Goal: Task Accomplishment & Management: Use online tool/utility

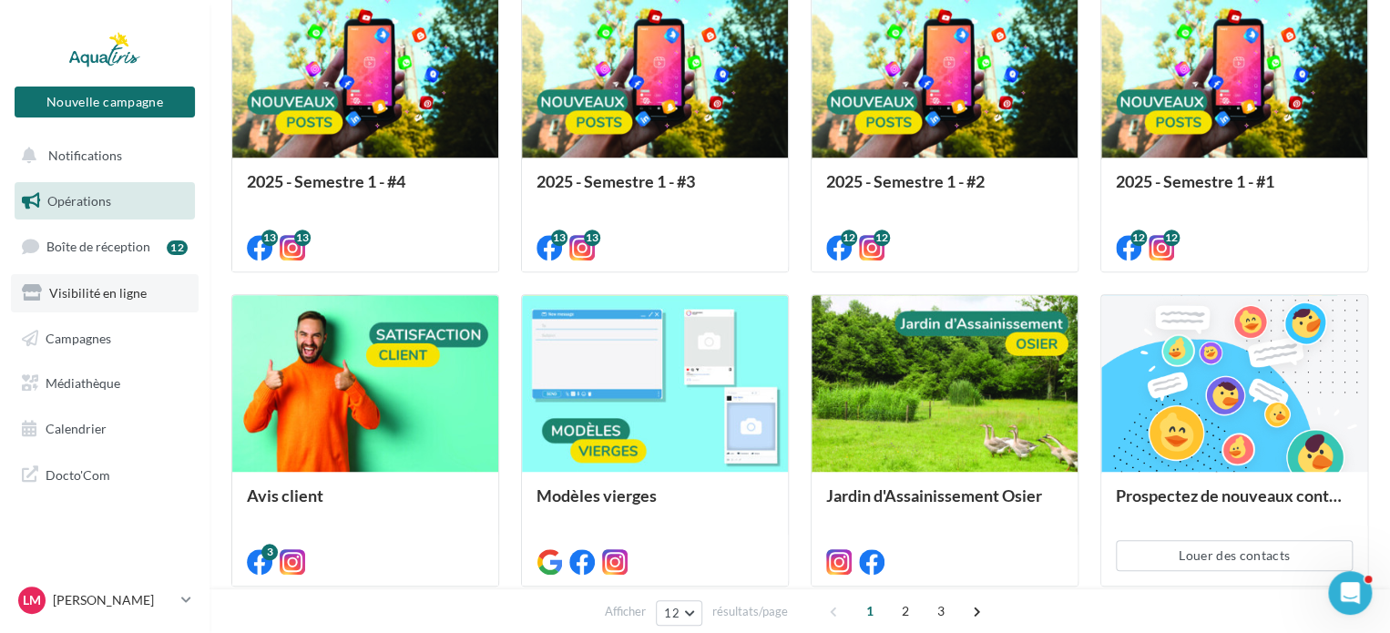
scroll to position [364, 0]
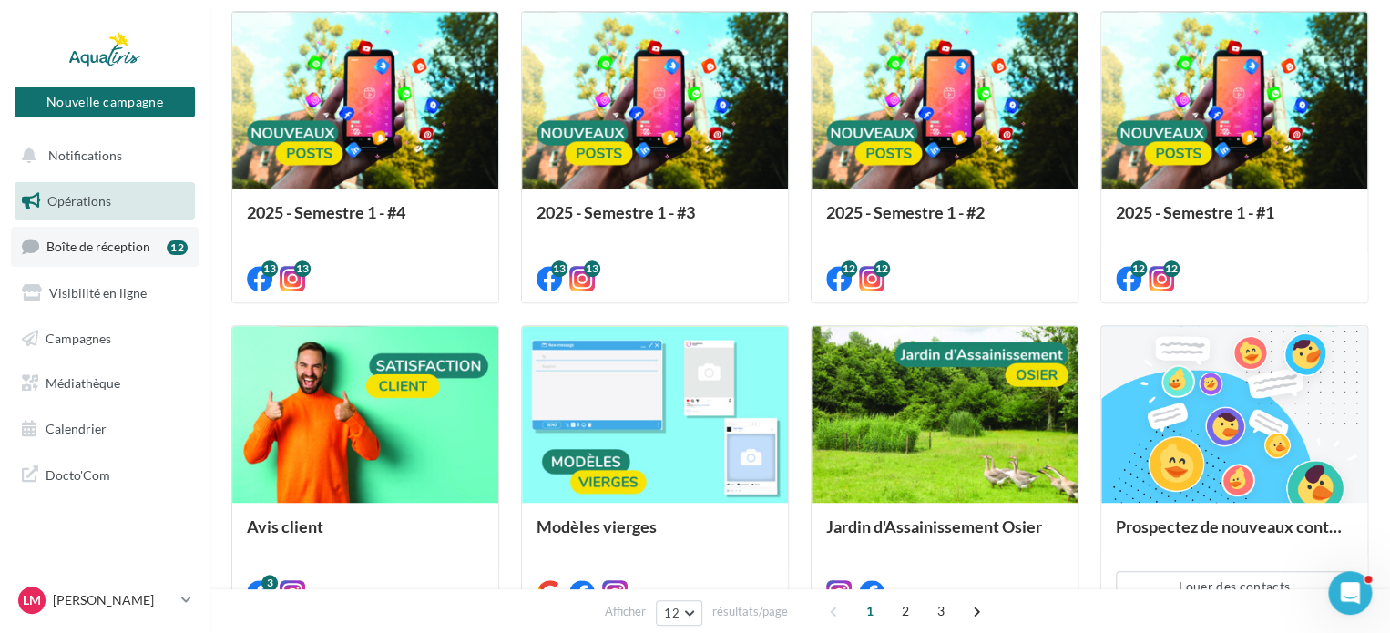
click at [98, 254] on link "Boîte de réception 12" at bounding box center [105, 246] width 188 height 39
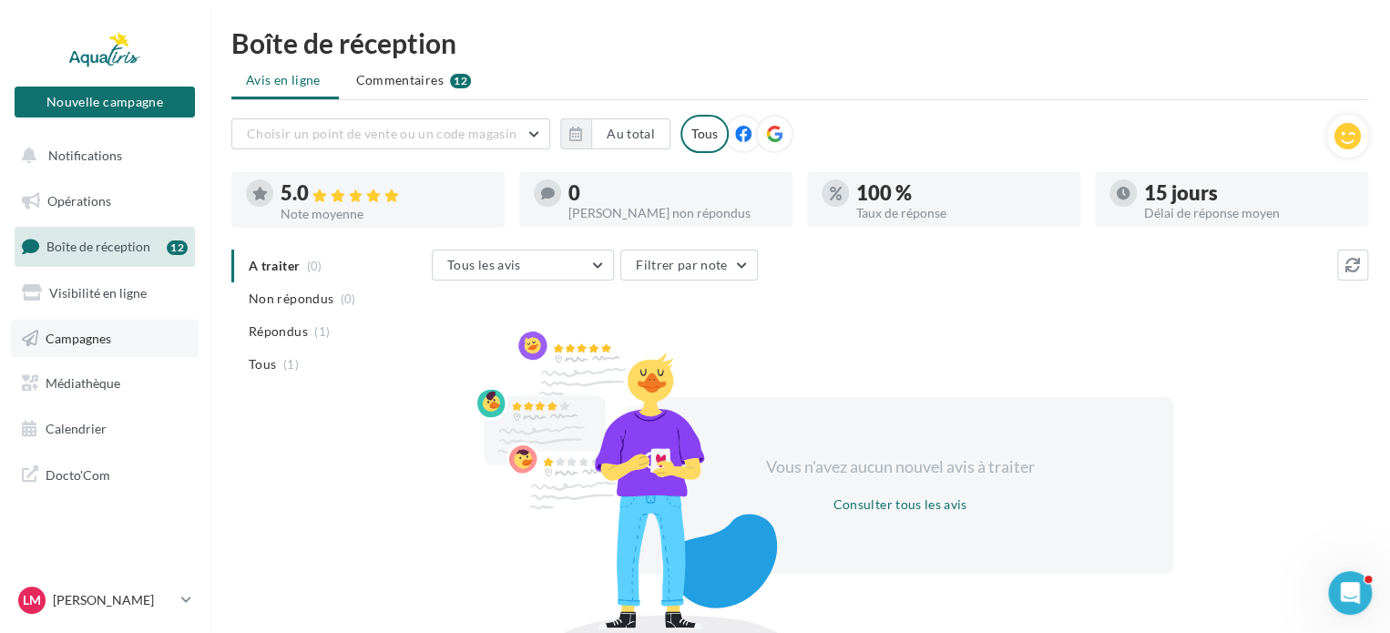
click at [63, 338] on span "Campagnes" at bounding box center [79, 337] width 66 height 15
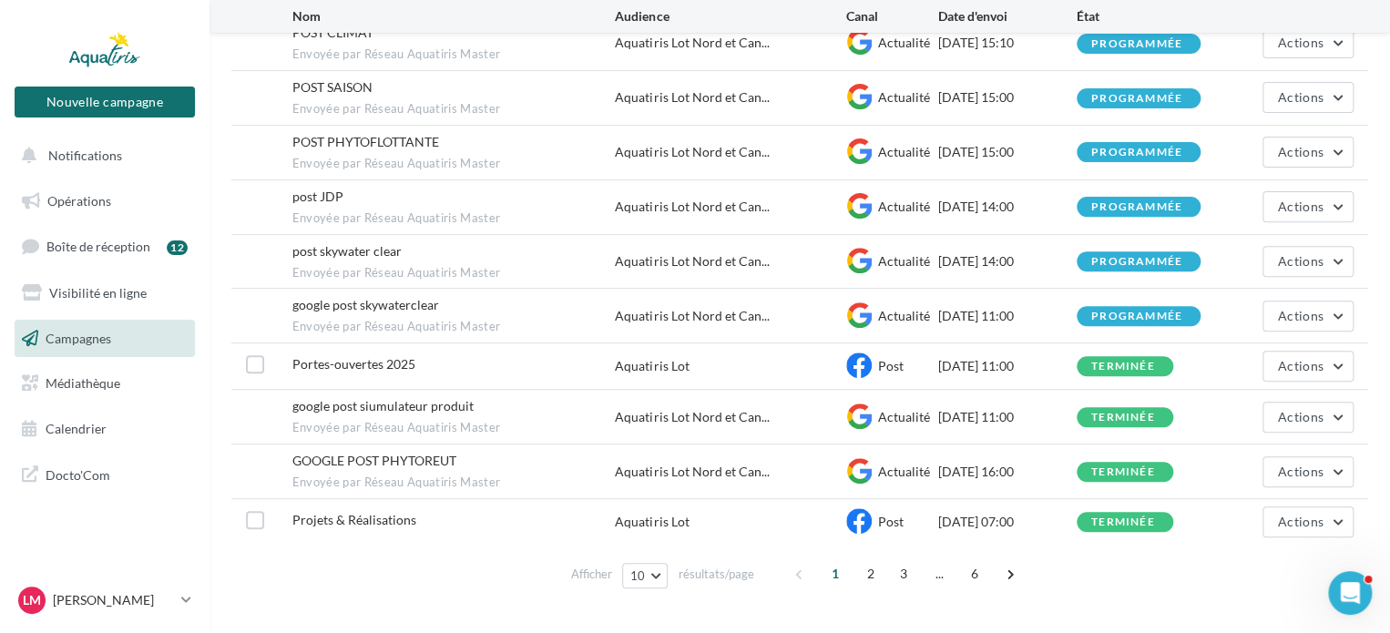
scroll to position [259, 0]
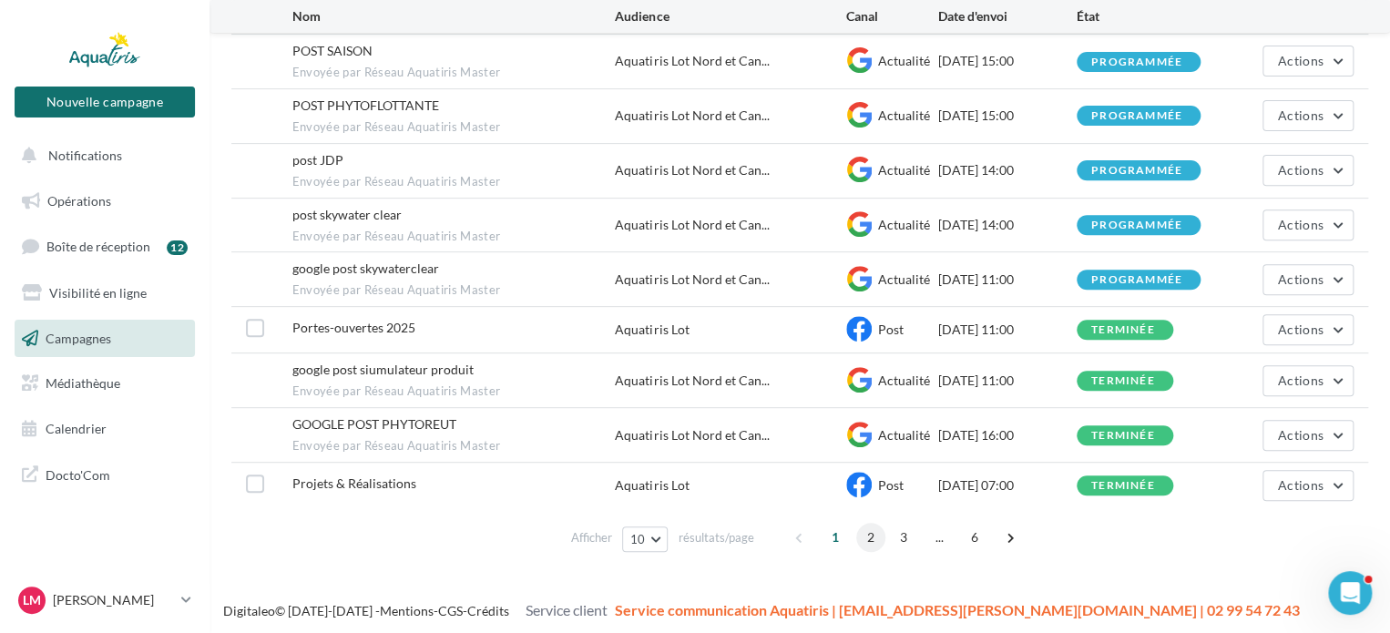
click at [864, 533] on span "2" at bounding box center [870, 537] width 29 height 29
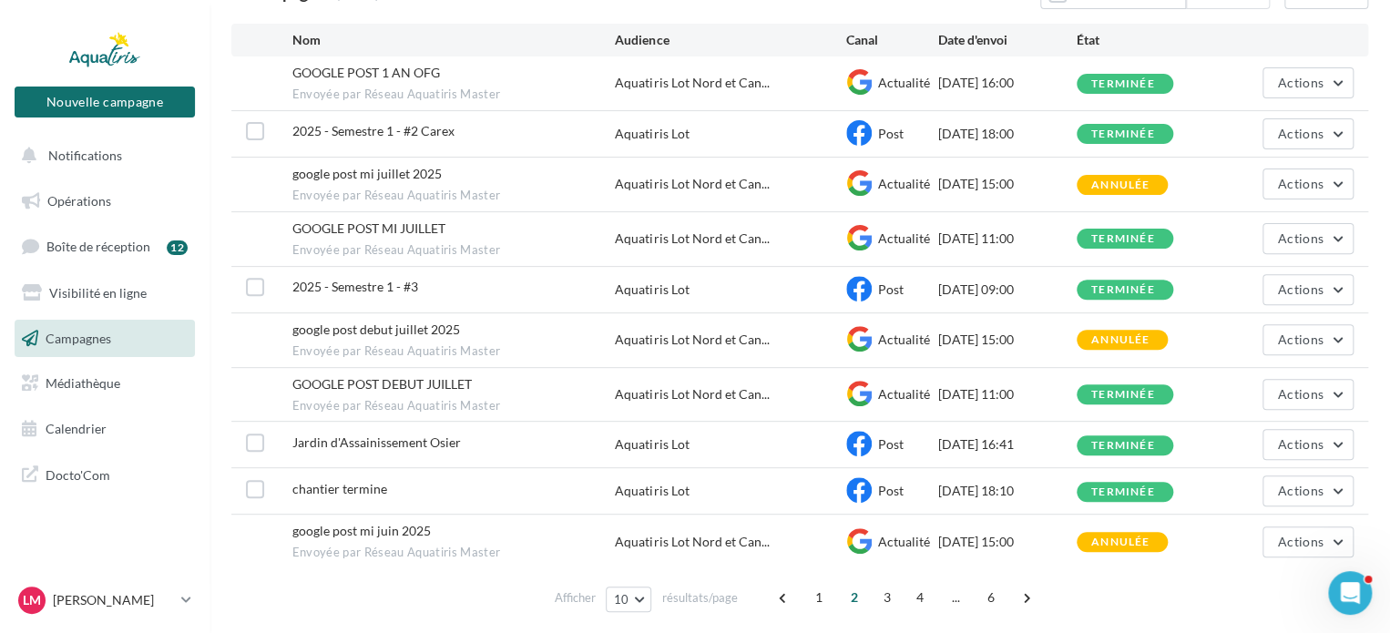
scroll to position [91, 0]
click at [885, 601] on span "3" at bounding box center [887, 597] width 29 height 29
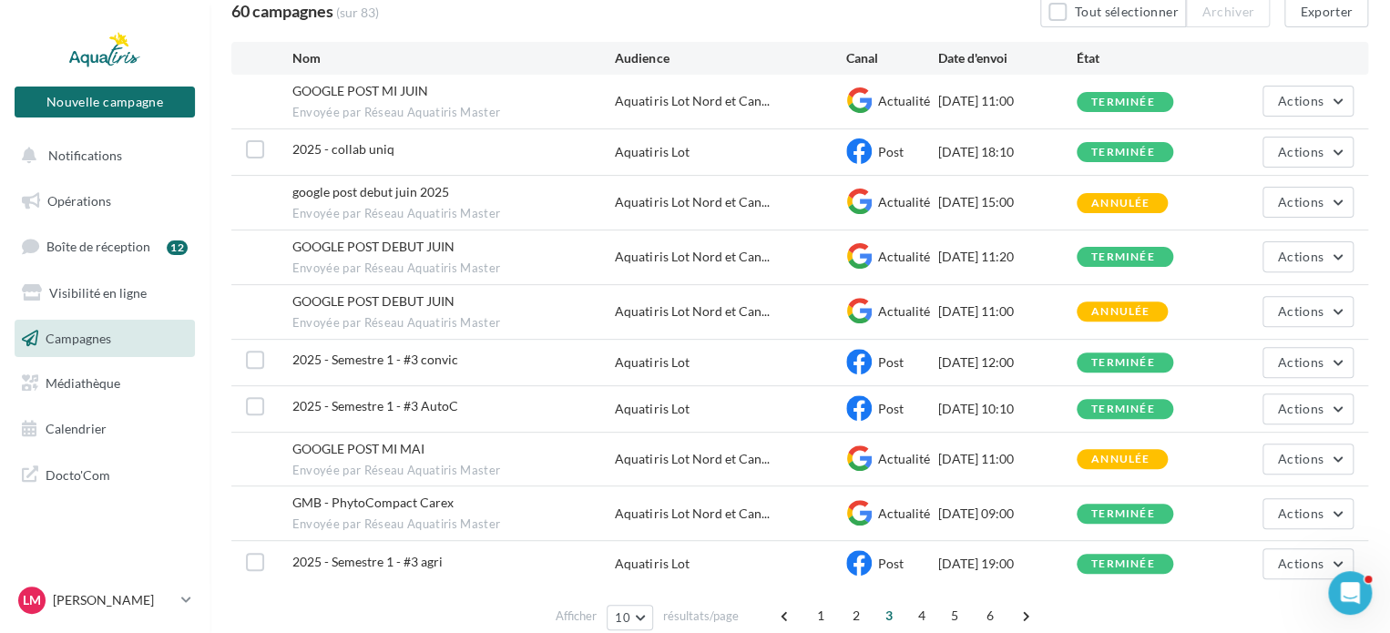
scroll to position [243, 0]
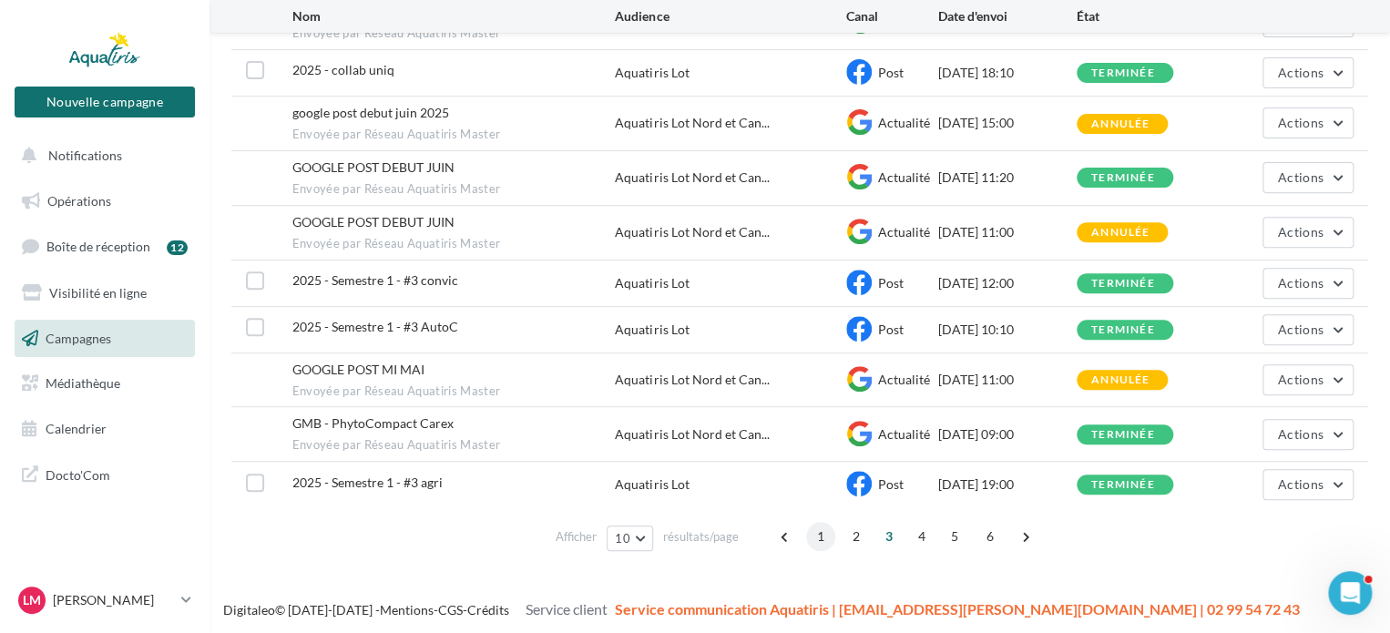
click at [818, 538] on span "1" at bounding box center [820, 536] width 29 height 29
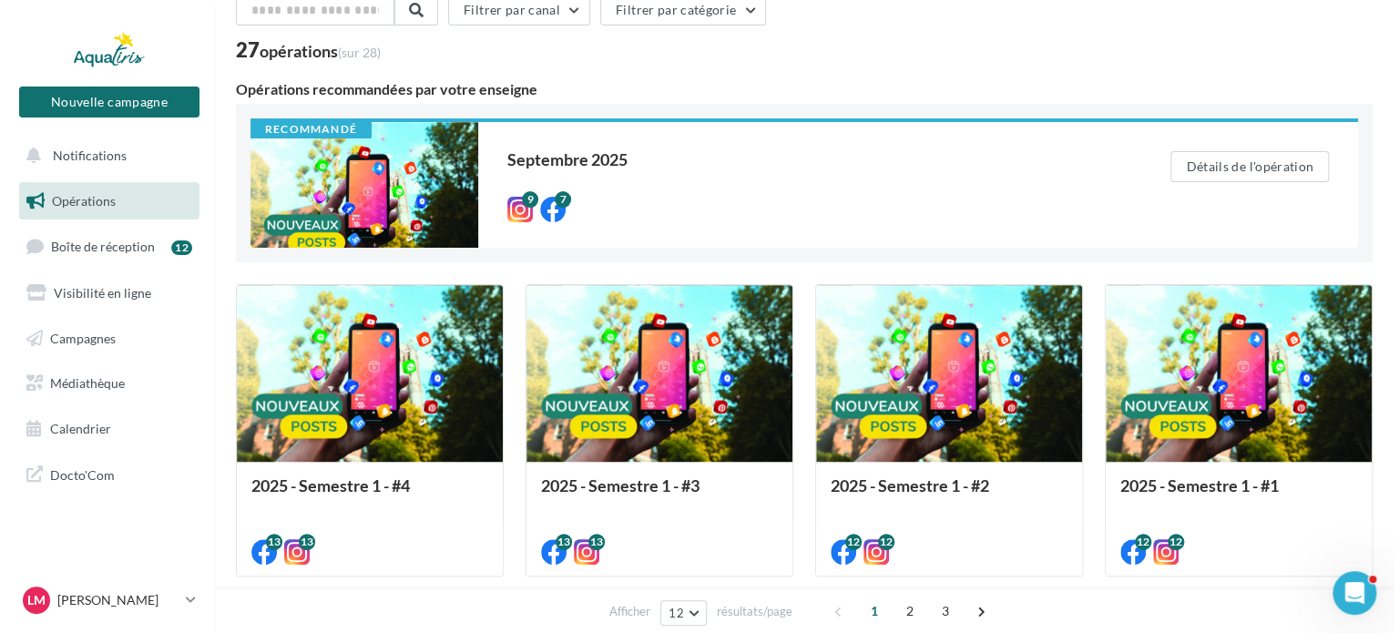
scroll to position [182, 0]
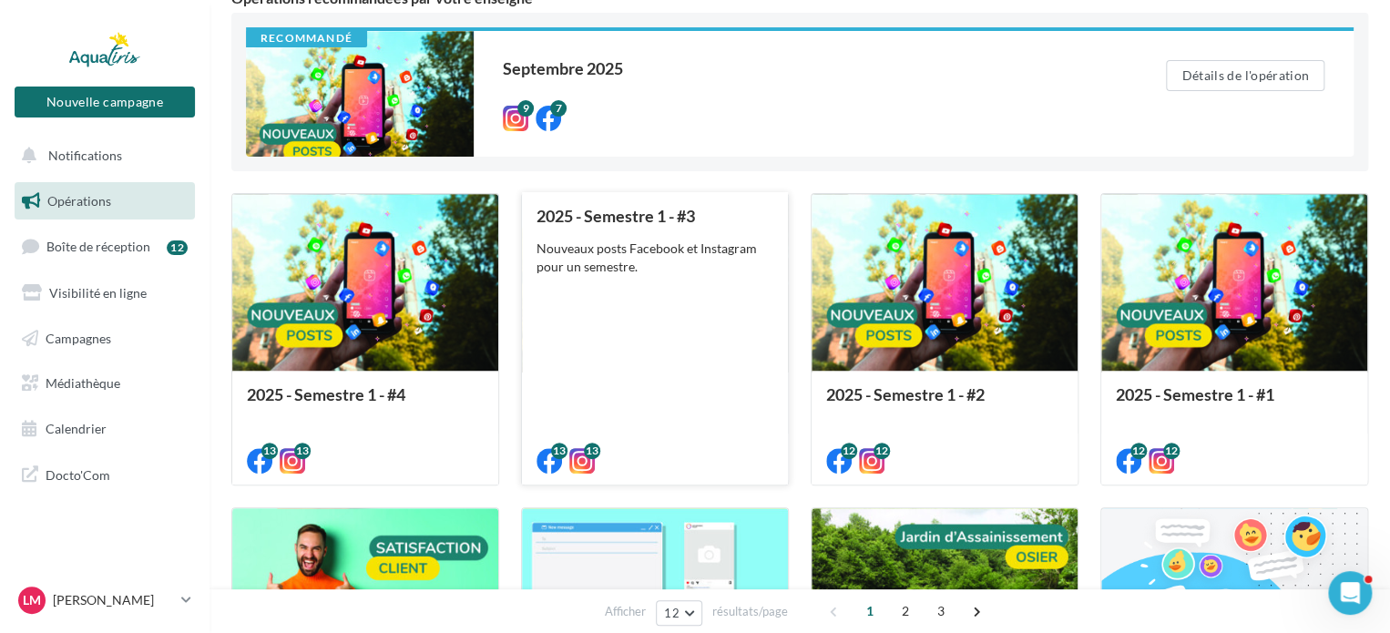
click at [557, 304] on div "2025 - Semestre 1 - #3 Nouveaux posts Facebook et Instagram pour un semestre." at bounding box center [655, 337] width 237 height 261
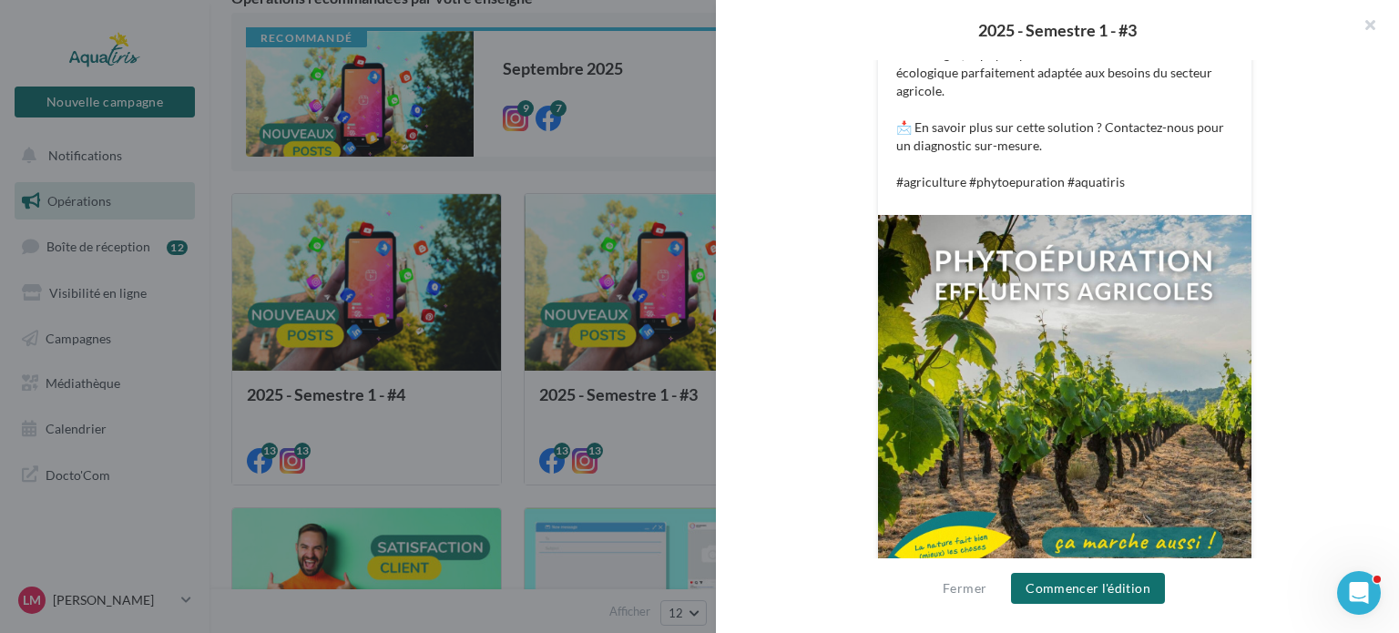
scroll to position [674, 0]
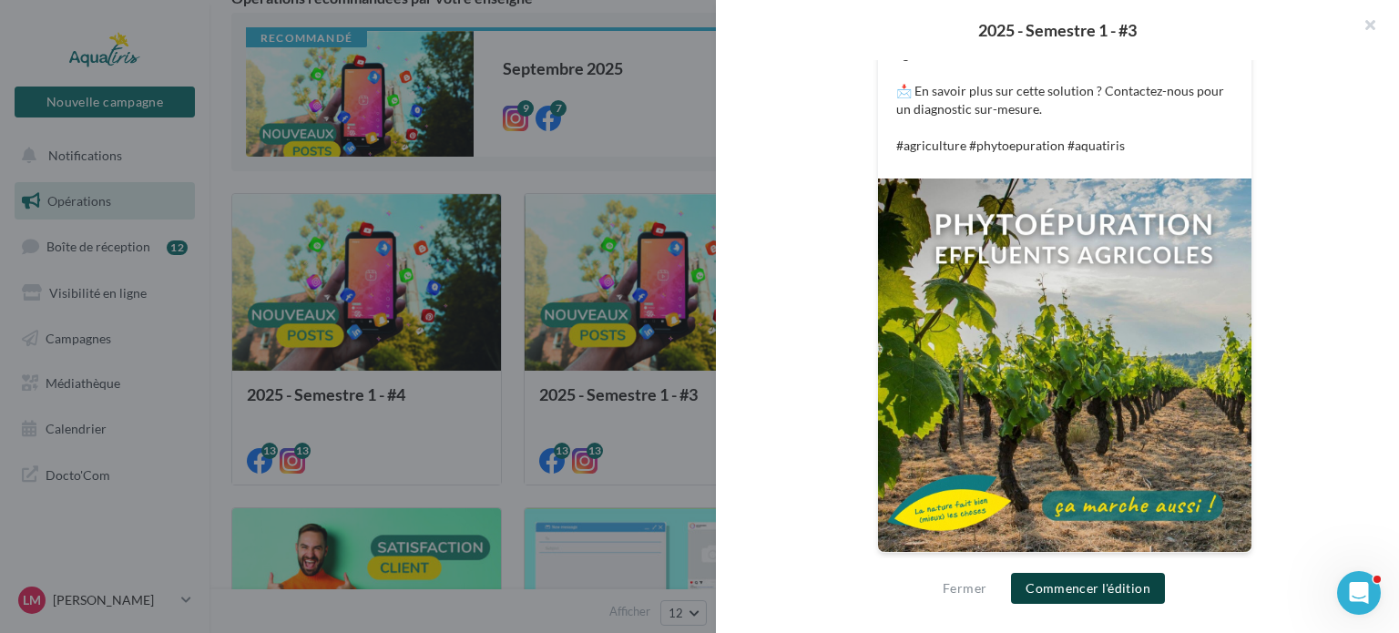
click at [1054, 578] on button "Commencer l'édition" at bounding box center [1088, 588] width 154 height 31
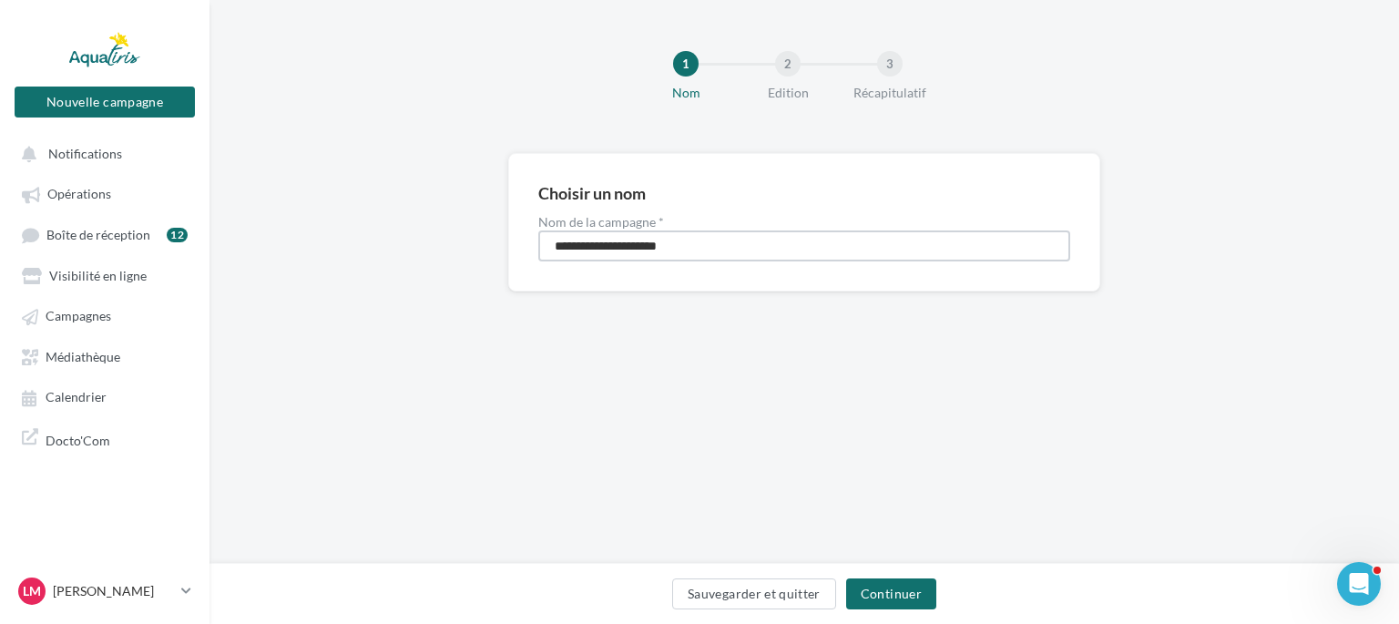
click at [666, 241] on input "**********" at bounding box center [804, 245] width 532 height 31
drag, startPoint x: 681, startPoint y: 243, endPoint x: 661, endPoint y: 250, distance: 21.0
click at [661, 250] on input "**********" at bounding box center [804, 245] width 532 height 31
type input "**********"
click at [871, 592] on button "Continuer" at bounding box center [891, 593] width 90 height 31
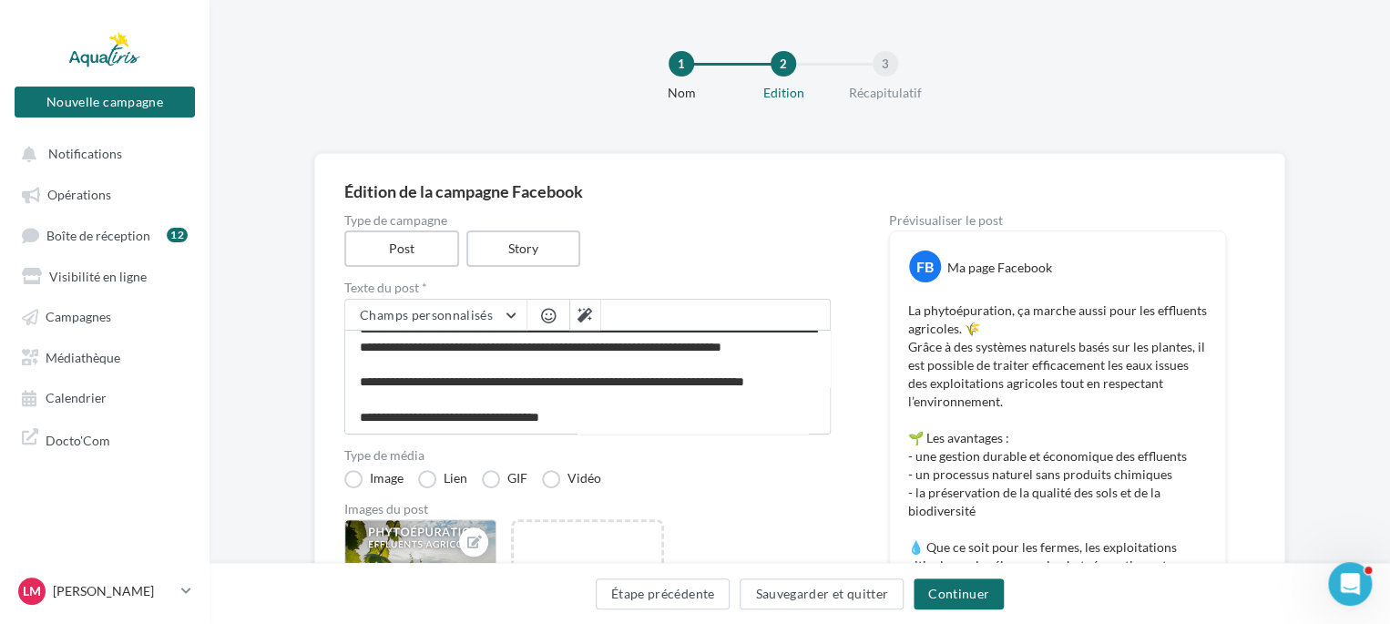
scroll to position [91, 0]
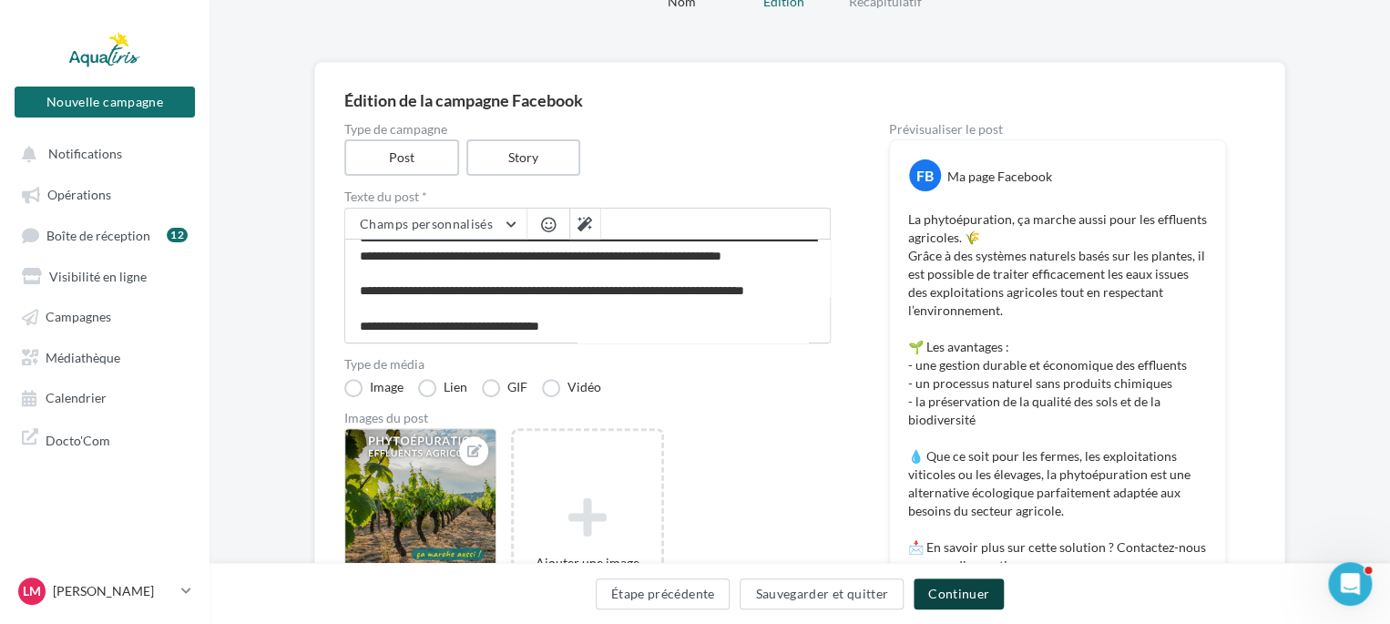
click at [925, 587] on button "Continuer" at bounding box center [959, 593] width 90 height 31
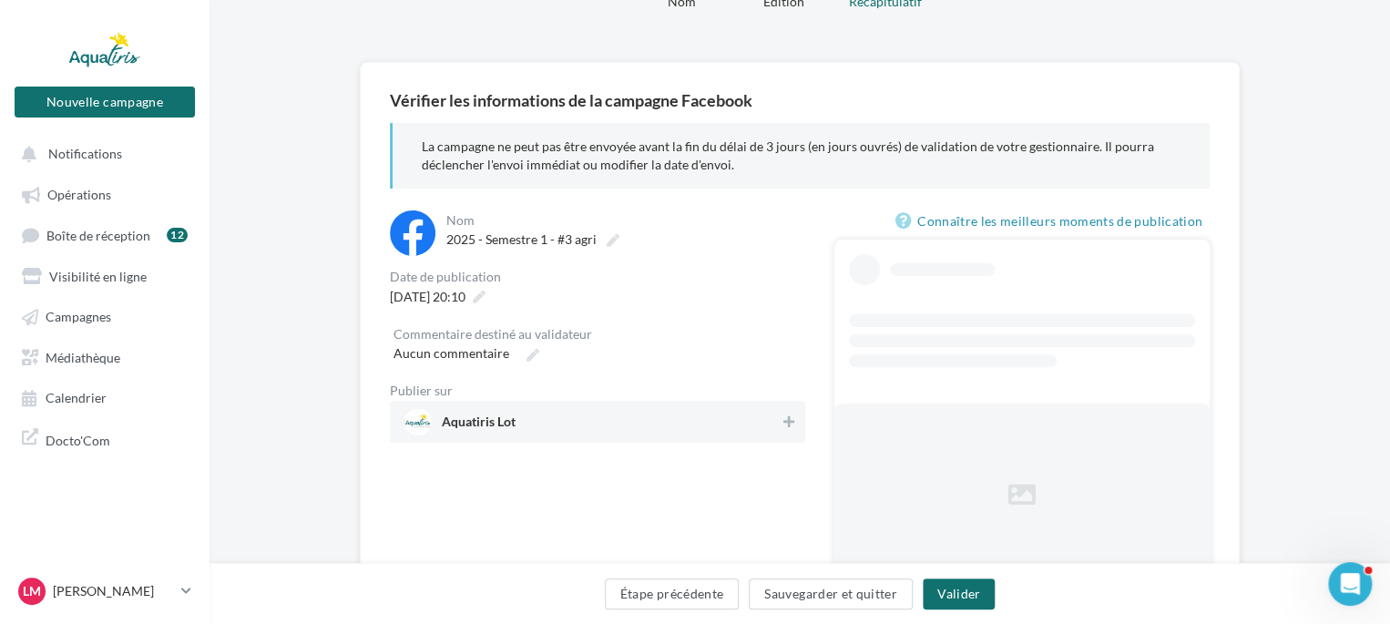
click at [442, 419] on span "Aquatiris Lot" at bounding box center [479, 425] width 74 height 20
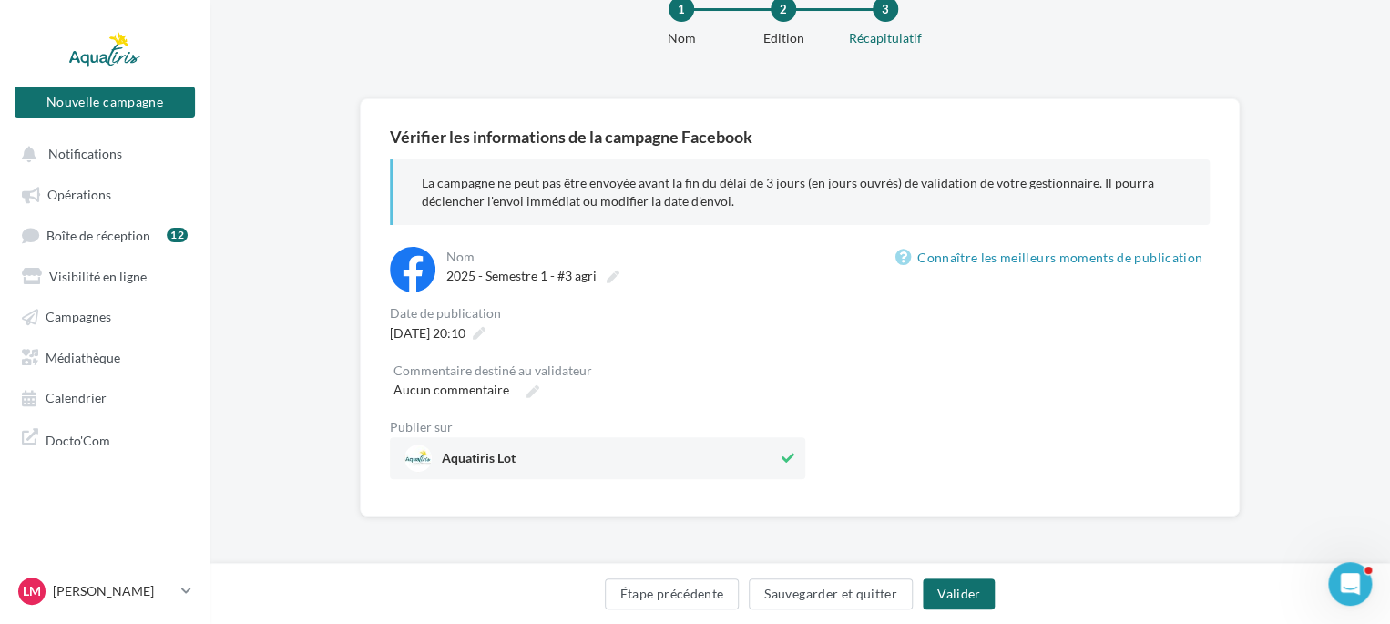
scroll to position [91, 0]
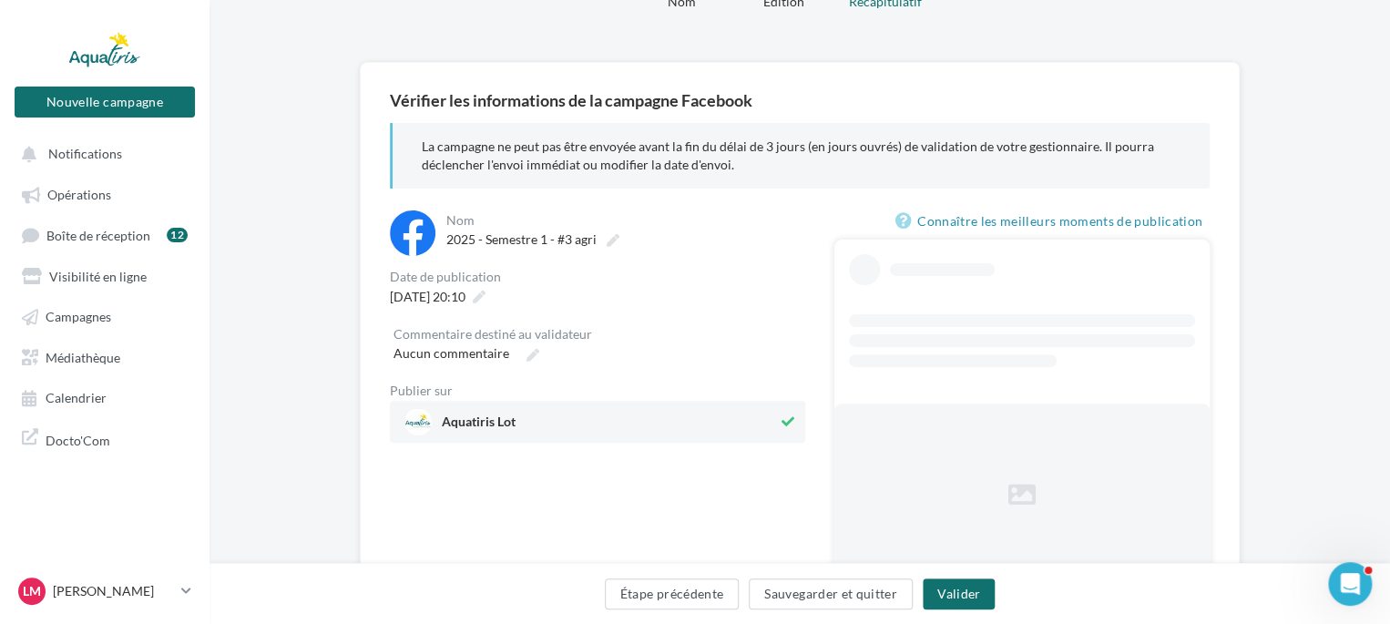
click at [475, 336] on div "Commentaire destiné au validateur" at bounding box center [598, 334] width 408 height 13
click at [474, 312] on div "**********" at bounding box center [597, 326] width 415 height 232
click at [465, 305] on span "[DATE] 20:10" at bounding box center [428, 297] width 76 height 18
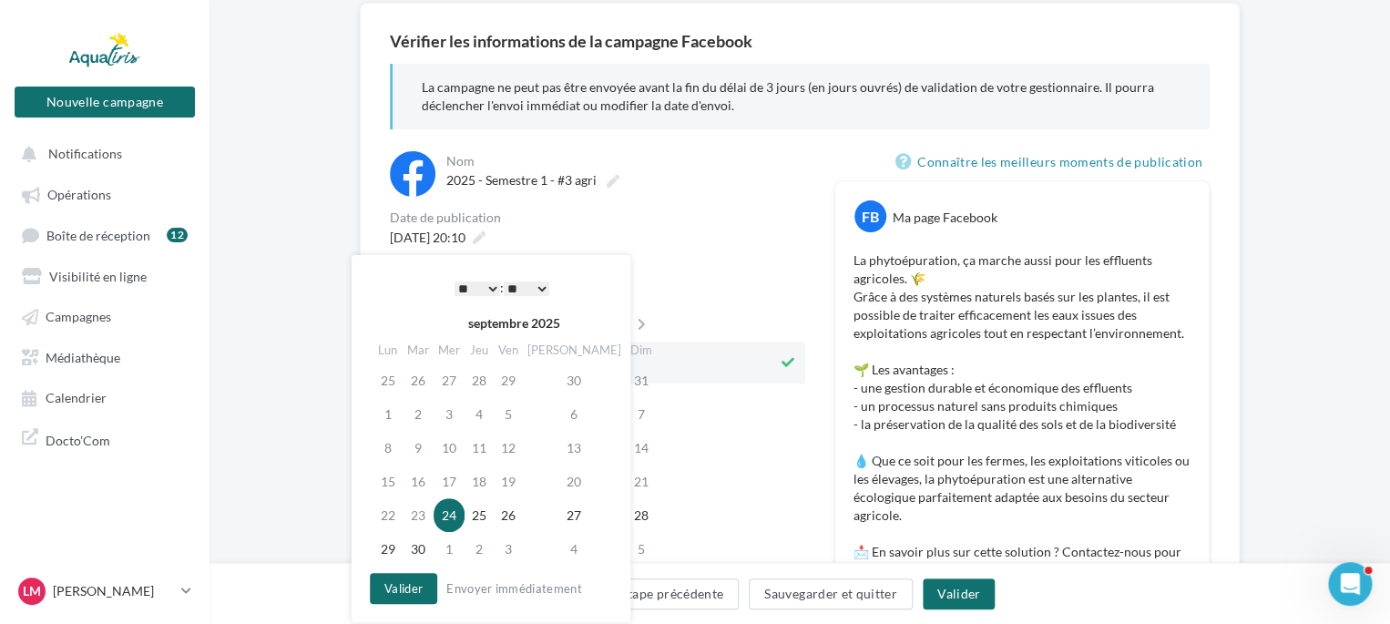
scroll to position [182, 0]
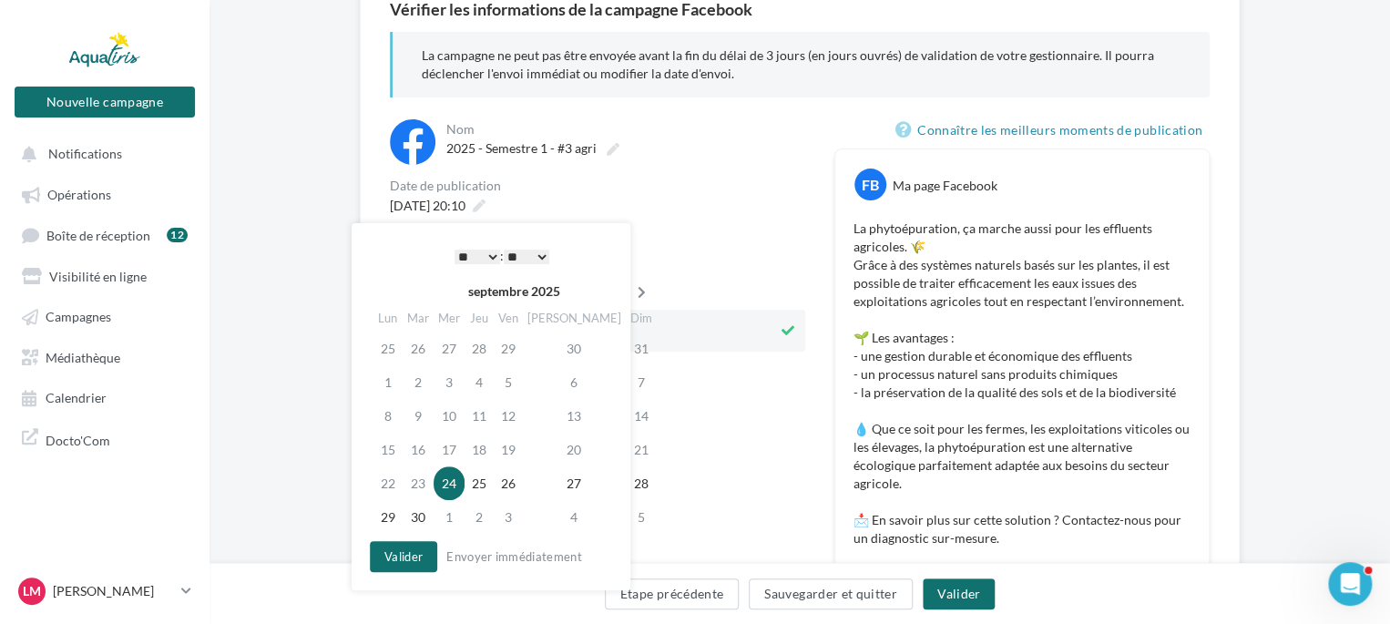
click at [630, 286] on icon at bounding box center [641, 292] width 23 height 13
click at [459, 350] on td "1" at bounding box center [451, 349] width 31 height 34
click at [489, 260] on select "* * * * * * * * * * ** ** ** ** ** ** ** ** ** ** ** ** ** **" at bounding box center [478, 257] width 46 height 15
click at [422, 551] on button "Valider" at bounding box center [403, 556] width 67 height 31
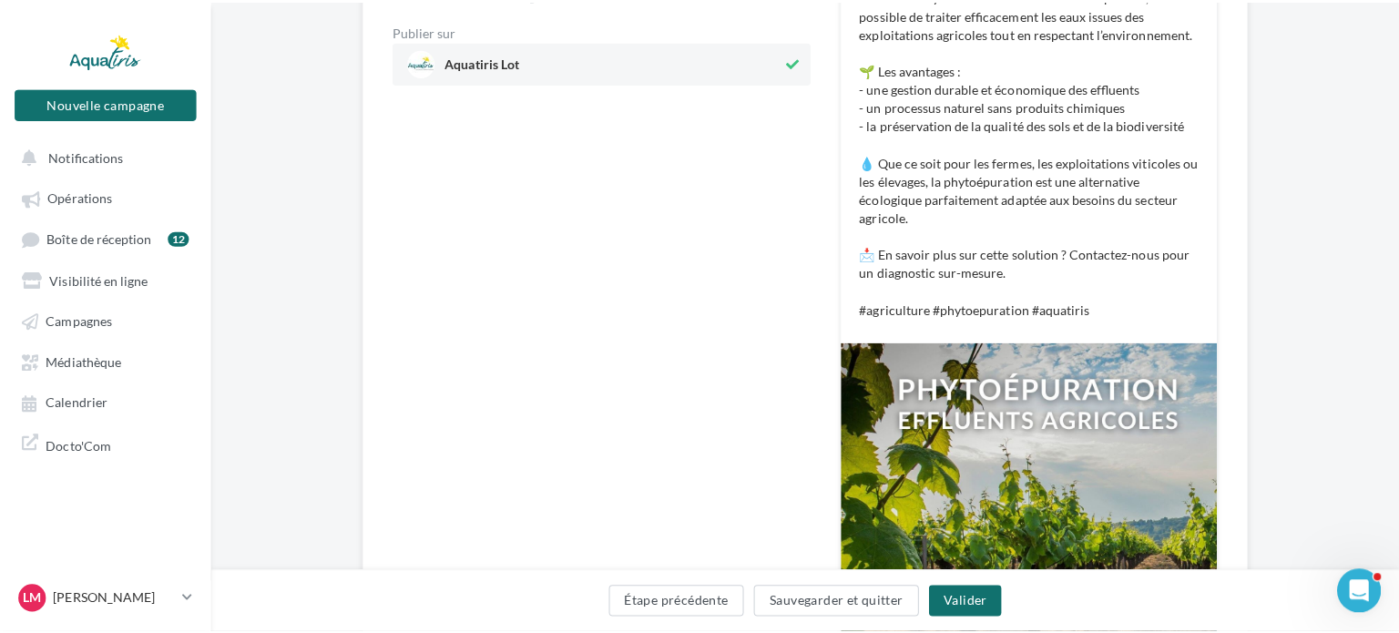
scroll to position [455, 0]
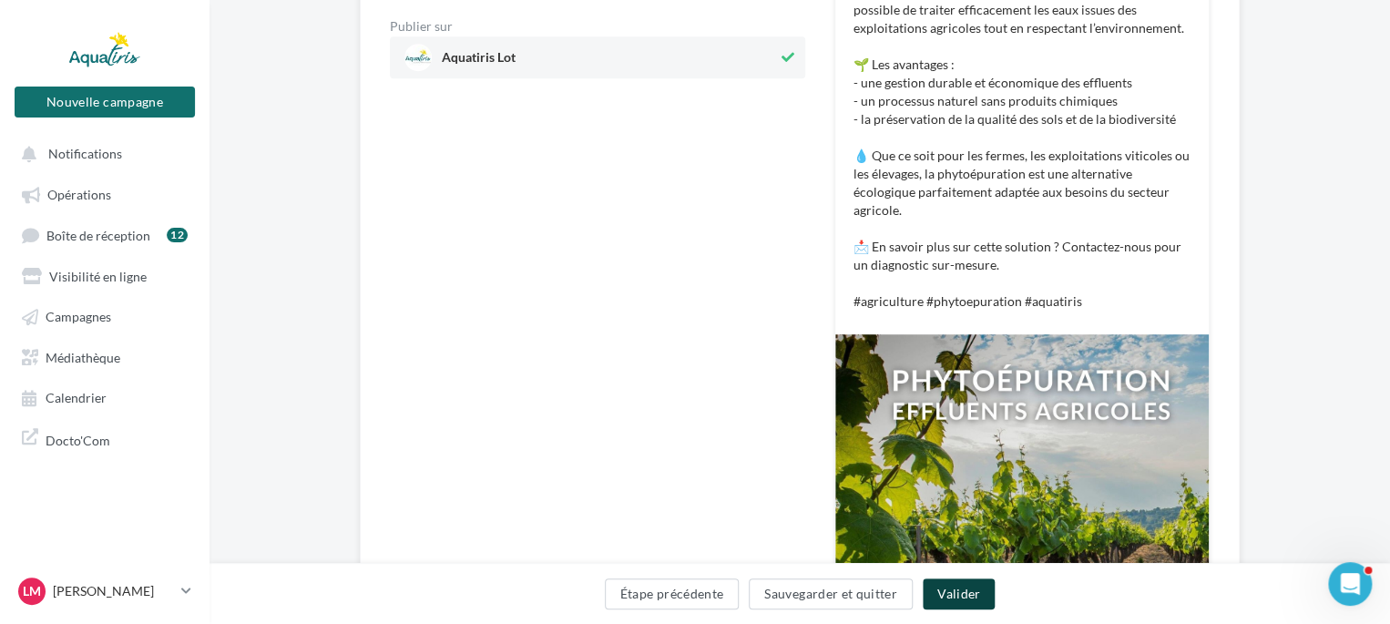
click at [945, 599] on button "Valider" at bounding box center [959, 593] width 72 height 31
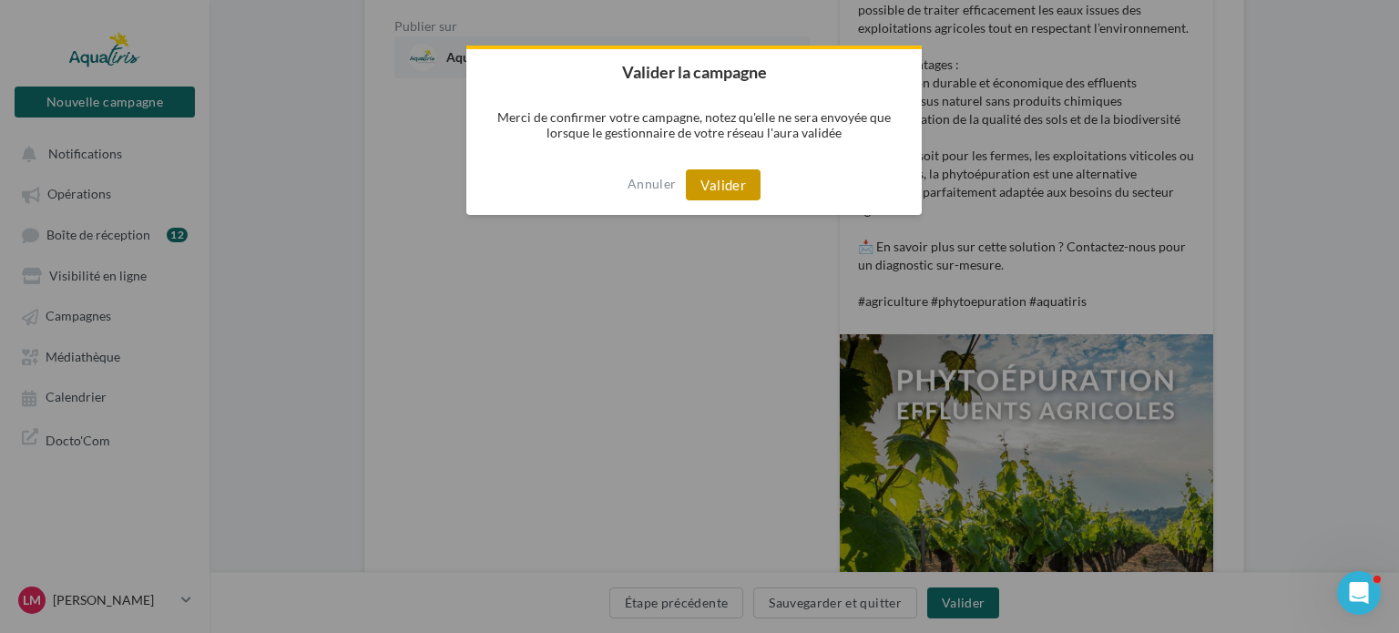
click at [710, 182] on button "Valider" at bounding box center [723, 184] width 75 height 31
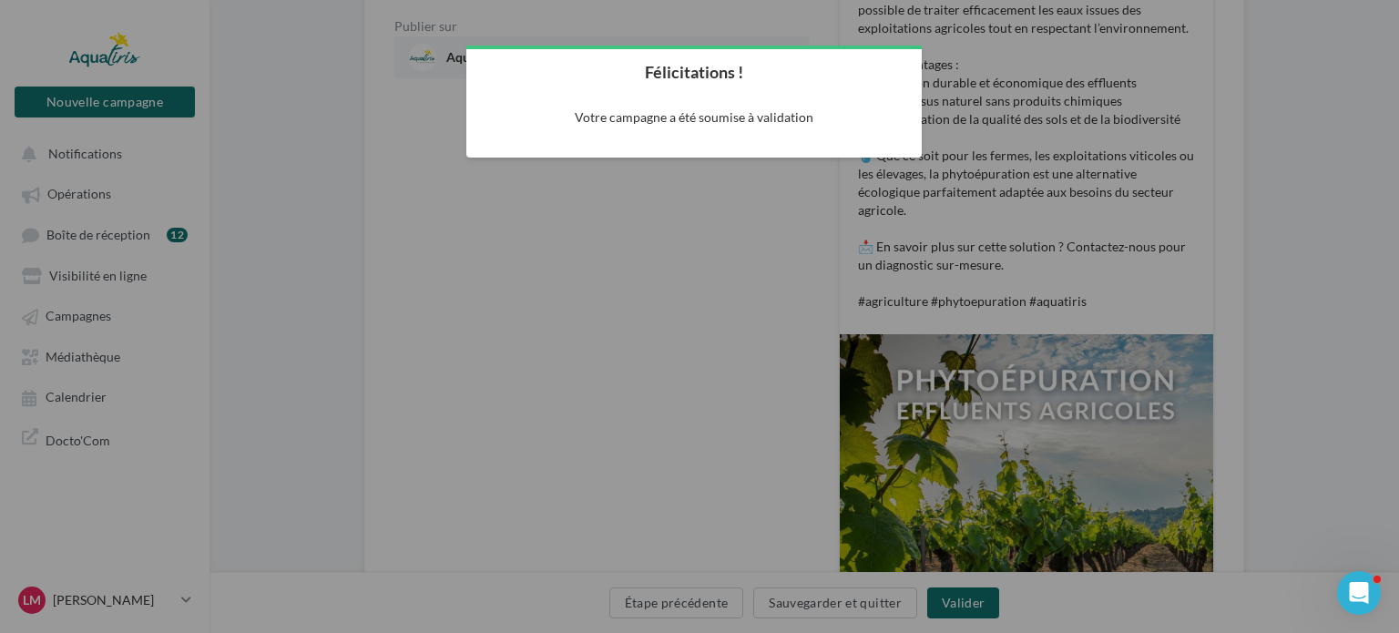
click at [659, 210] on div at bounding box center [699, 316] width 1399 height 633
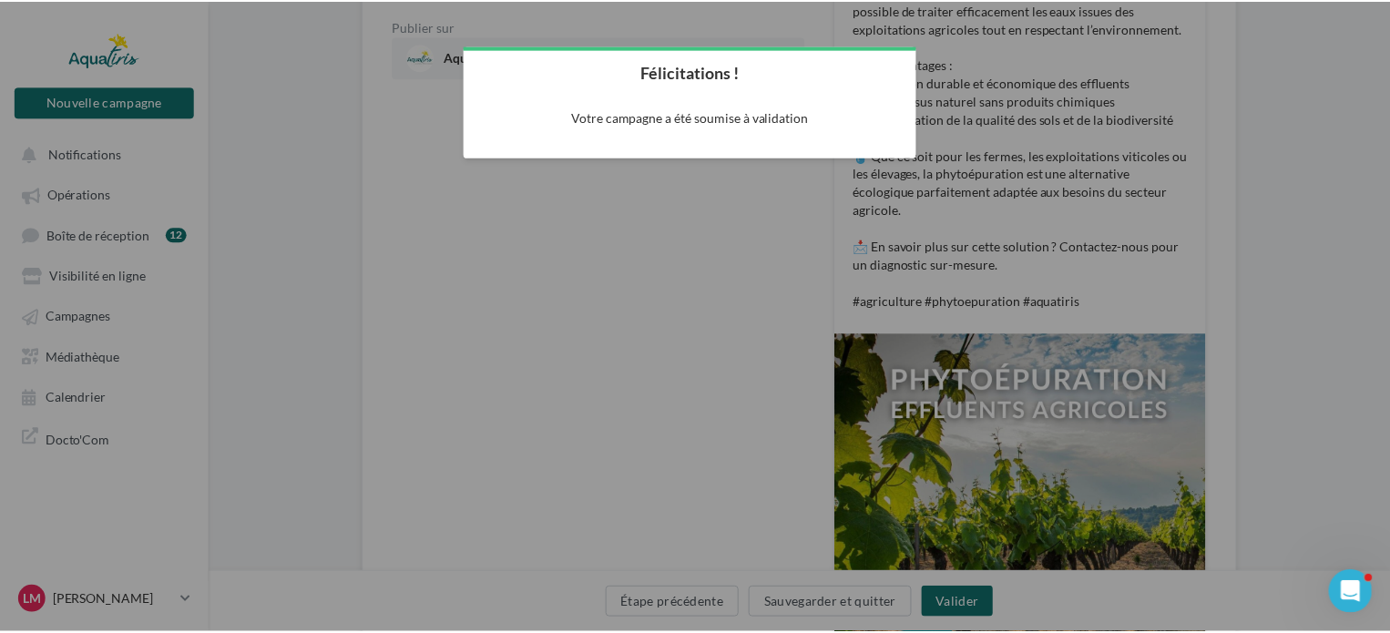
scroll to position [29, 0]
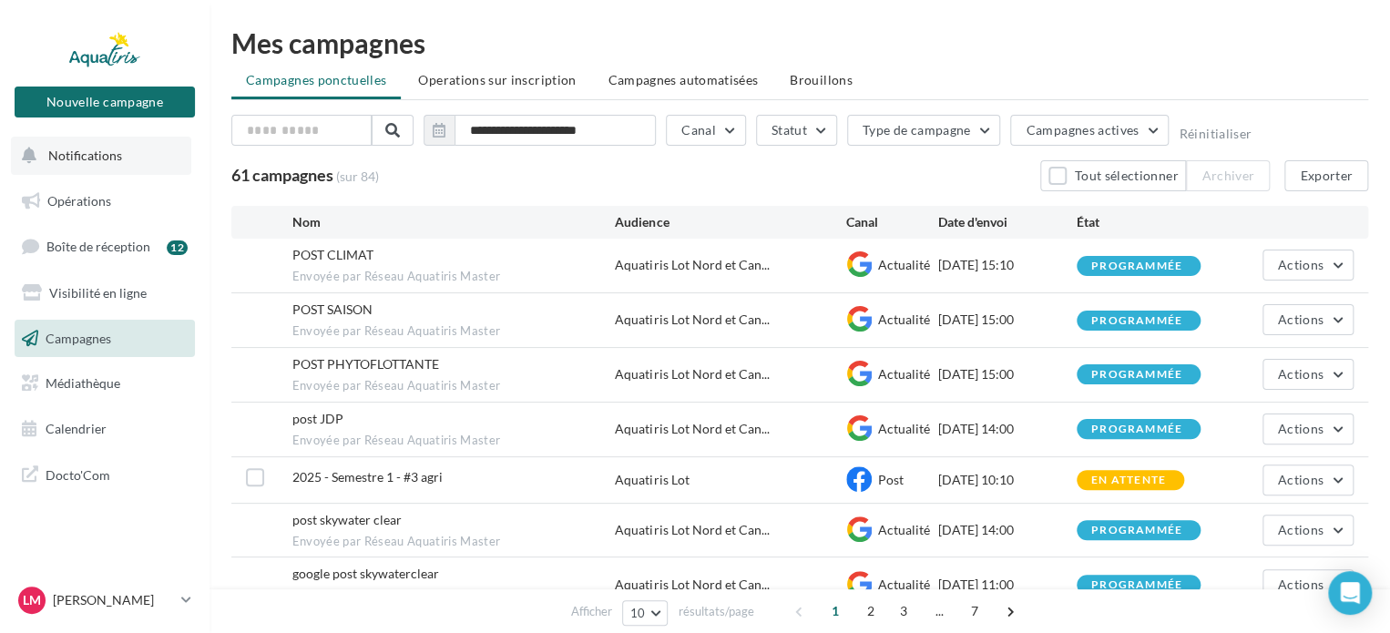
click at [82, 167] on button "Notifications" at bounding box center [101, 156] width 180 height 38
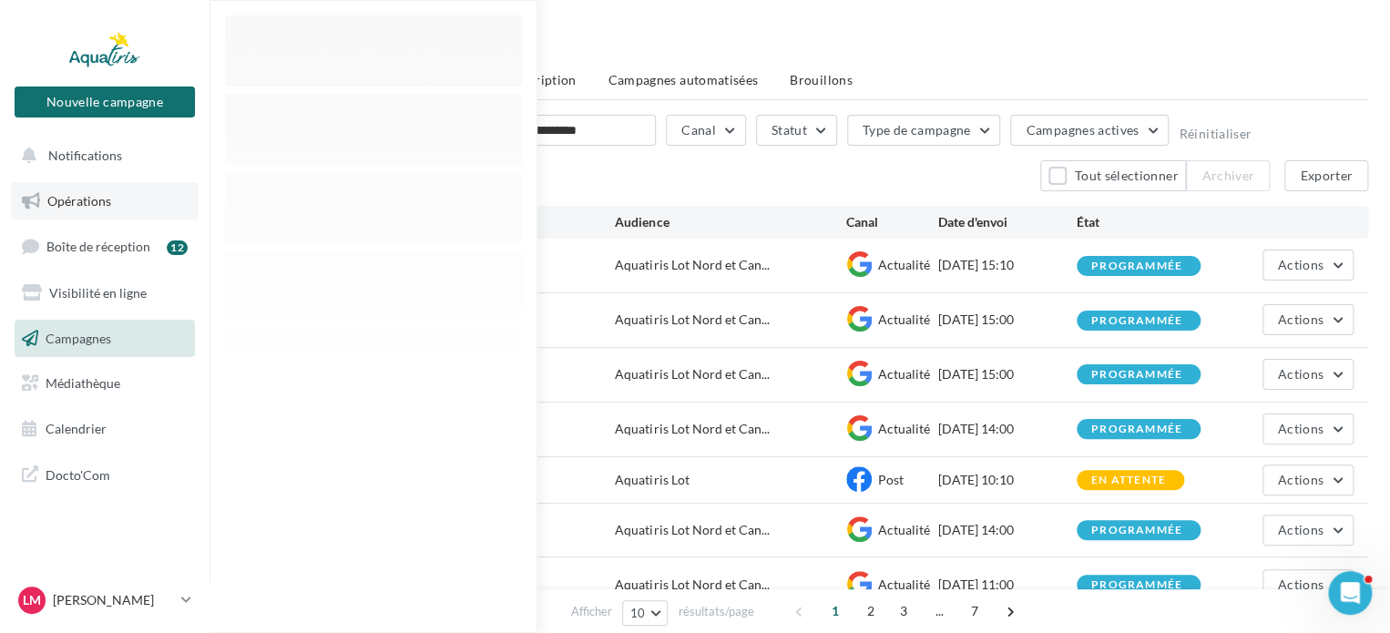
click at [77, 206] on span "Opérations" at bounding box center [79, 200] width 64 height 15
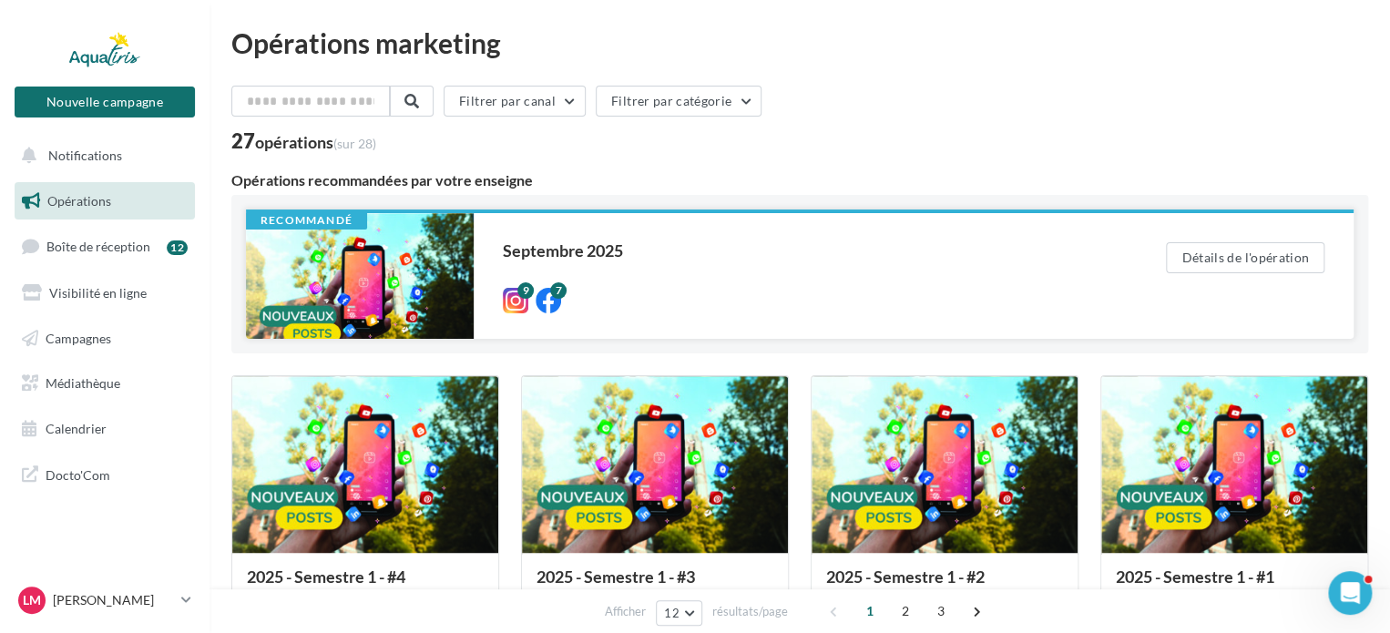
click at [422, 286] on div at bounding box center [360, 276] width 228 height 126
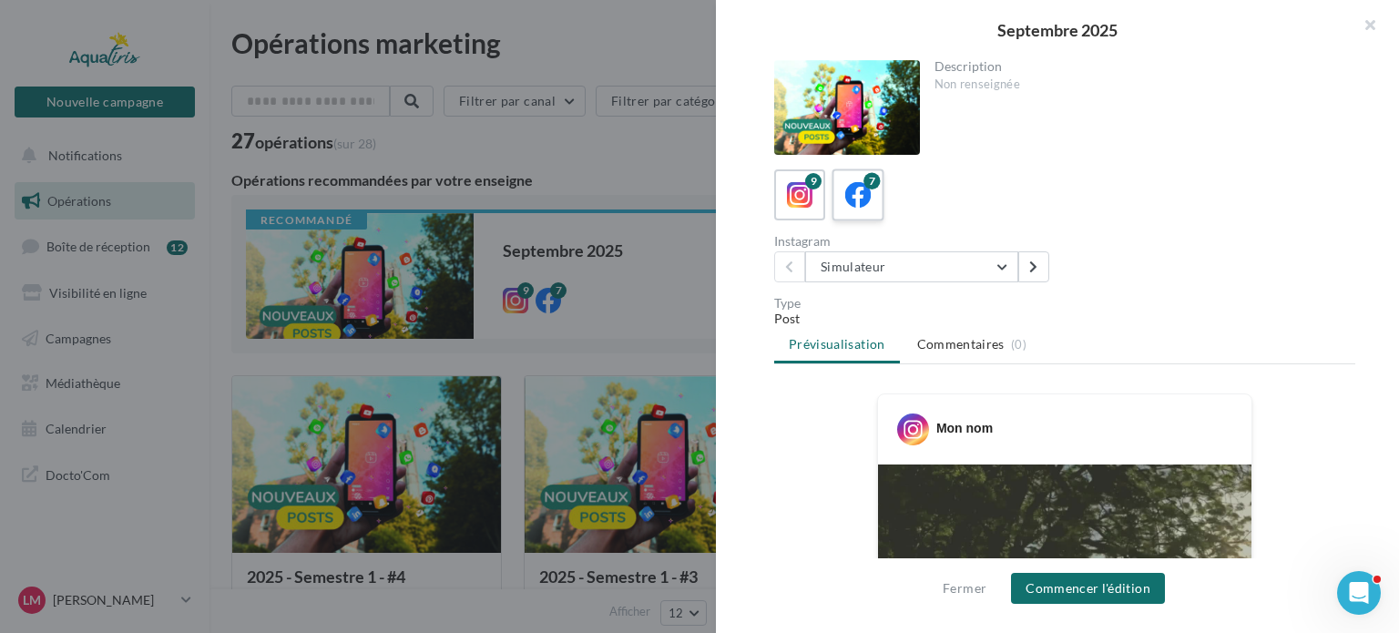
click at [854, 194] on icon at bounding box center [858, 195] width 26 height 26
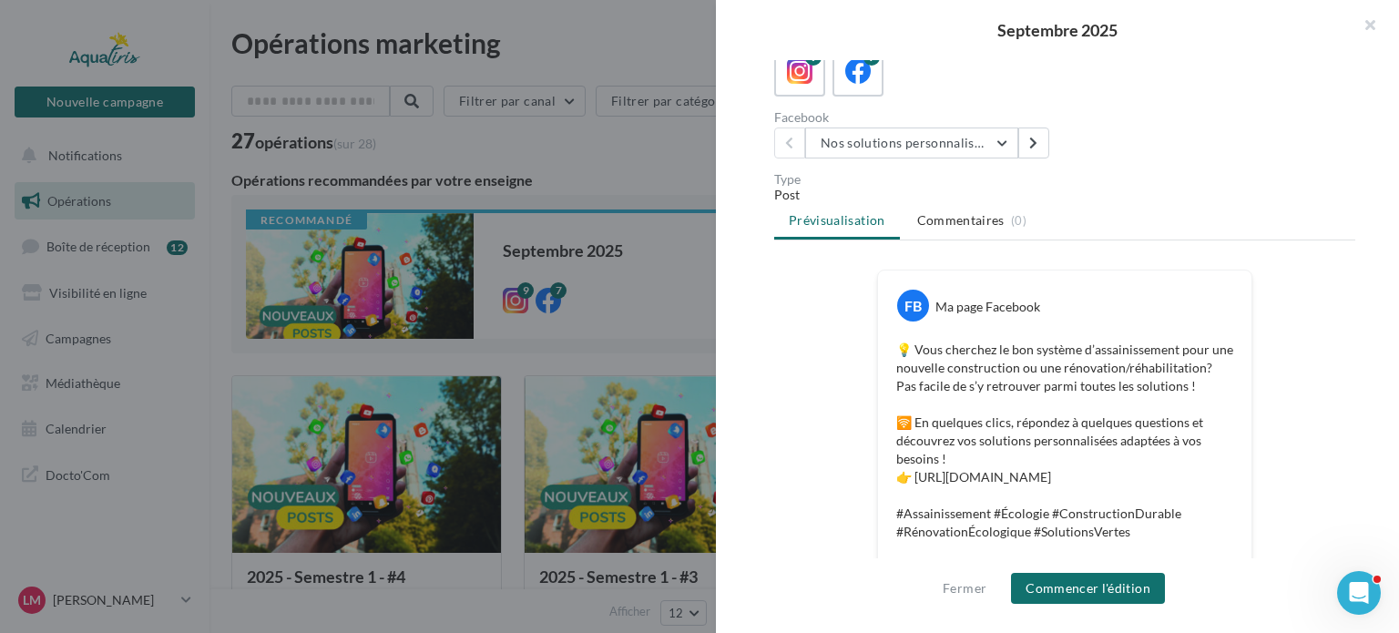
scroll to position [154, 0]
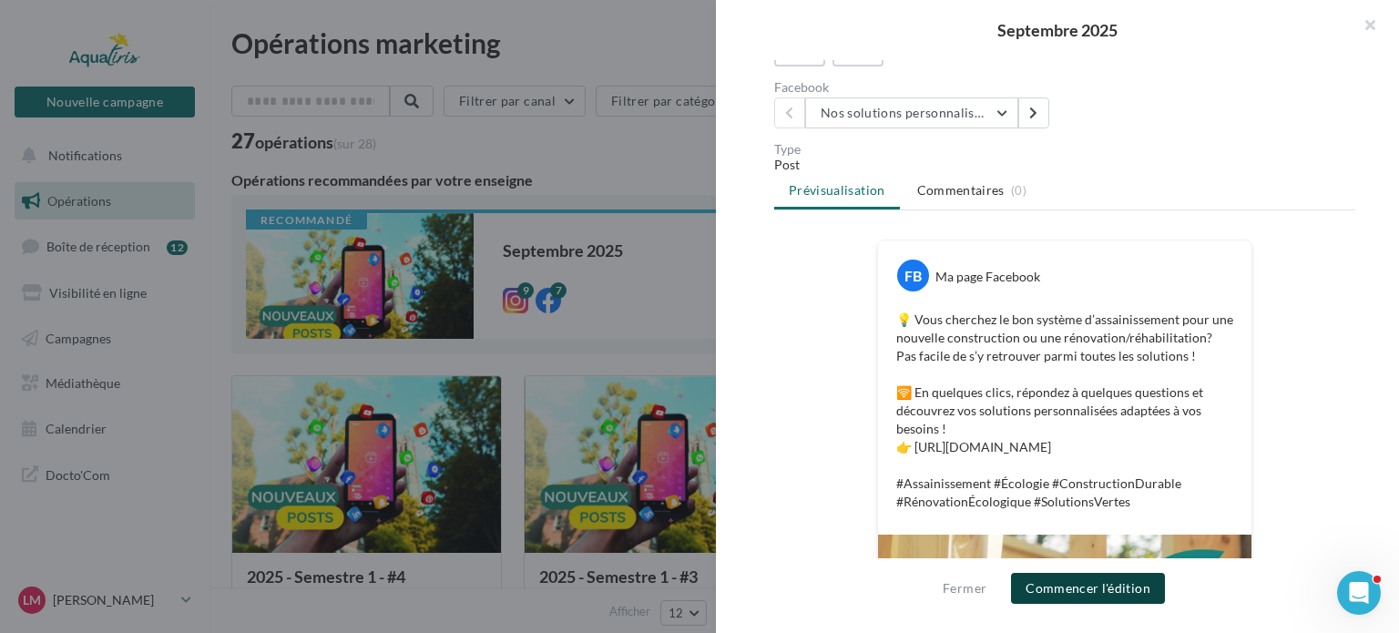
click at [1051, 593] on button "Commencer l'édition" at bounding box center [1088, 588] width 154 height 31
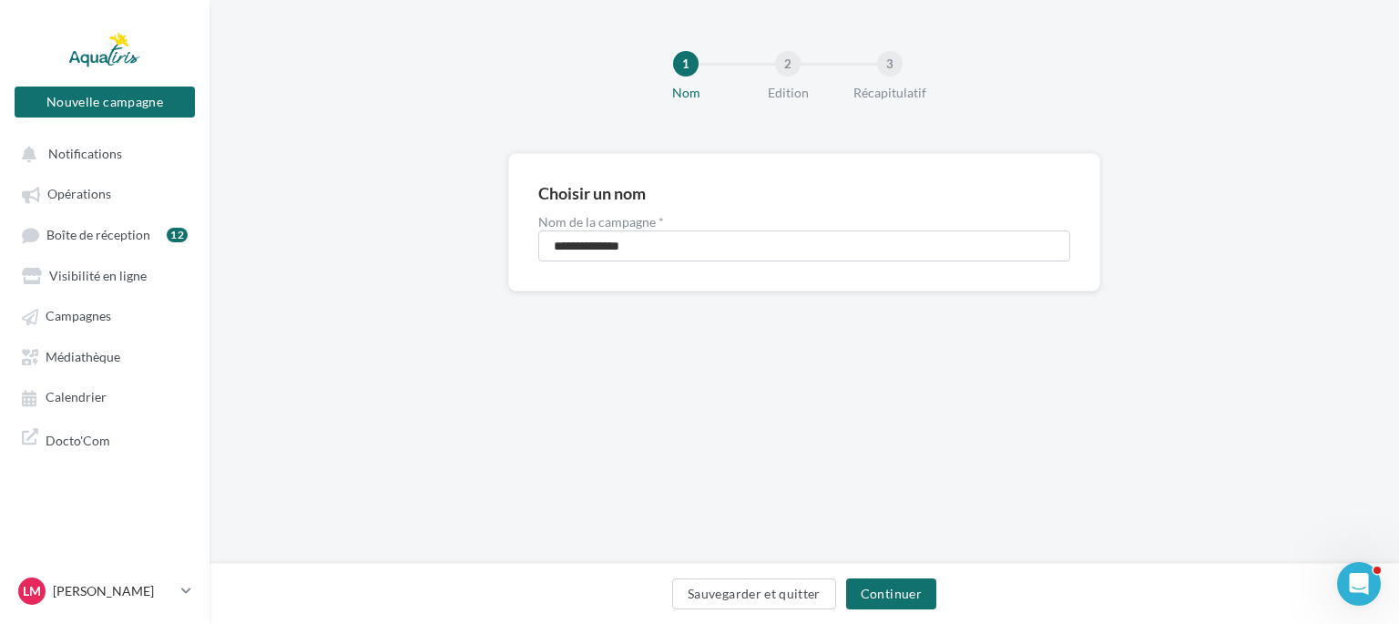
click at [681, 225] on label "Nom de la campagne *" at bounding box center [804, 222] width 532 height 13
click at [681, 230] on input "**********" at bounding box center [804, 245] width 532 height 31
drag, startPoint x: 668, startPoint y: 237, endPoint x: 521, endPoint y: 244, distance: 146.8
click at [521, 244] on div "**********" at bounding box center [804, 222] width 592 height 138
click at [649, 234] on input "**********" at bounding box center [804, 245] width 532 height 31
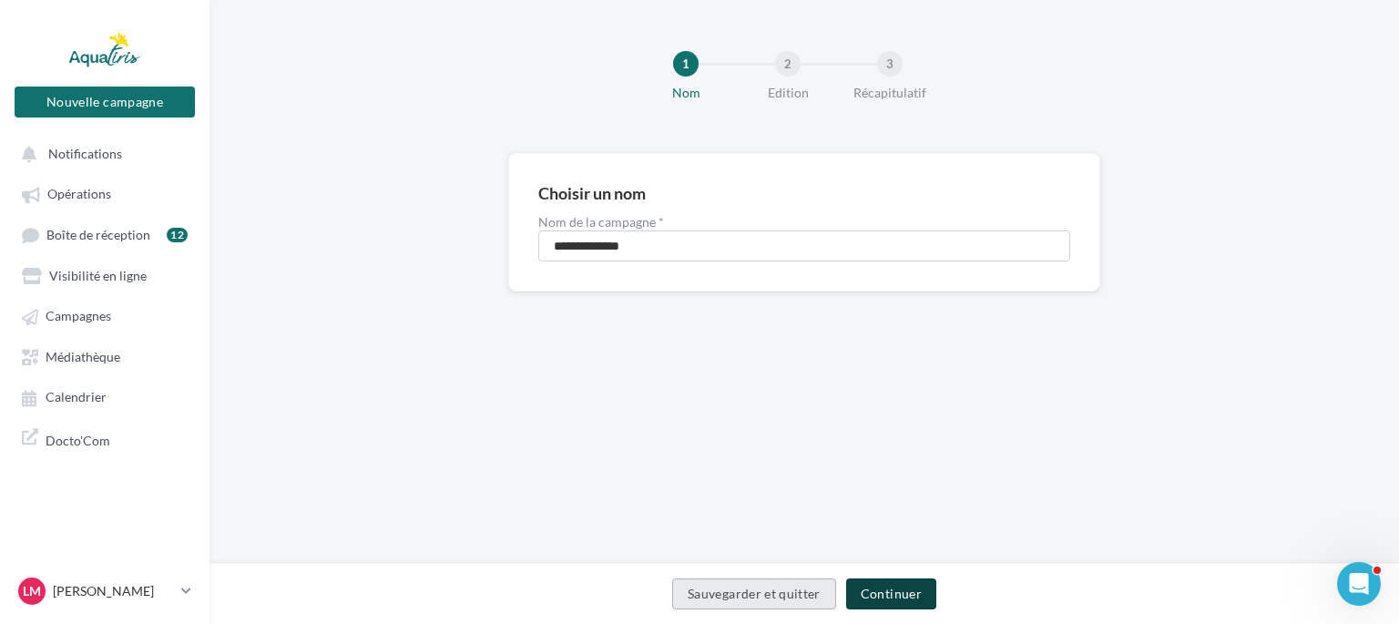
click at [877, 606] on button "Continuer" at bounding box center [891, 593] width 90 height 31
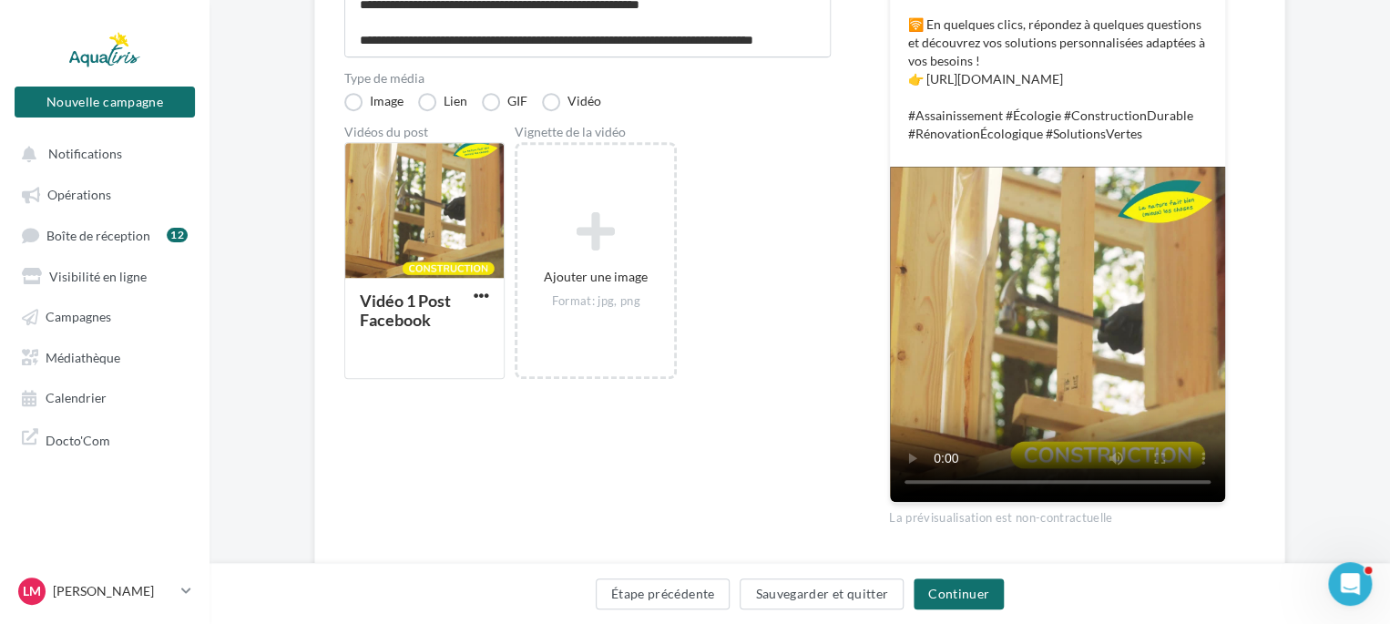
scroll to position [449, 0]
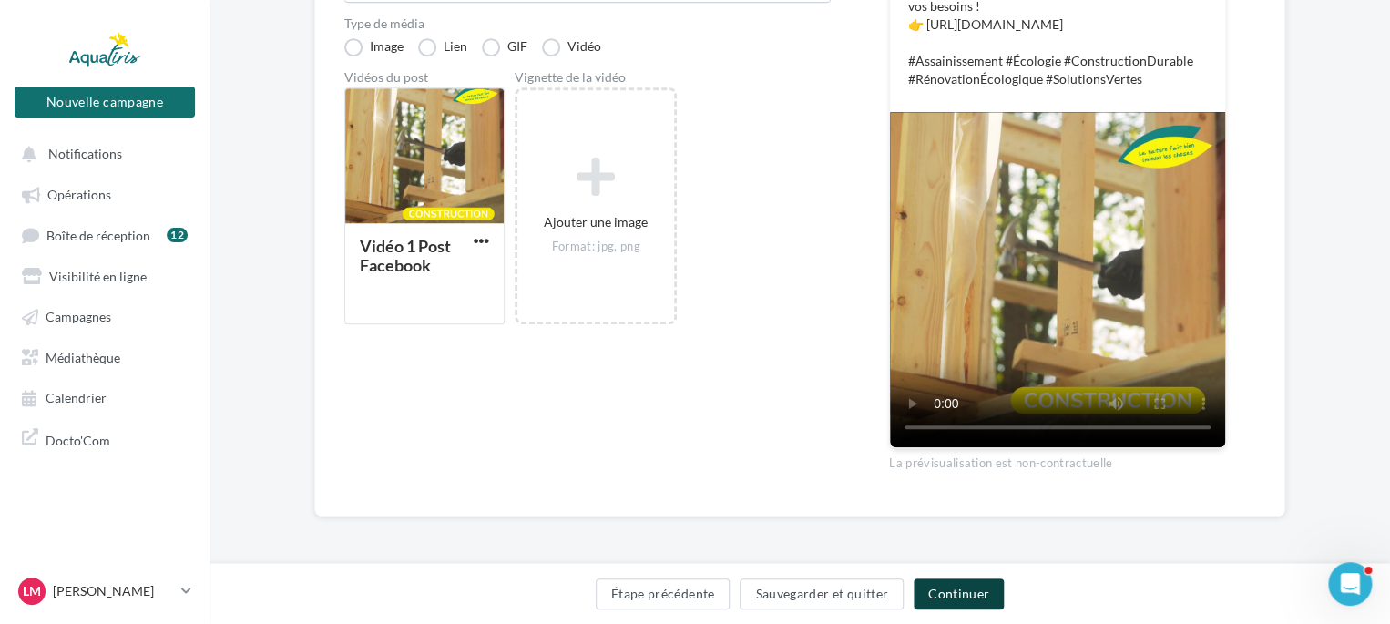
click at [947, 598] on button "Continuer" at bounding box center [959, 593] width 90 height 31
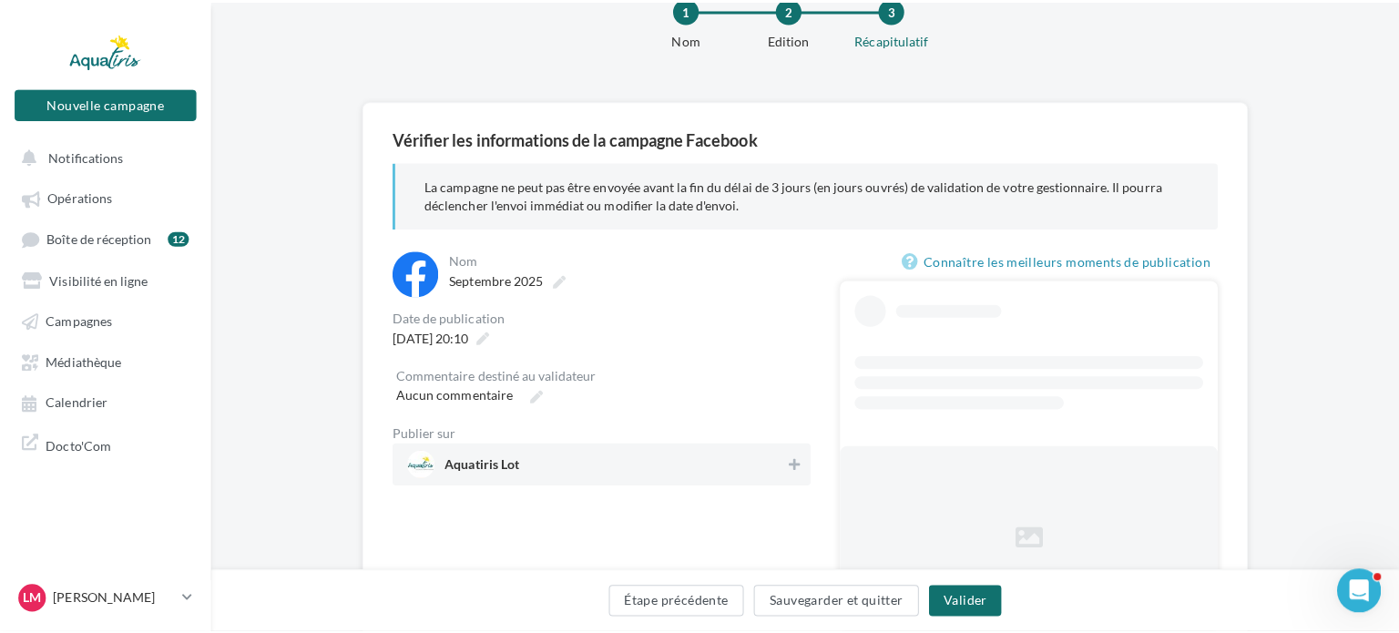
scroll to position [204, 0]
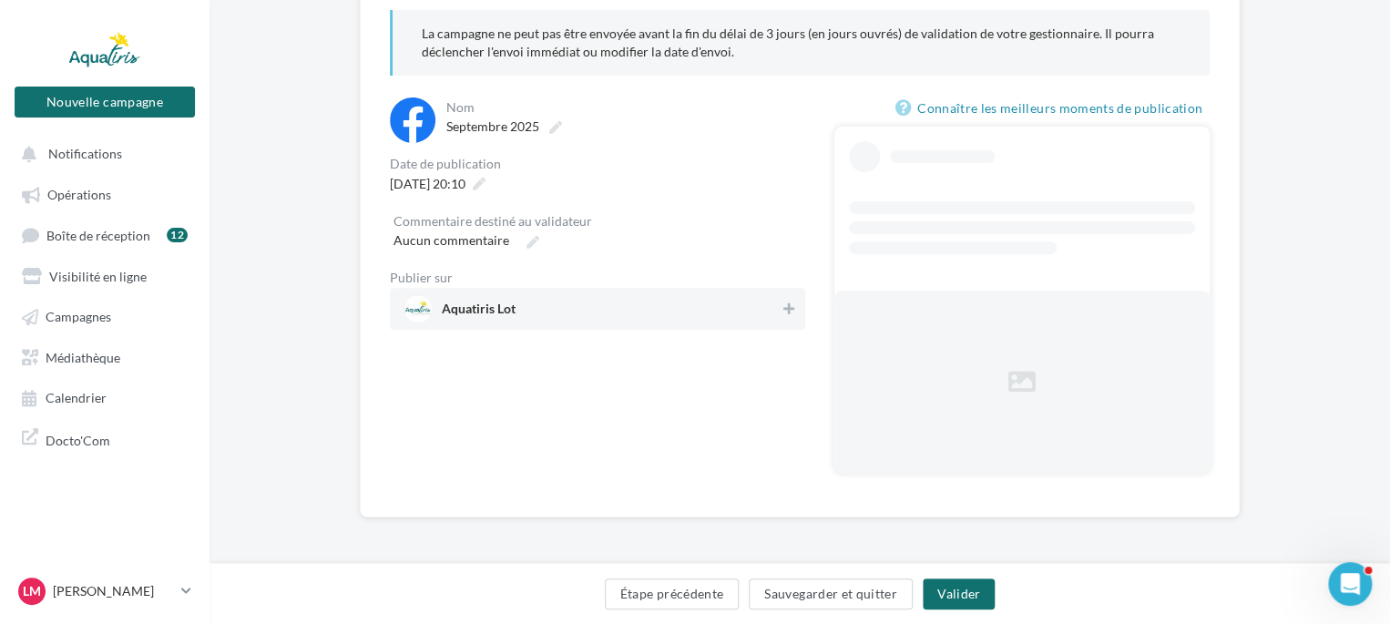
click at [524, 465] on div "**********" at bounding box center [597, 292] width 415 height 390
click at [451, 315] on span "Aquatiris Lot" at bounding box center [479, 312] width 74 height 20
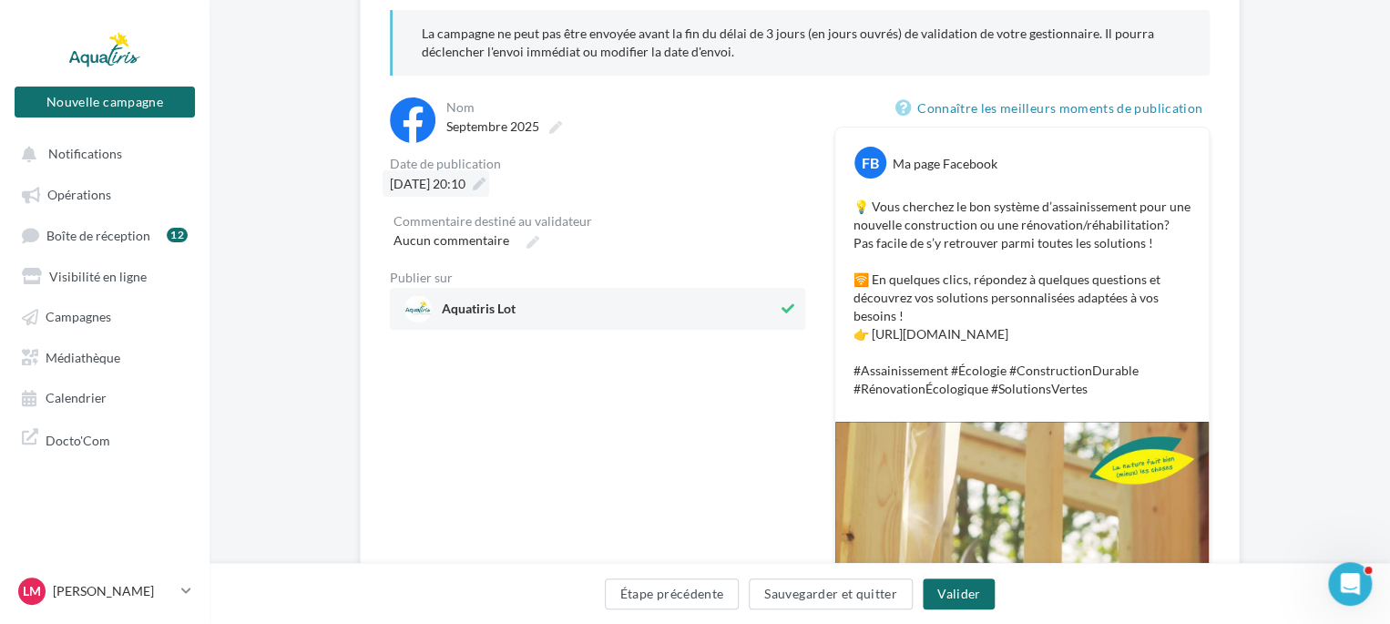
click at [426, 178] on span "24/09/2025 à 20:10" at bounding box center [428, 183] width 76 height 15
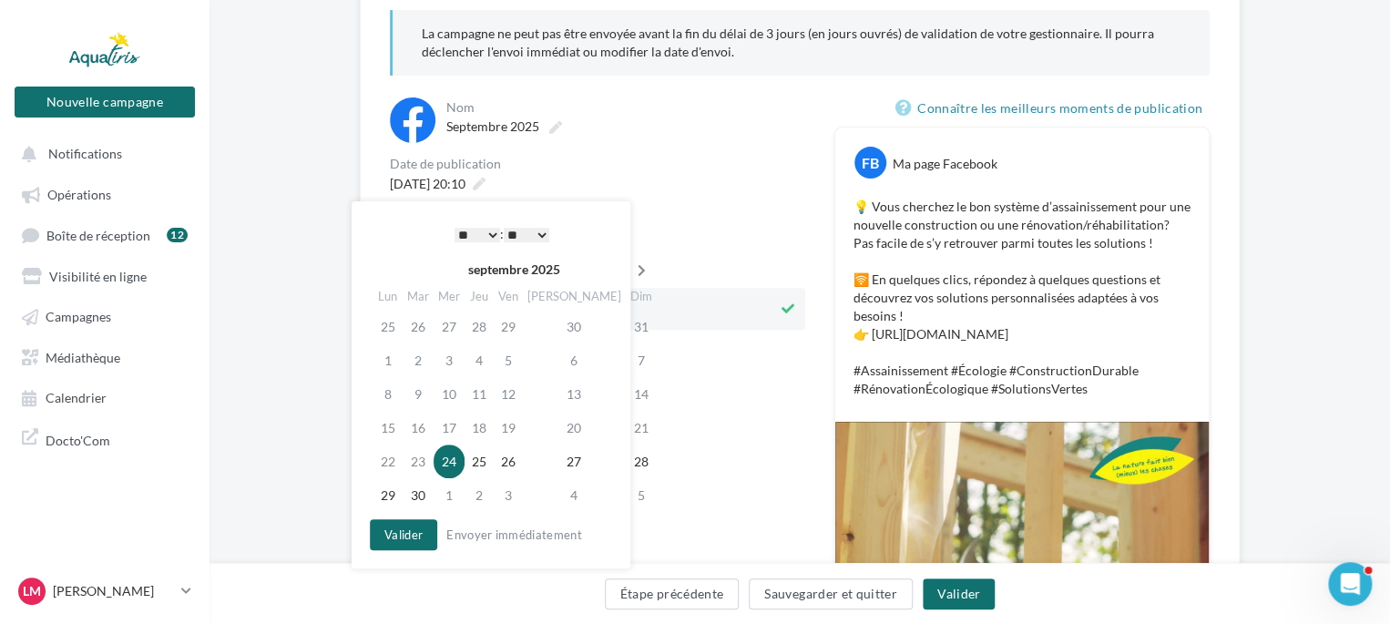
click at [630, 274] on icon at bounding box center [641, 270] width 23 height 13
click at [452, 383] on td "15" at bounding box center [451, 394] width 31 height 34
click at [482, 239] on select "* * * * * * * * * * ** ** ** ** ** ** ** ** ** ** ** ** ** **" at bounding box center [478, 235] width 46 height 15
click at [401, 535] on button "Valider" at bounding box center [403, 534] width 67 height 31
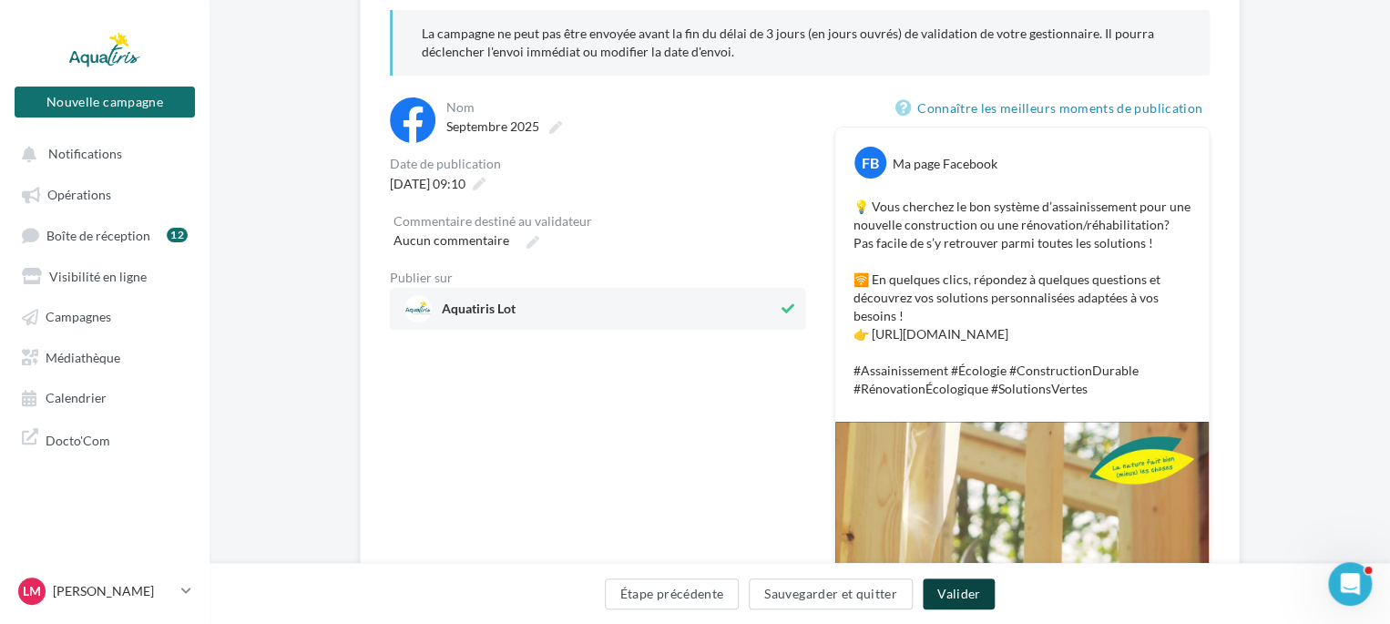
drag, startPoint x: 960, startPoint y: 585, endPoint x: 950, endPoint y: 584, distance: 10.1
click at [959, 585] on button "Valider" at bounding box center [959, 593] width 72 height 31
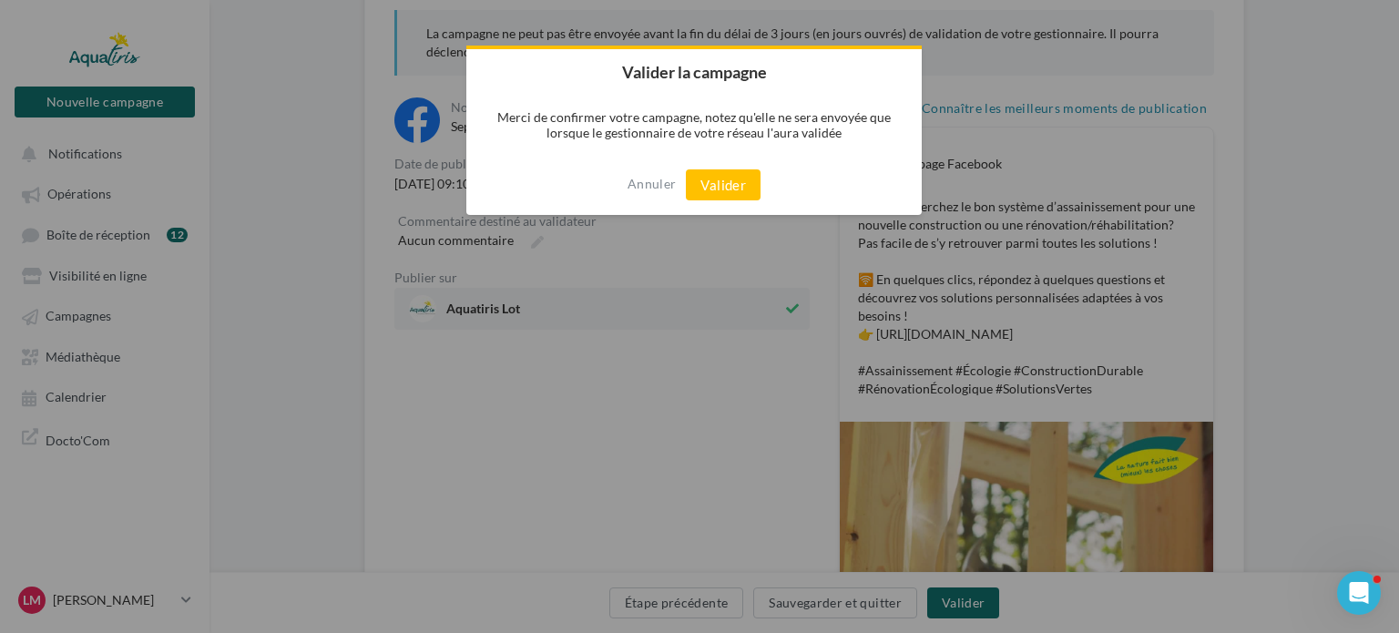
click at [713, 208] on div "Annuler Valider" at bounding box center [693, 185] width 455 height 60
click at [722, 174] on button "Valider" at bounding box center [723, 184] width 75 height 31
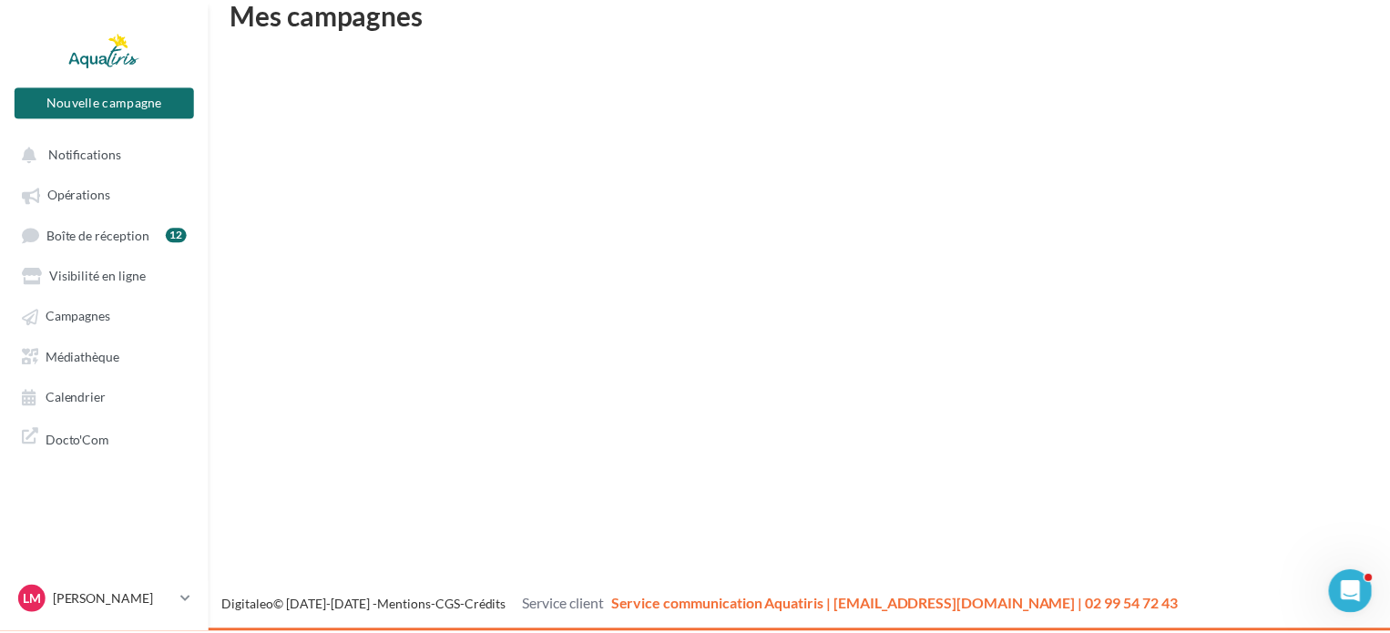
scroll to position [29, 0]
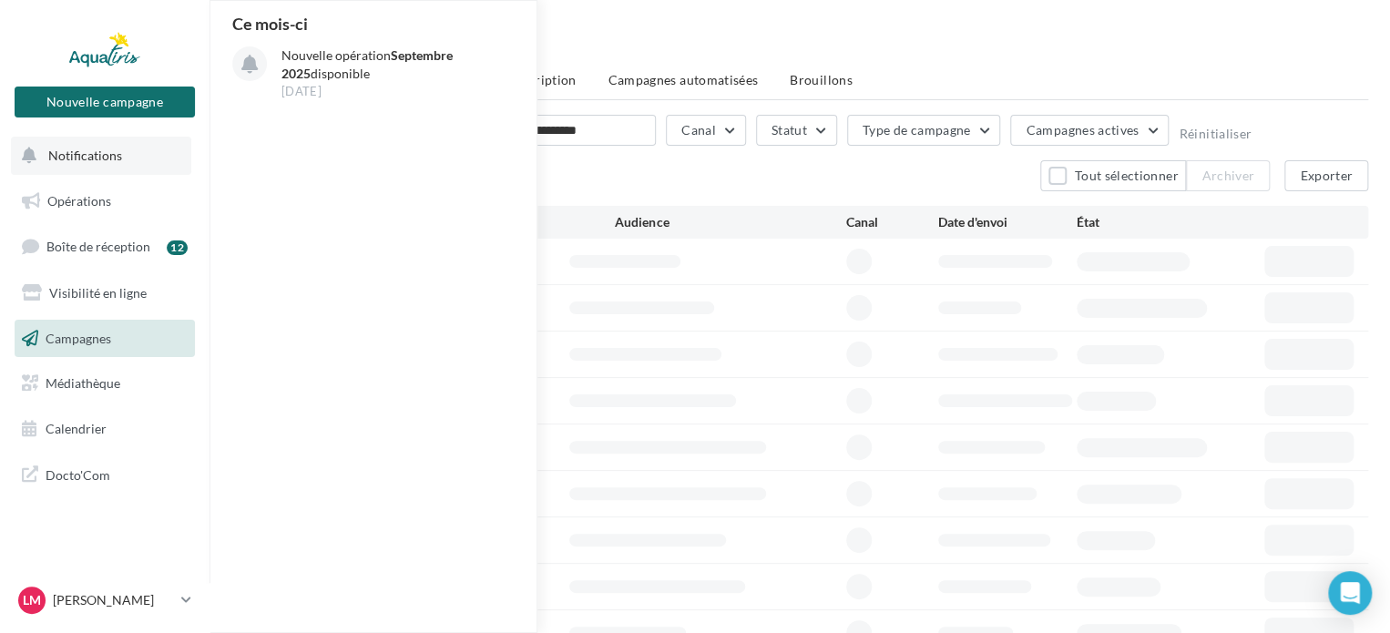
drag, startPoint x: 97, startPoint y: 189, endPoint x: 387, endPoint y: 238, distance: 294.6
click at [97, 189] on link "Opérations" at bounding box center [105, 201] width 188 height 38
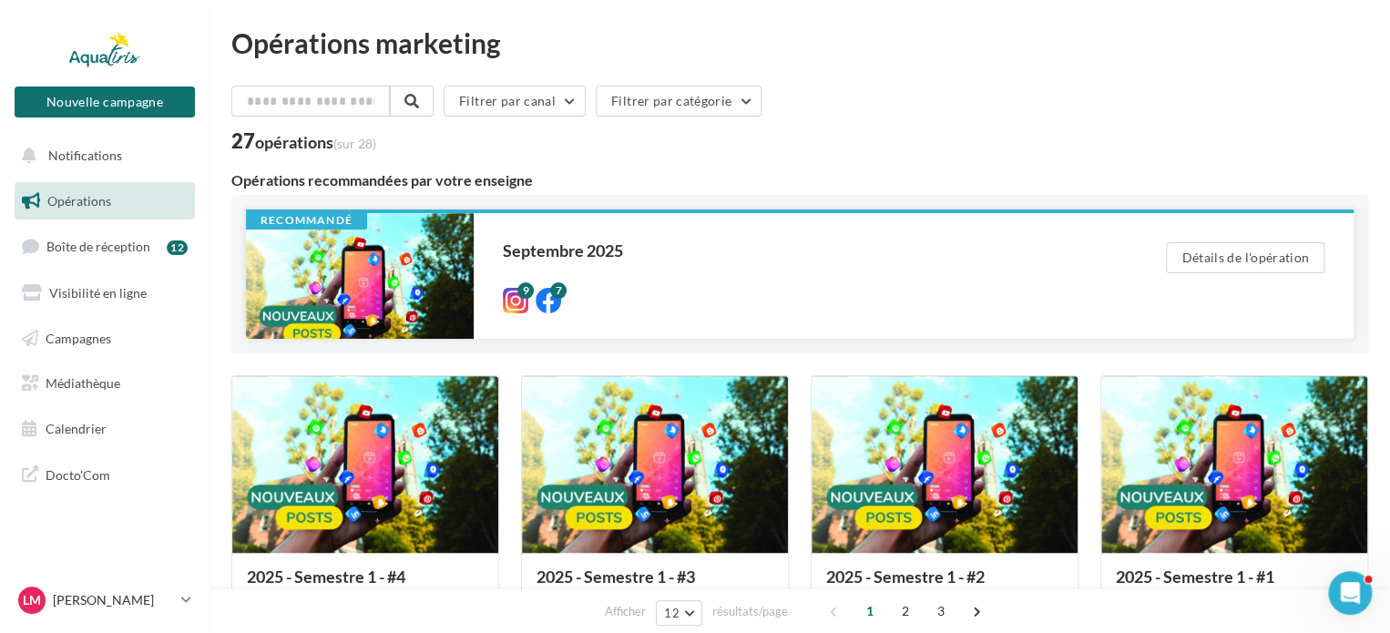
click at [376, 251] on div at bounding box center [360, 276] width 228 height 126
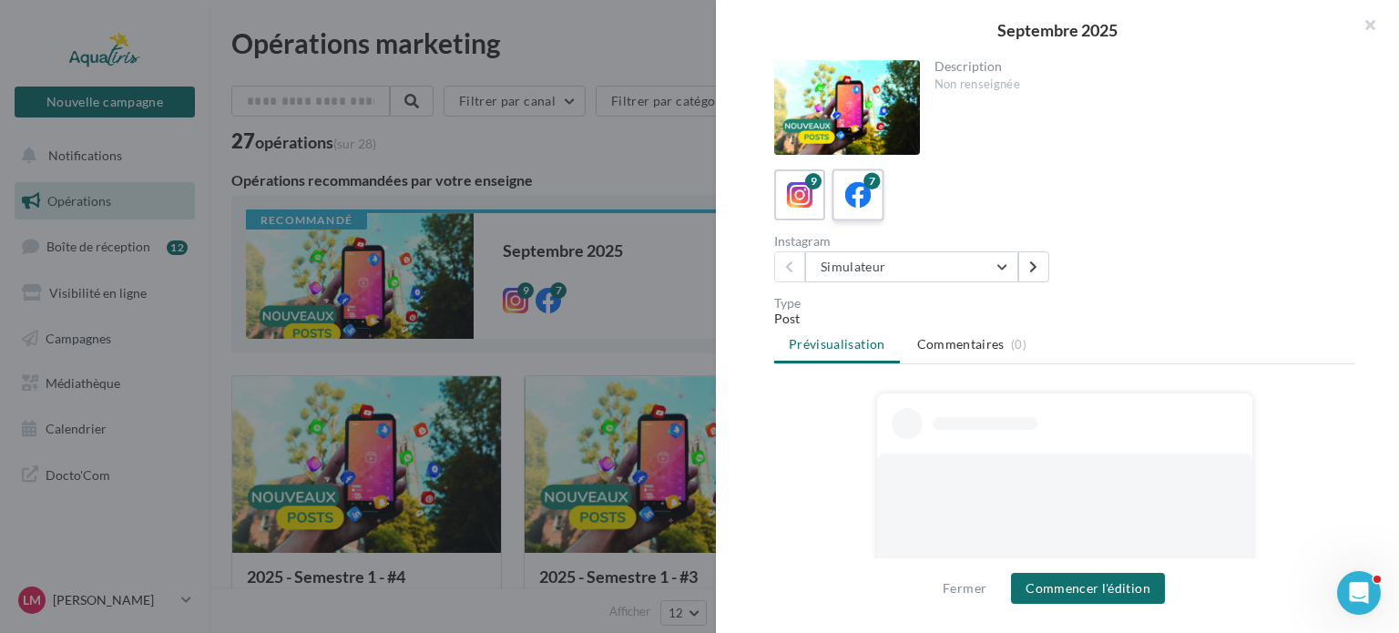
click at [845, 185] on icon at bounding box center [858, 195] width 26 height 26
click at [884, 267] on button "Nos solutions personnalisées" at bounding box center [911, 266] width 213 height 31
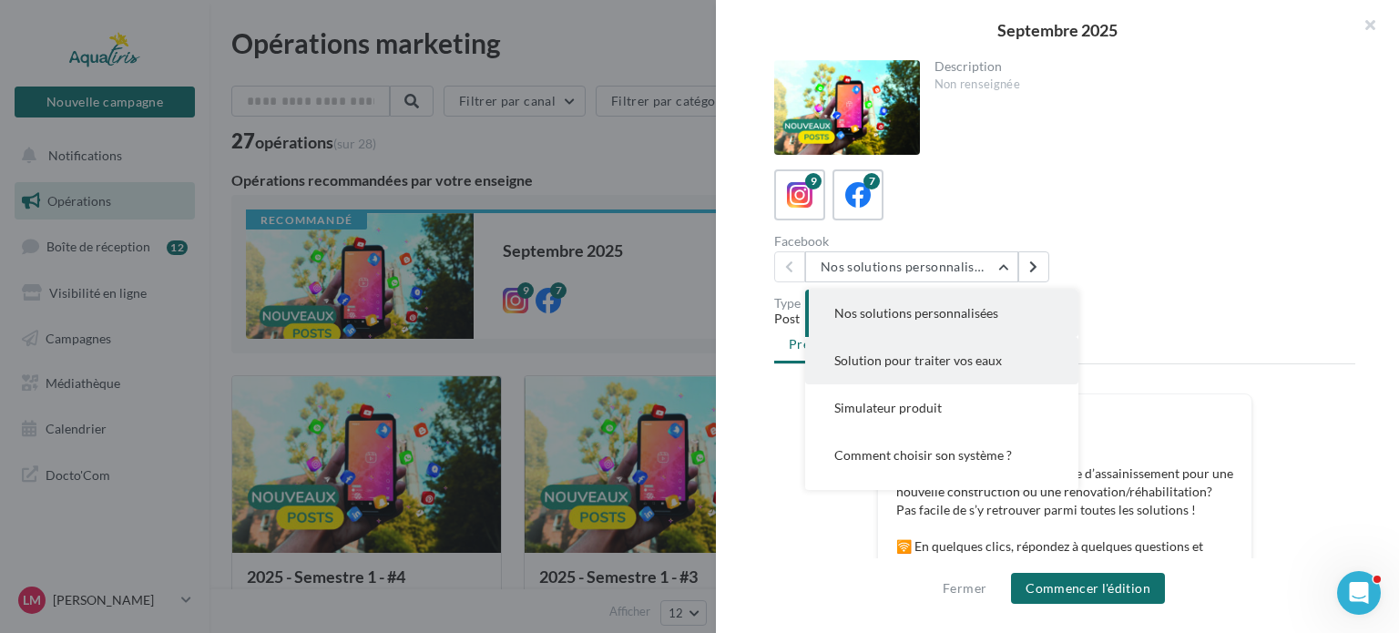
click at [924, 371] on button "Solution pour traiter vos eaux" at bounding box center [941, 360] width 273 height 47
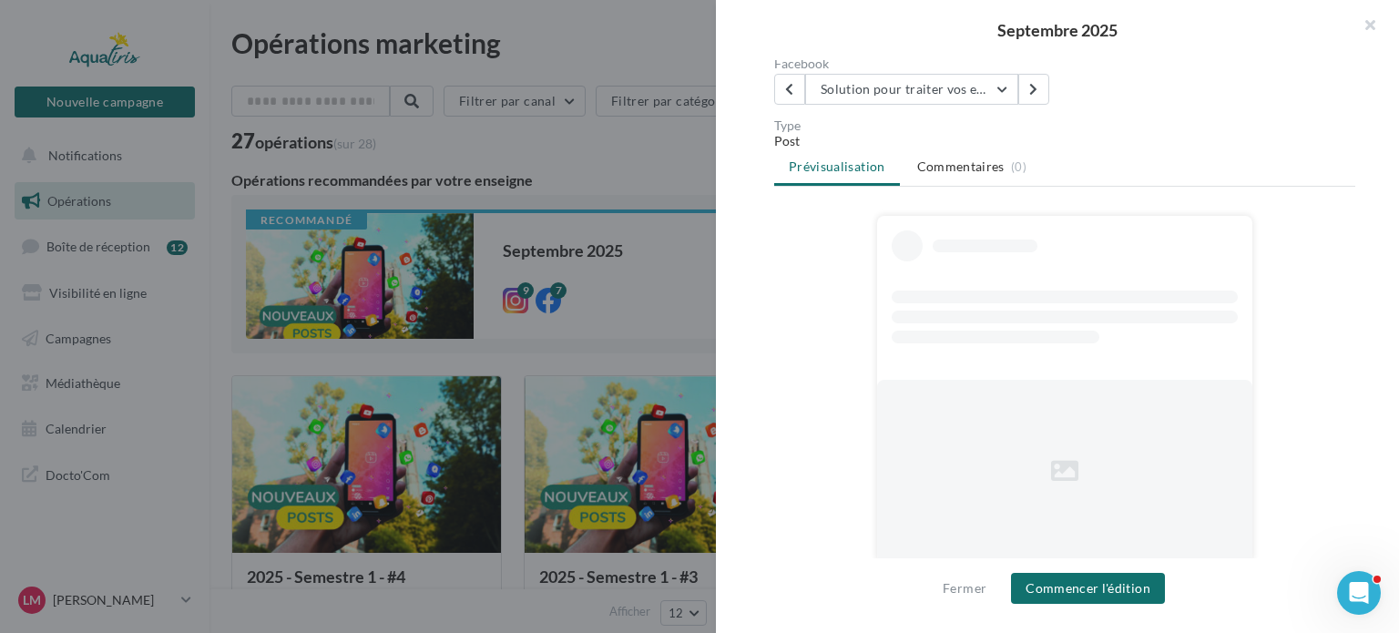
scroll to position [99, 0]
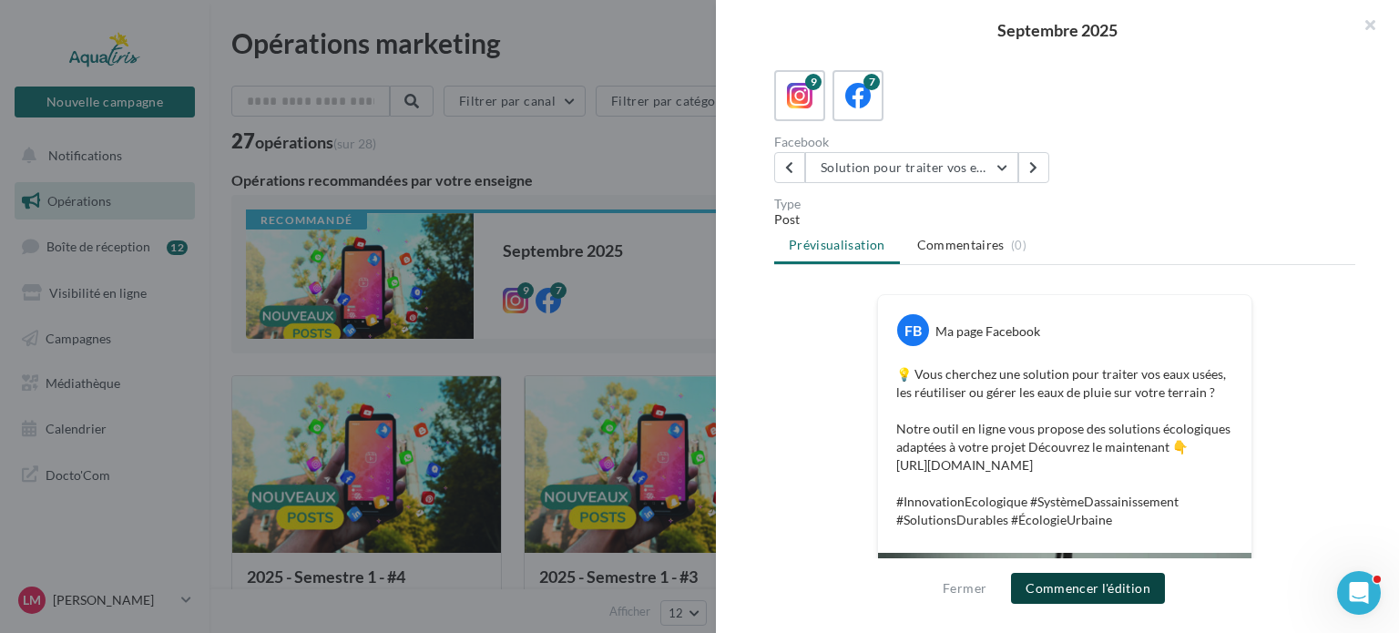
click at [1101, 583] on button "Commencer l'édition" at bounding box center [1088, 588] width 154 height 31
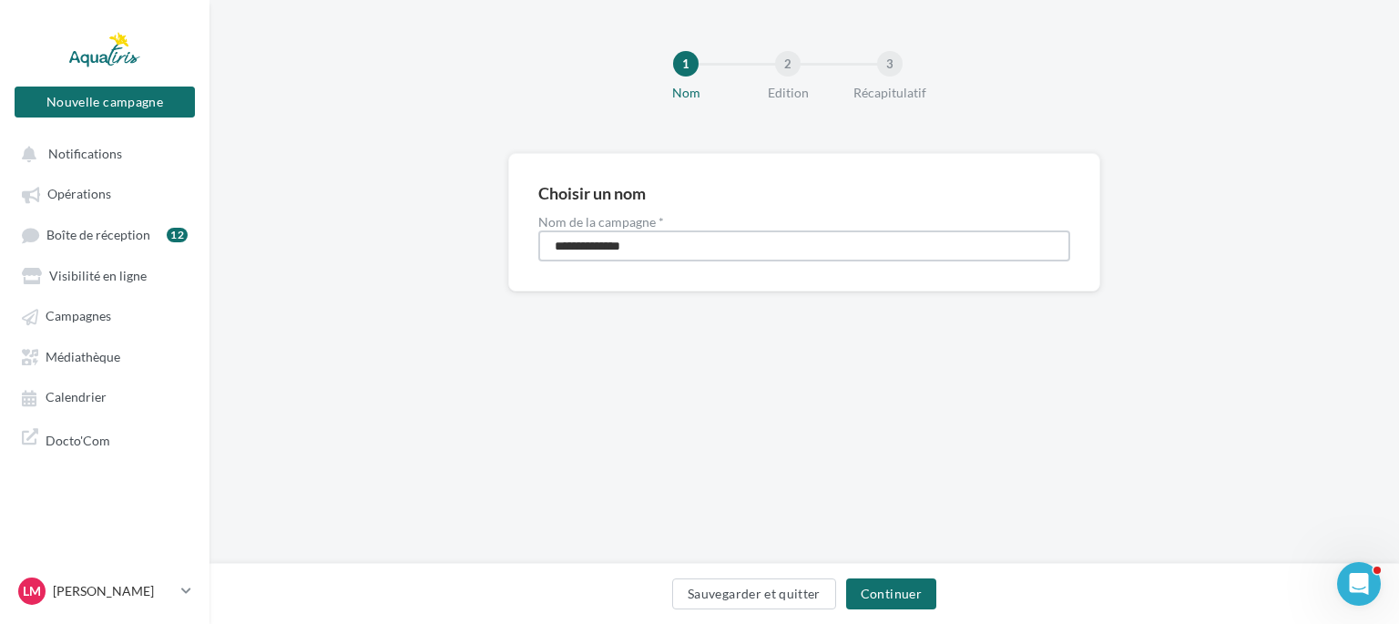
click at [662, 232] on input "**********" at bounding box center [804, 245] width 532 height 31
type input "**********"
click at [884, 603] on button "Continuer" at bounding box center [891, 593] width 90 height 31
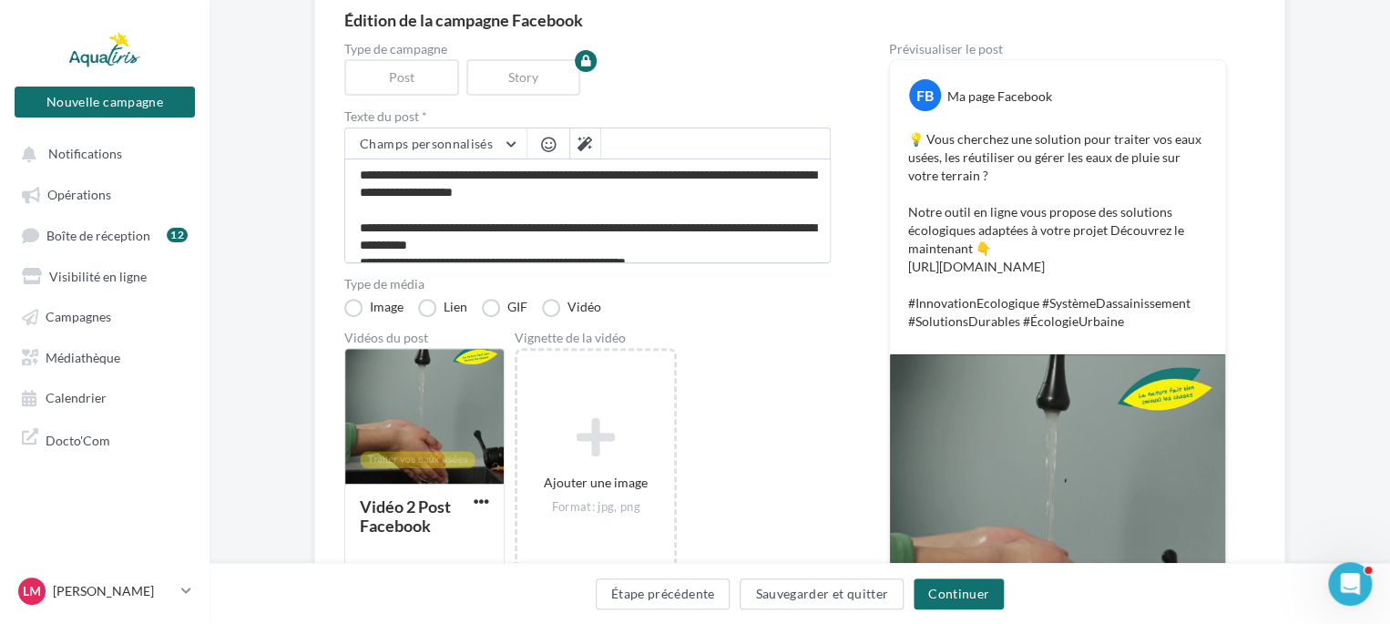
scroll to position [431, 0]
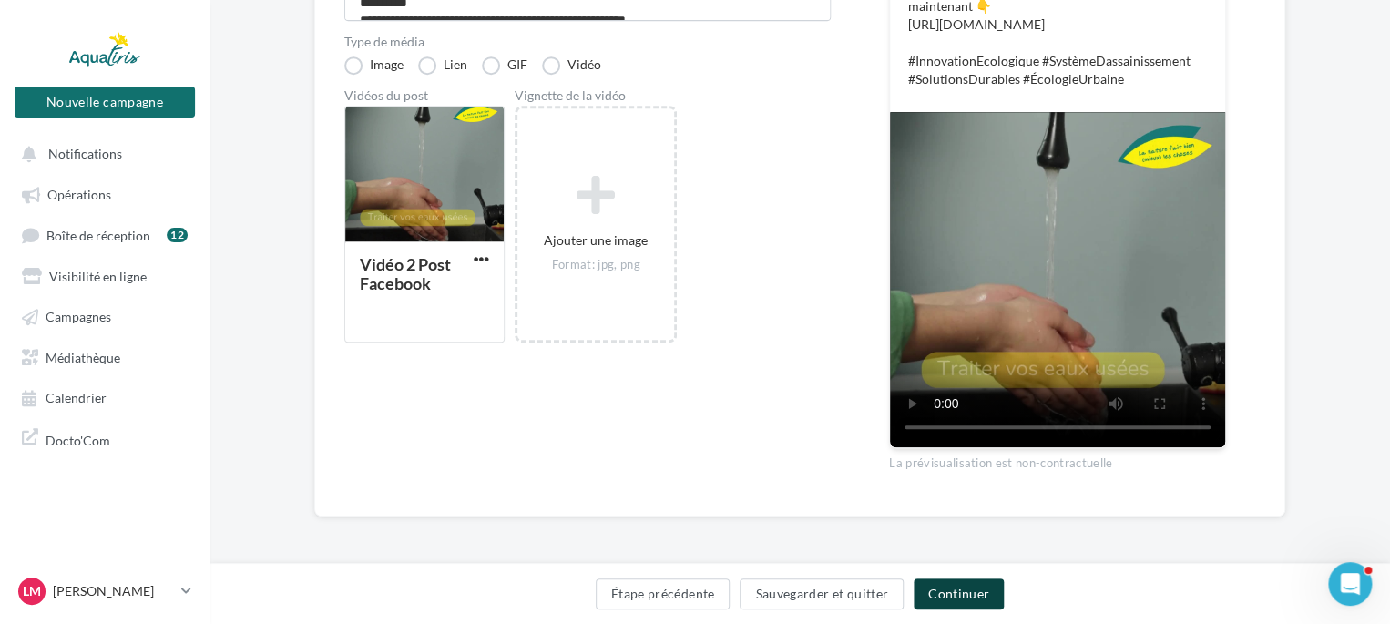
click at [937, 595] on button "Continuer" at bounding box center [959, 593] width 90 height 31
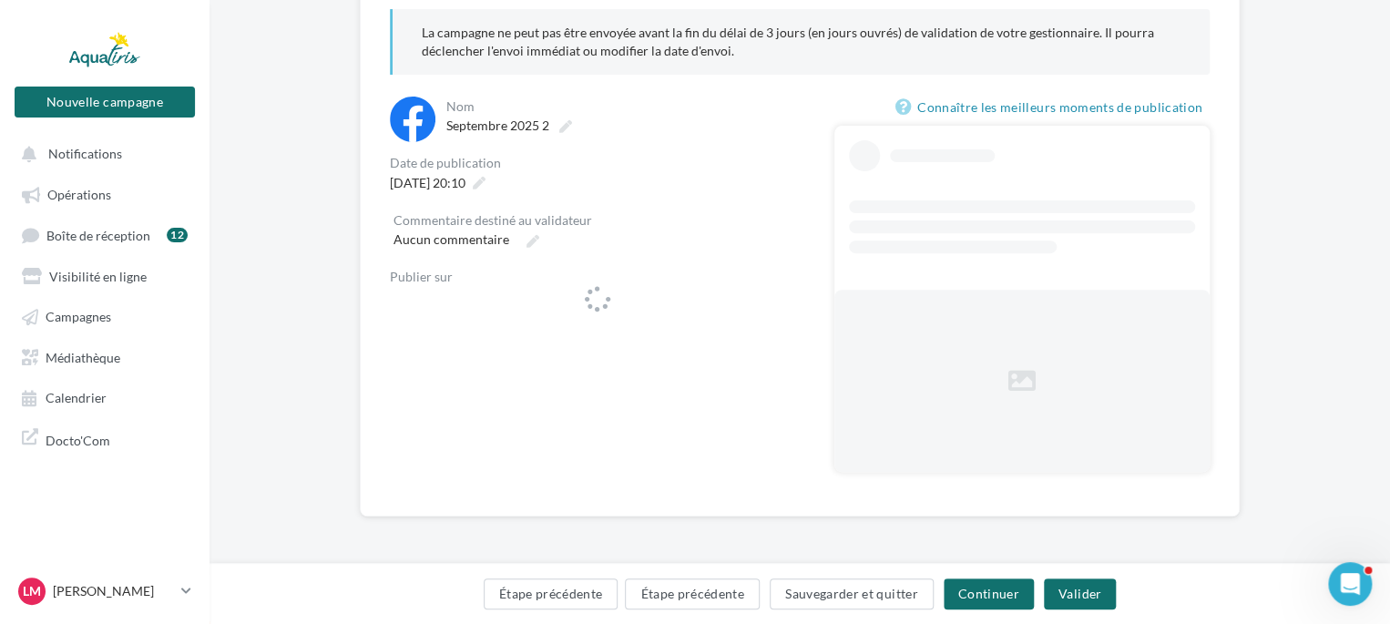
scroll to position [204, 0]
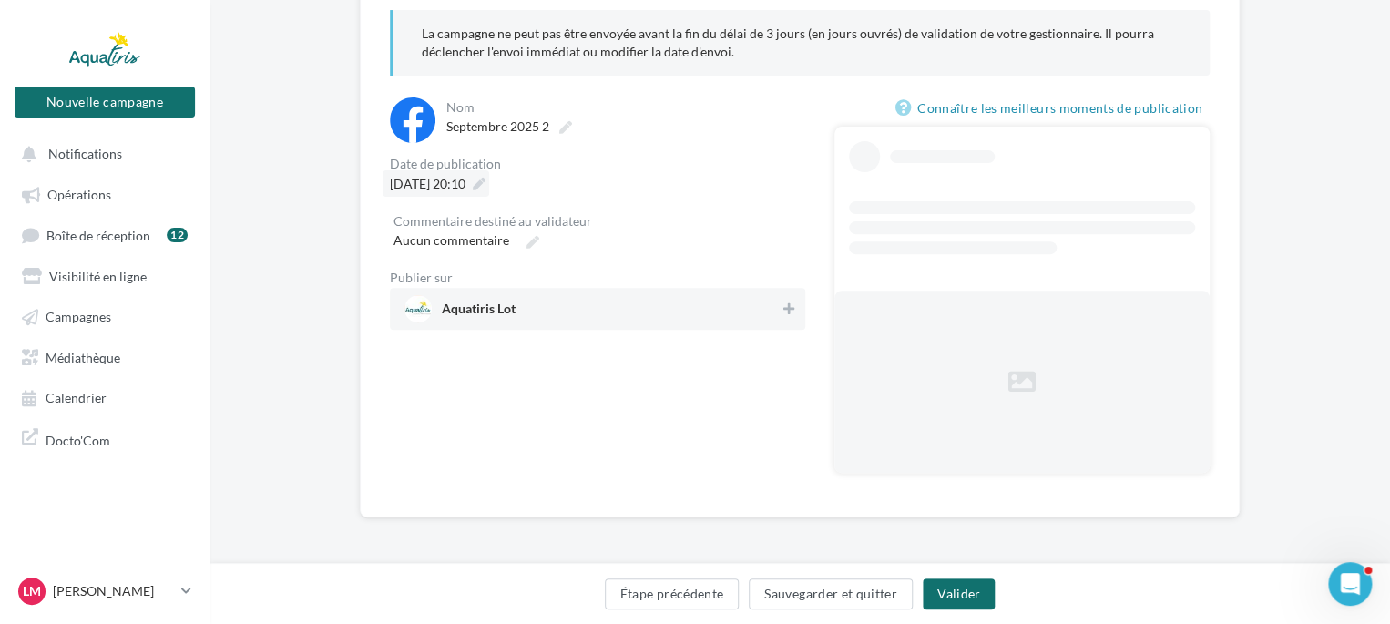
click at [423, 181] on span "24/09/2025 à 20:10" at bounding box center [428, 183] width 76 height 15
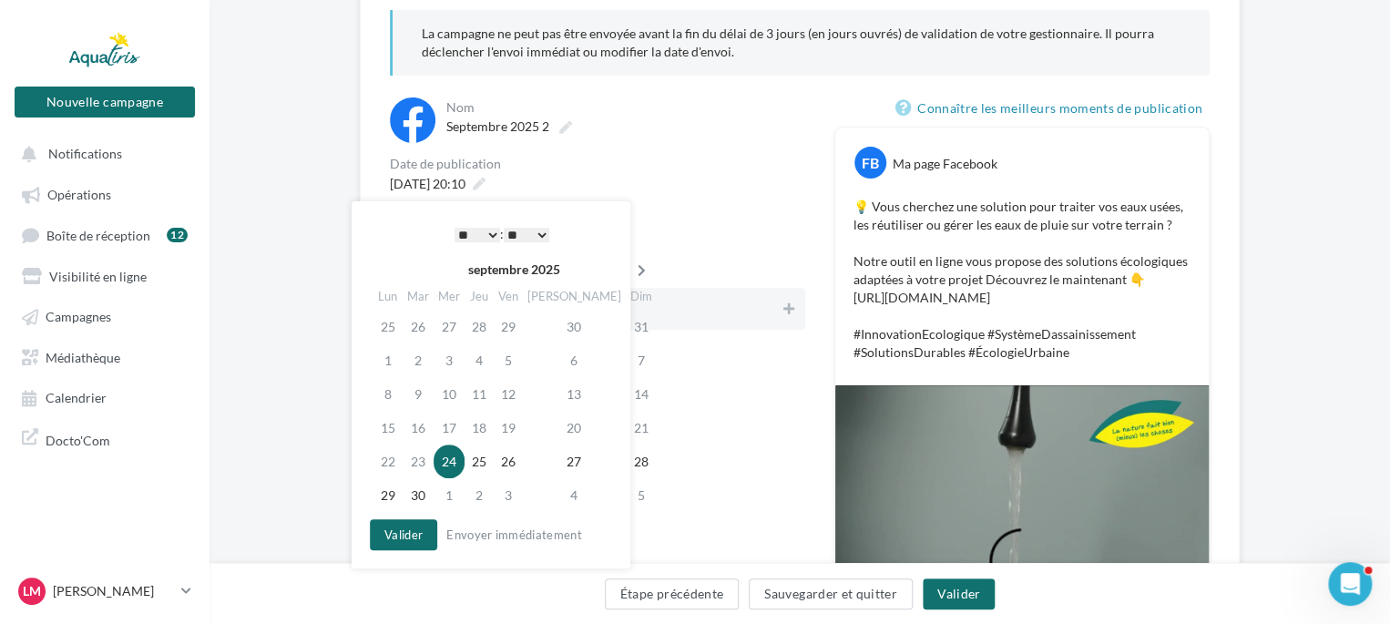
click at [630, 273] on icon at bounding box center [641, 270] width 23 height 13
click at [463, 433] on td "22" at bounding box center [451, 428] width 31 height 34
click at [494, 228] on select "* * * * * * * * * * ** ** ** ** ** ** ** ** ** ** ** ** ** **" at bounding box center [478, 235] width 46 height 15
click at [416, 536] on button "Valider" at bounding box center [403, 534] width 67 height 31
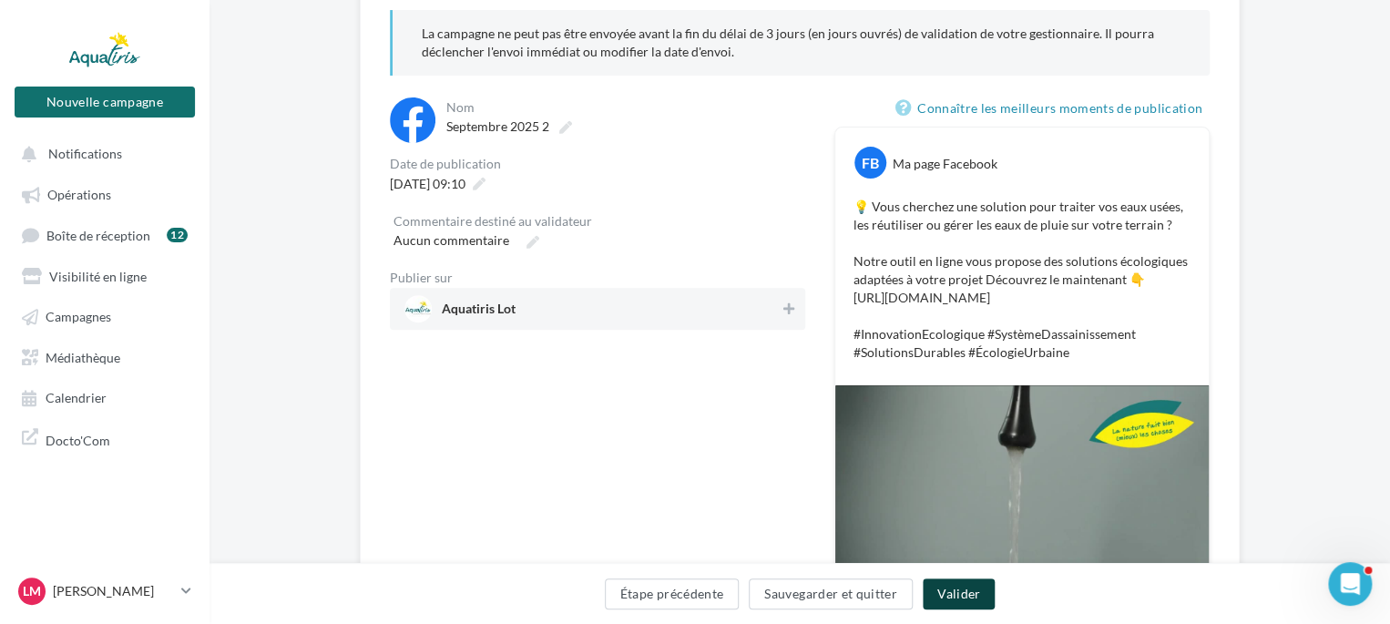
click at [957, 597] on button "Valider" at bounding box center [959, 593] width 72 height 31
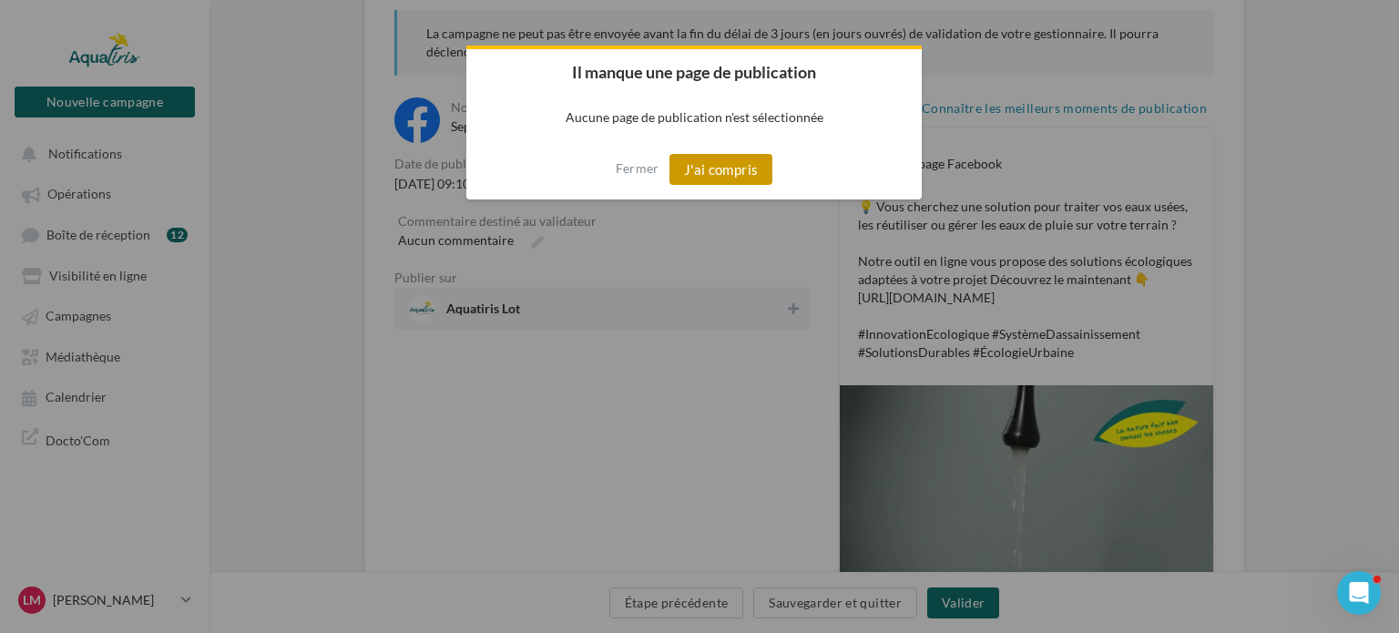
click at [720, 174] on button "J'ai compris" at bounding box center [722, 169] width 104 height 31
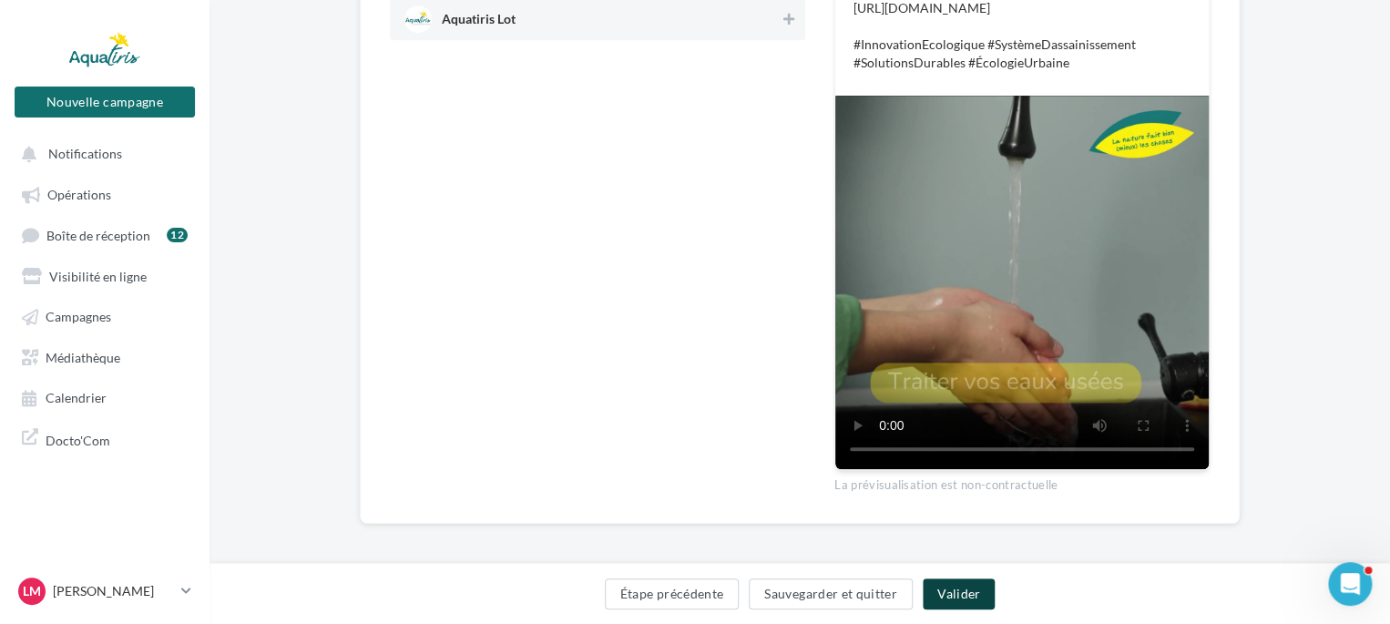
scroll to position [500, 0]
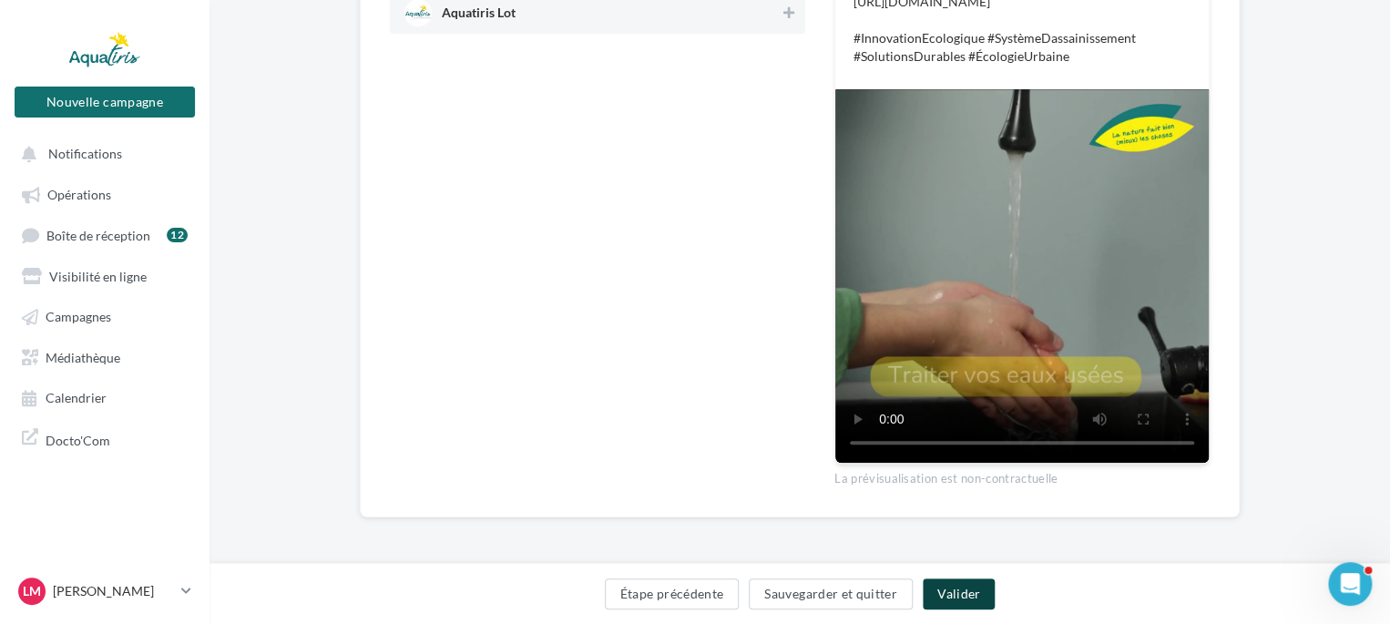
click at [955, 601] on button "Valider" at bounding box center [959, 593] width 72 height 31
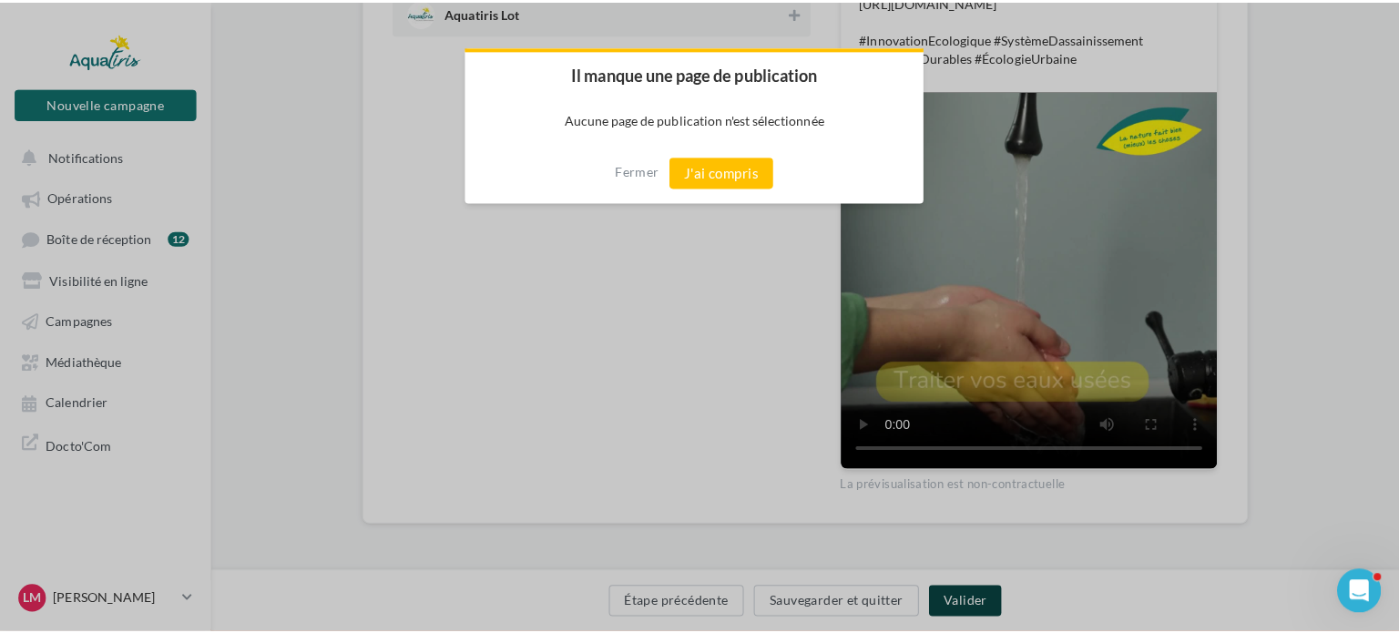
scroll to position [491, 0]
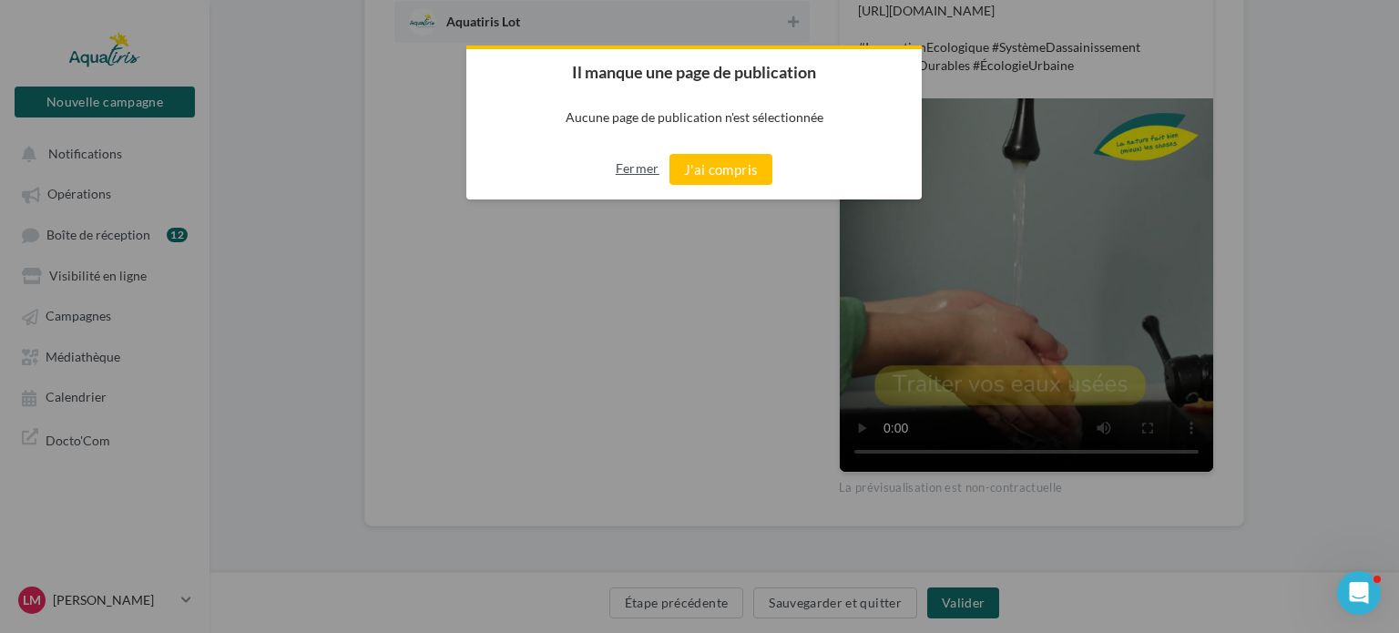
click at [618, 177] on button "Fermer" at bounding box center [638, 168] width 44 height 29
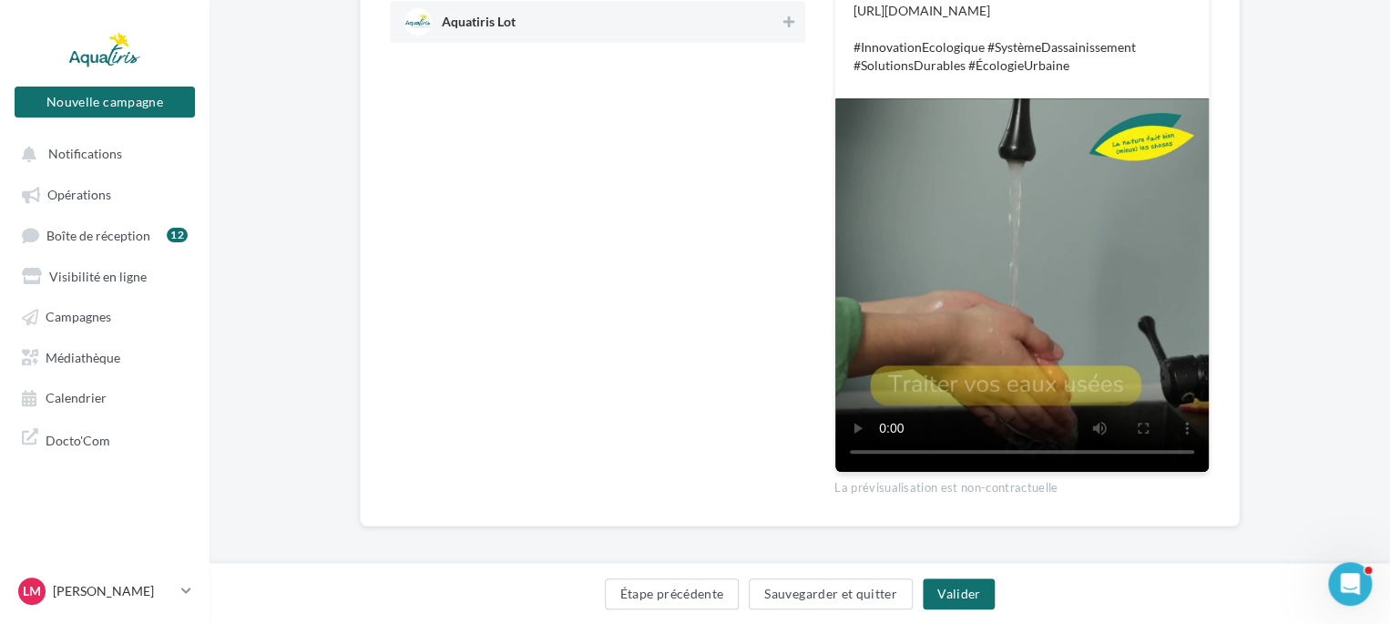
click at [493, 43] on div "Aquatiris Lot" at bounding box center [597, 22] width 415 height 42
click at [973, 593] on button "Valider" at bounding box center [959, 593] width 72 height 31
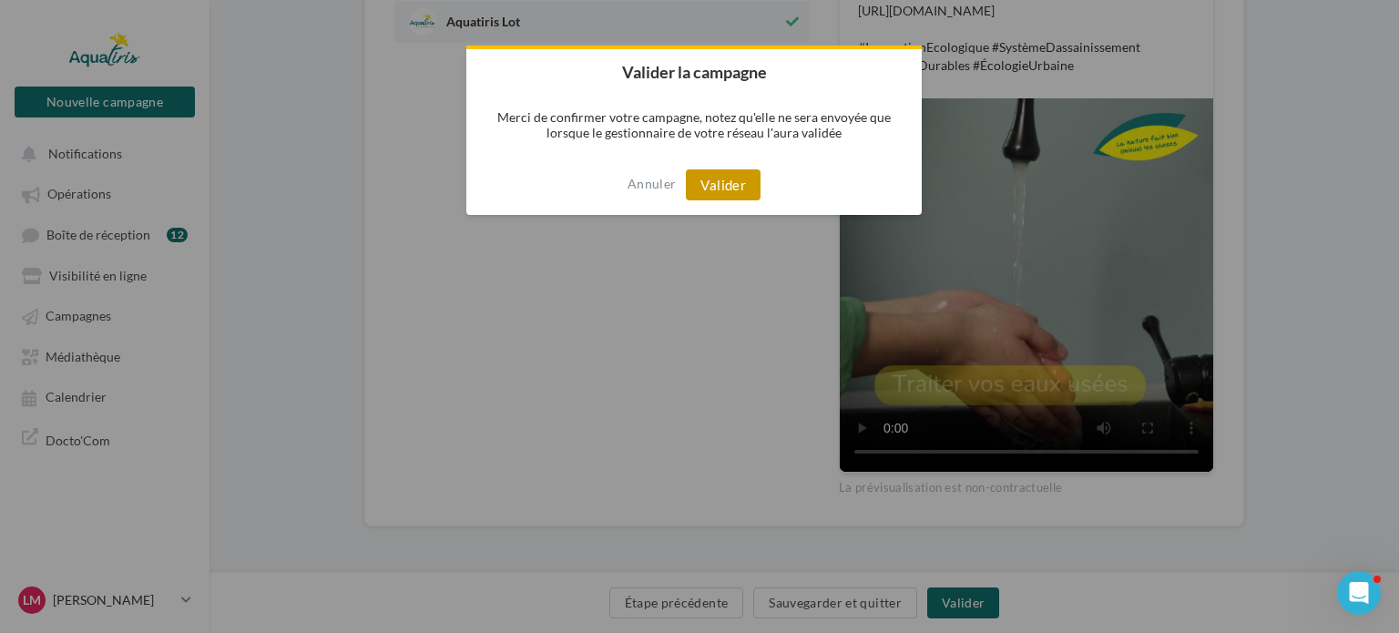
click at [737, 187] on button "Valider" at bounding box center [723, 184] width 75 height 31
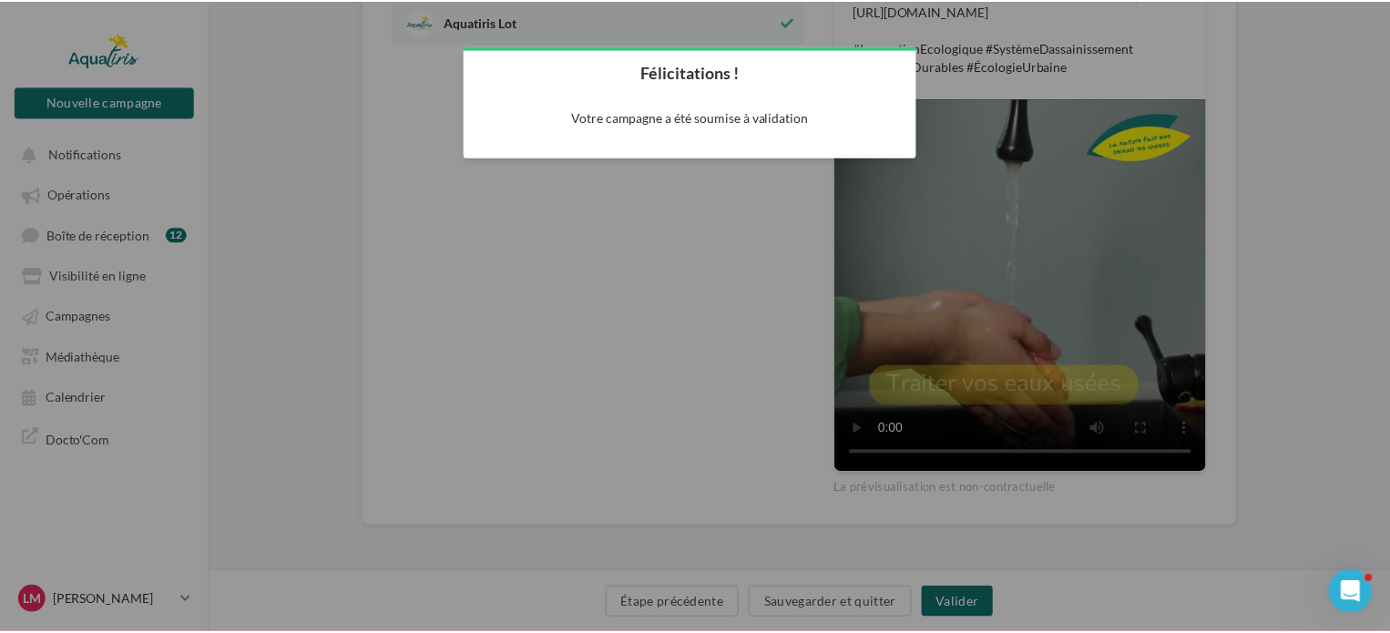
scroll to position [29, 0]
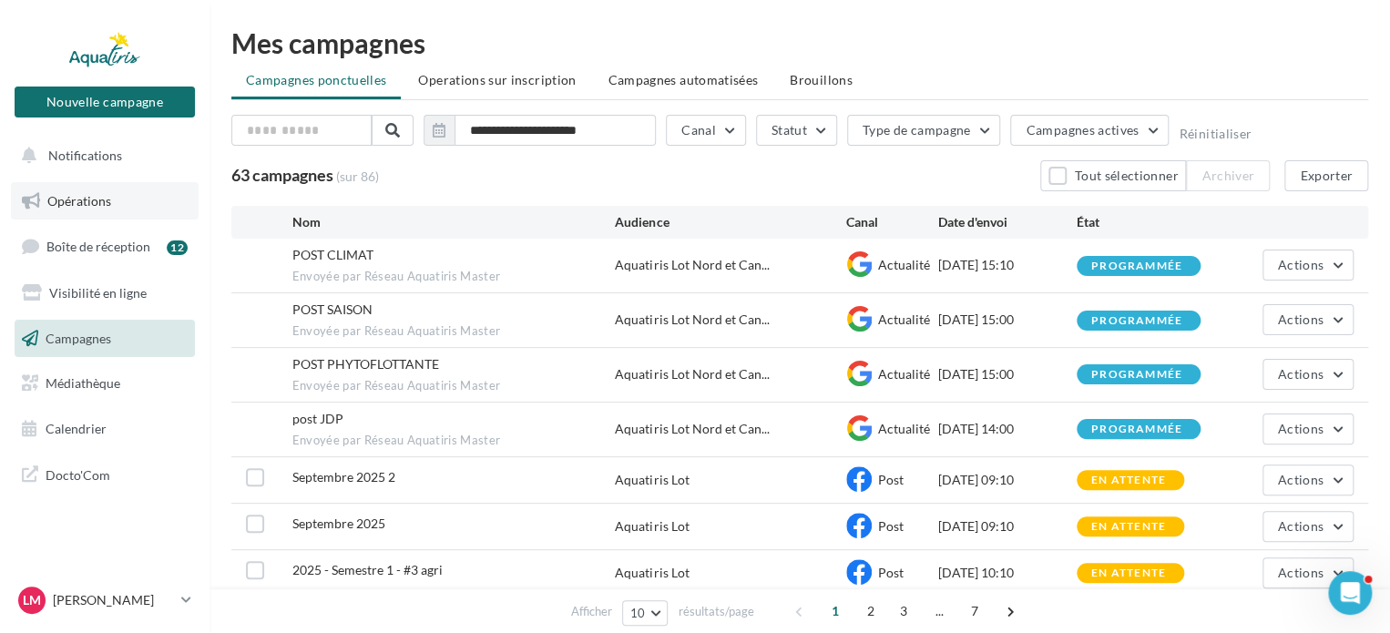
click at [118, 196] on link "Opérations" at bounding box center [105, 201] width 188 height 38
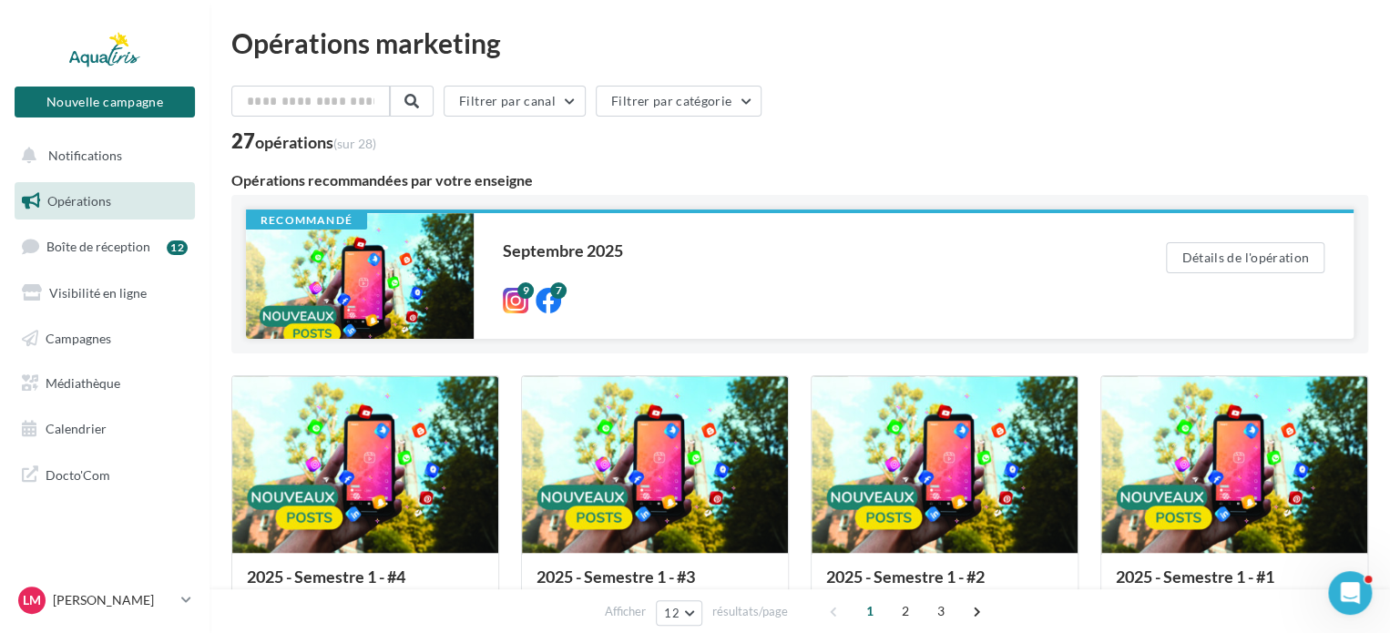
click at [414, 283] on div at bounding box center [360, 276] width 228 height 126
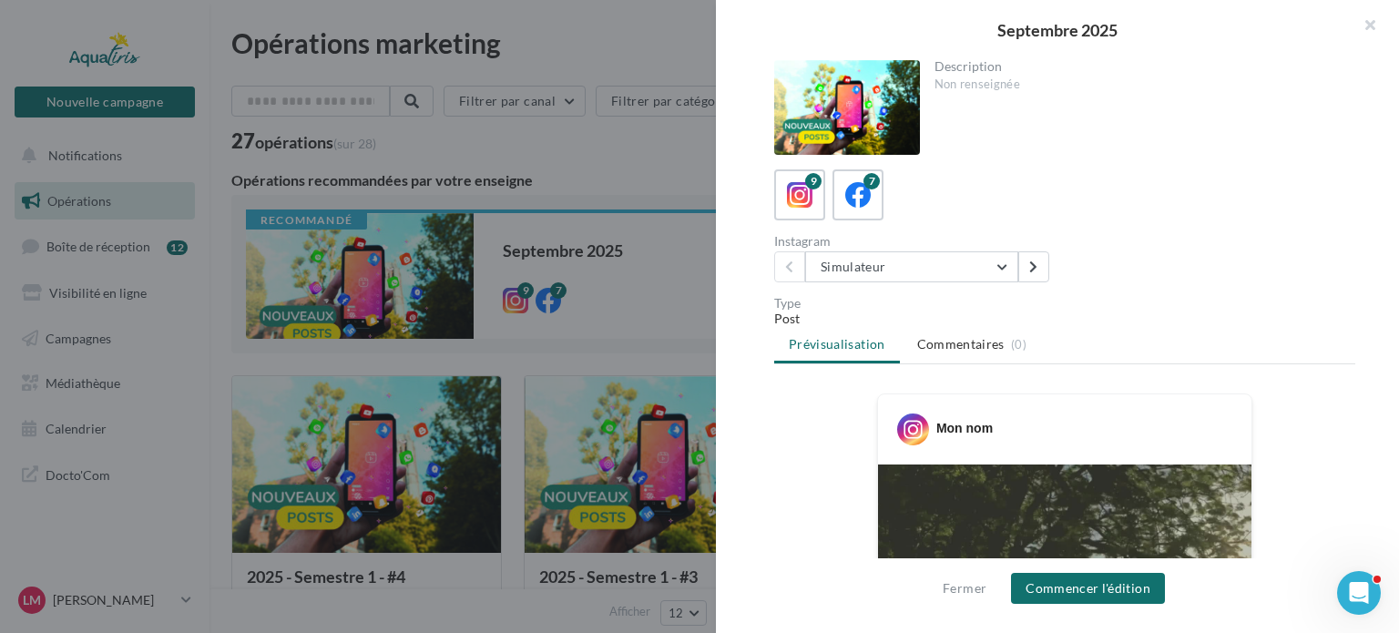
click at [951, 291] on div "Description Non renseignée 9 7 Instagram Simulateur Simulateur Quel système cho…" at bounding box center [1065, 317] width 698 height 515
click at [945, 280] on button "Simulateur" at bounding box center [911, 266] width 213 height 31
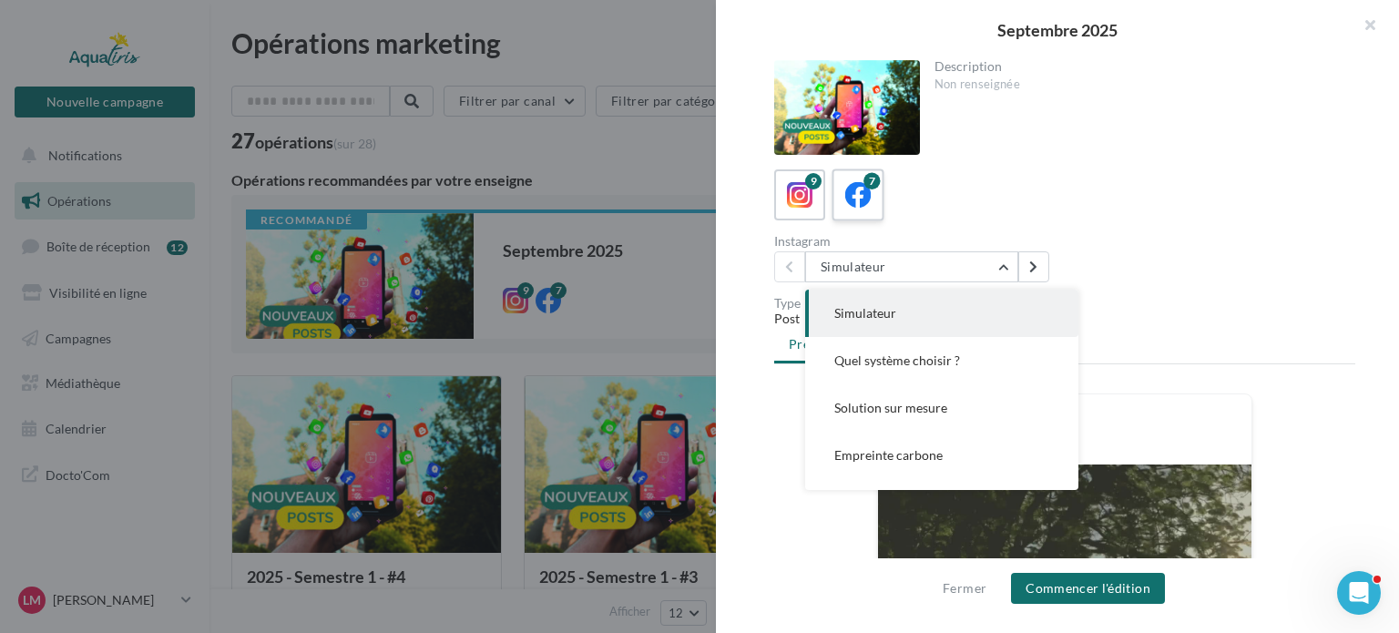
click at [858, 210] on div "7" at bounding box center [859, 196] width 34 height 34
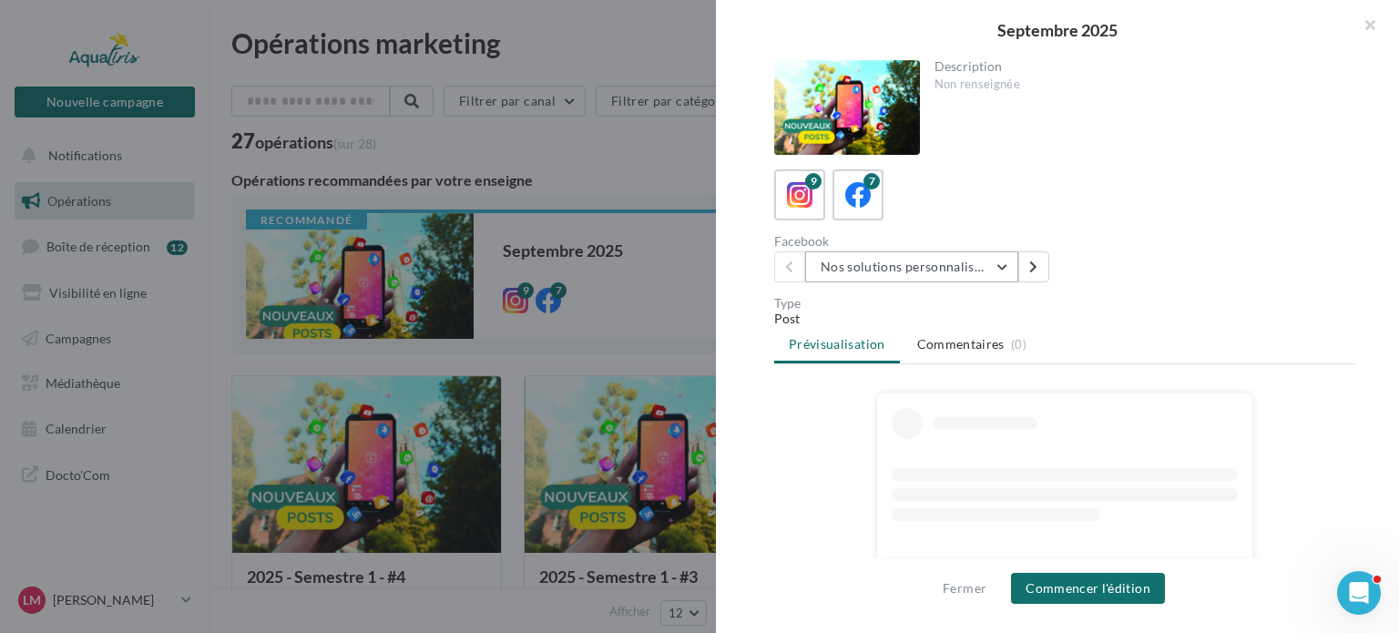
click at [855, 251] on button "Nos solutions personnalisées" at bounding box center [911, 266] width 213 height 31
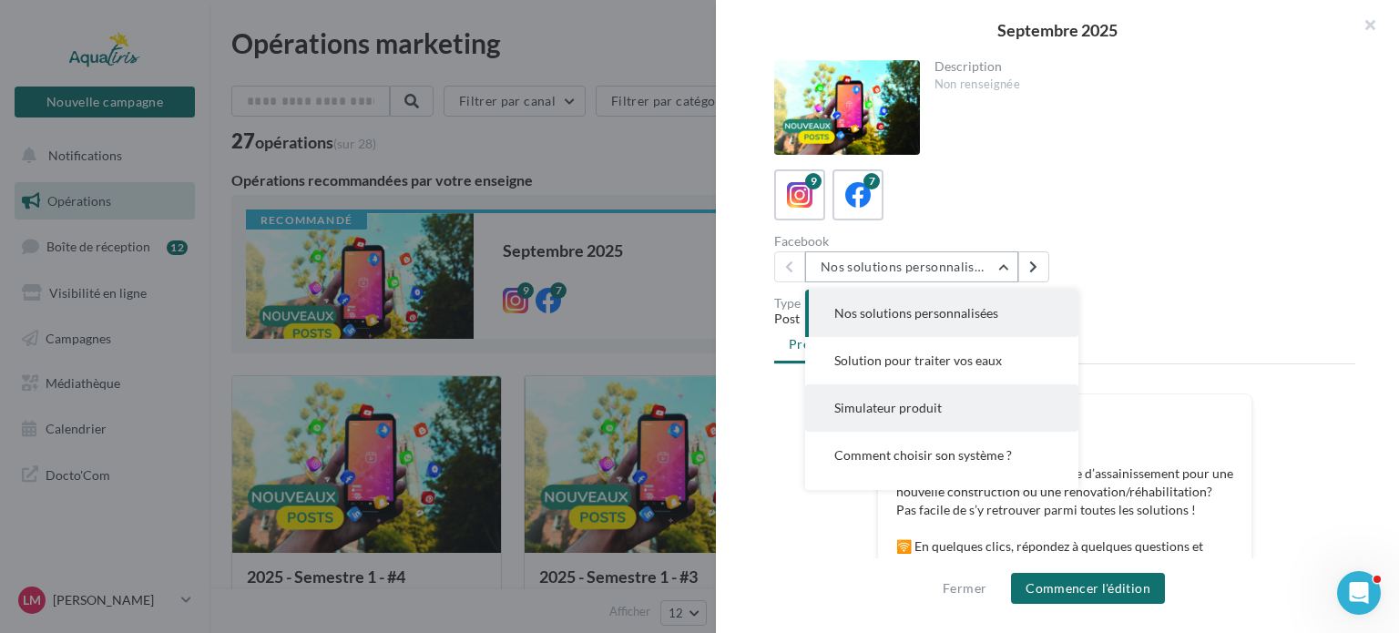
scroll to position [91, 0]
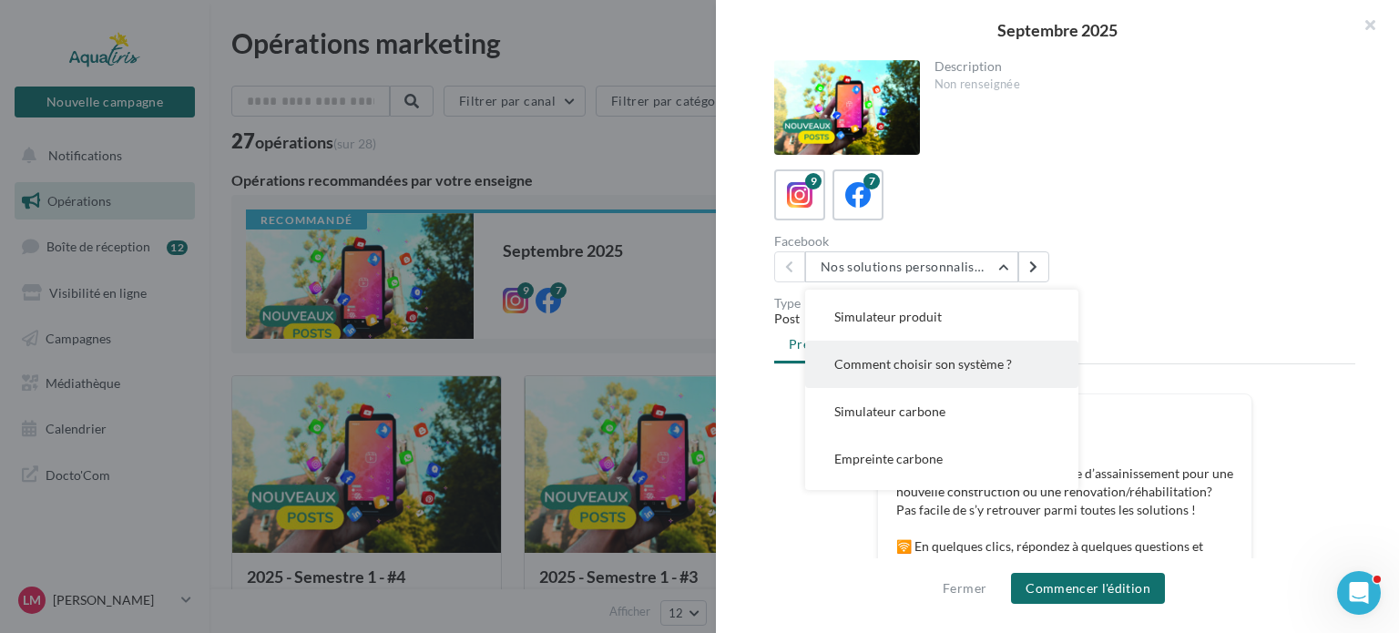
click at [911, 378] on button "Comment choisir son système ?" at bounding box center [941, 364] width 273 height 47
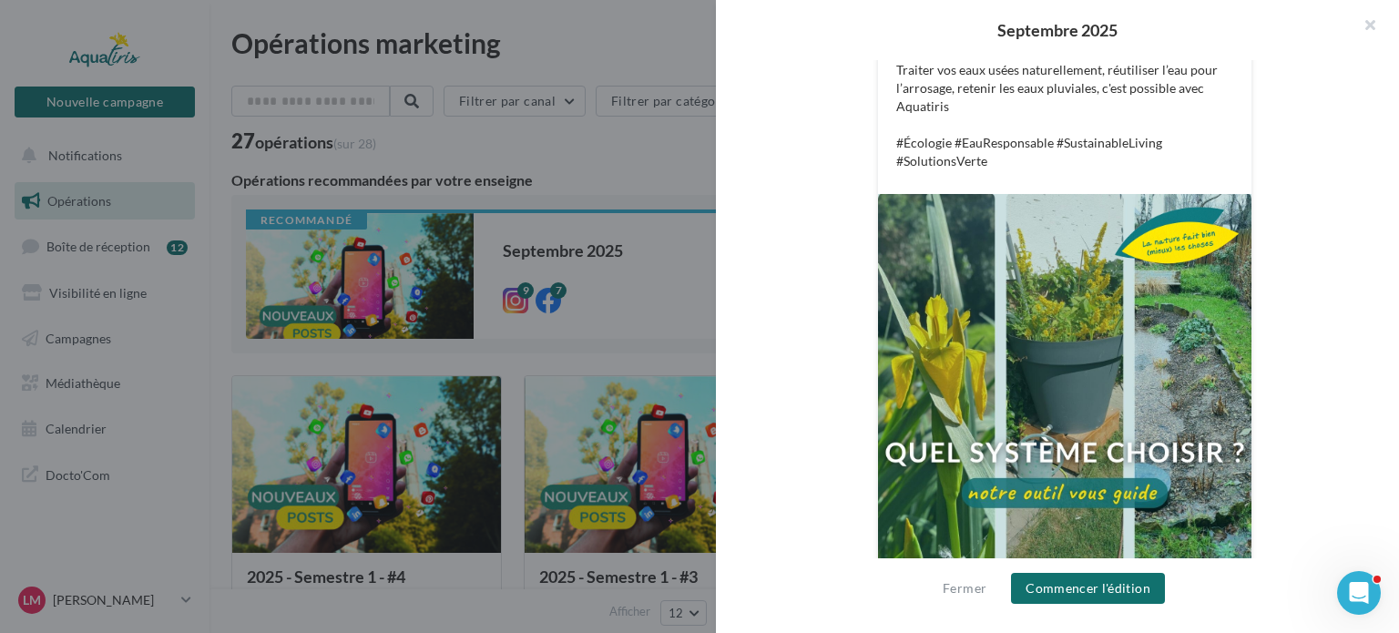
scroll to position [528, 0]
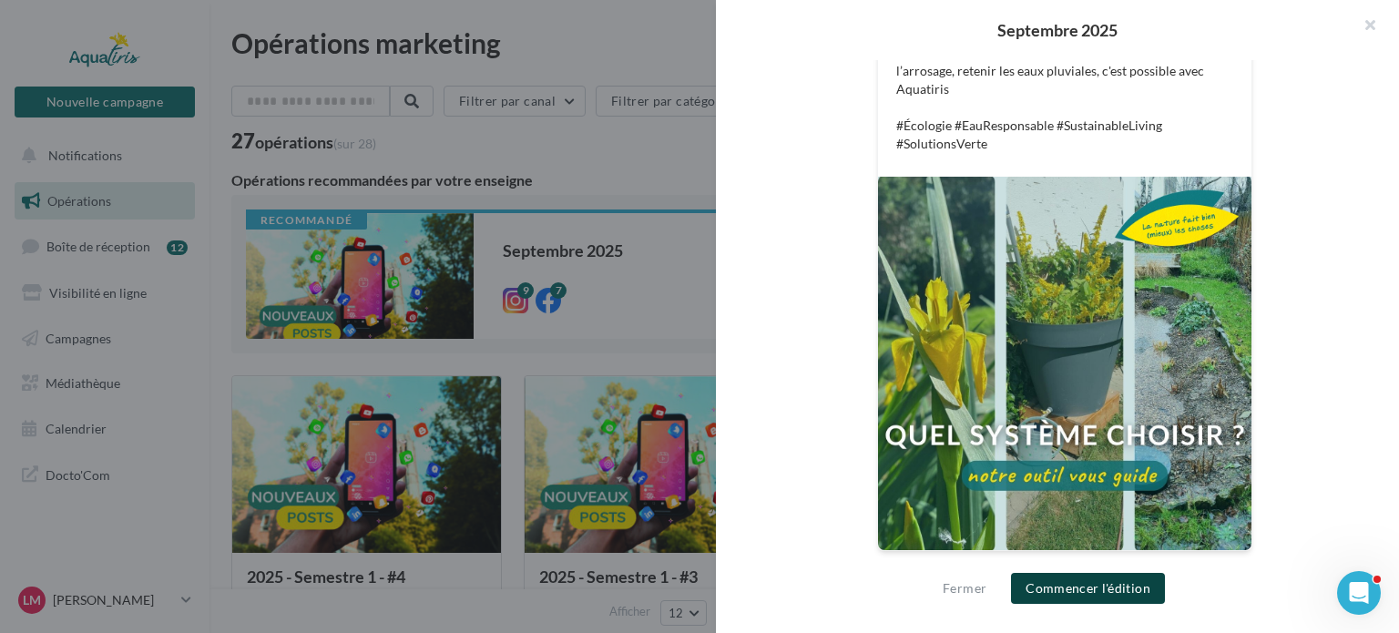
click at [1078, 576] on button "Commencer l'édition" at bounding box center [1088, 588] width 154 height 31
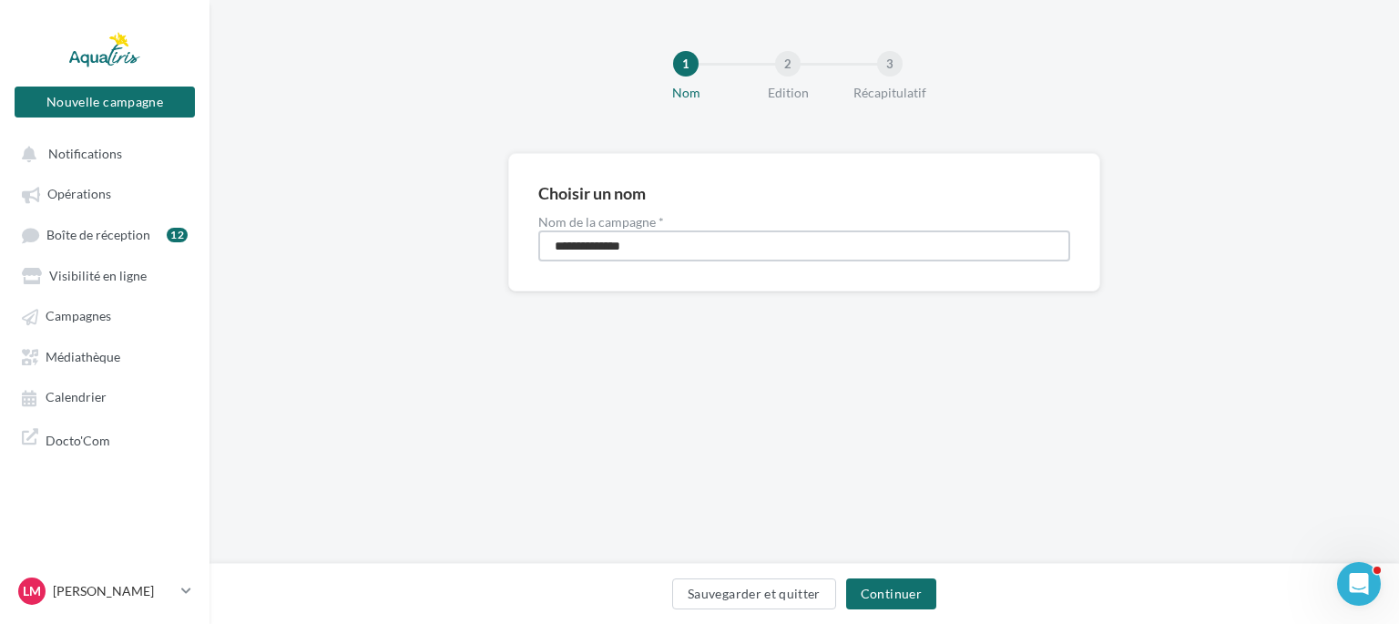
click at [740, 250] on input "**********" at bounding box center [804, 245] width 532 height 31
type input "**********"
click at [915, 607] on button "Continuer" at bounding box center [891, 593] width 90 height 31
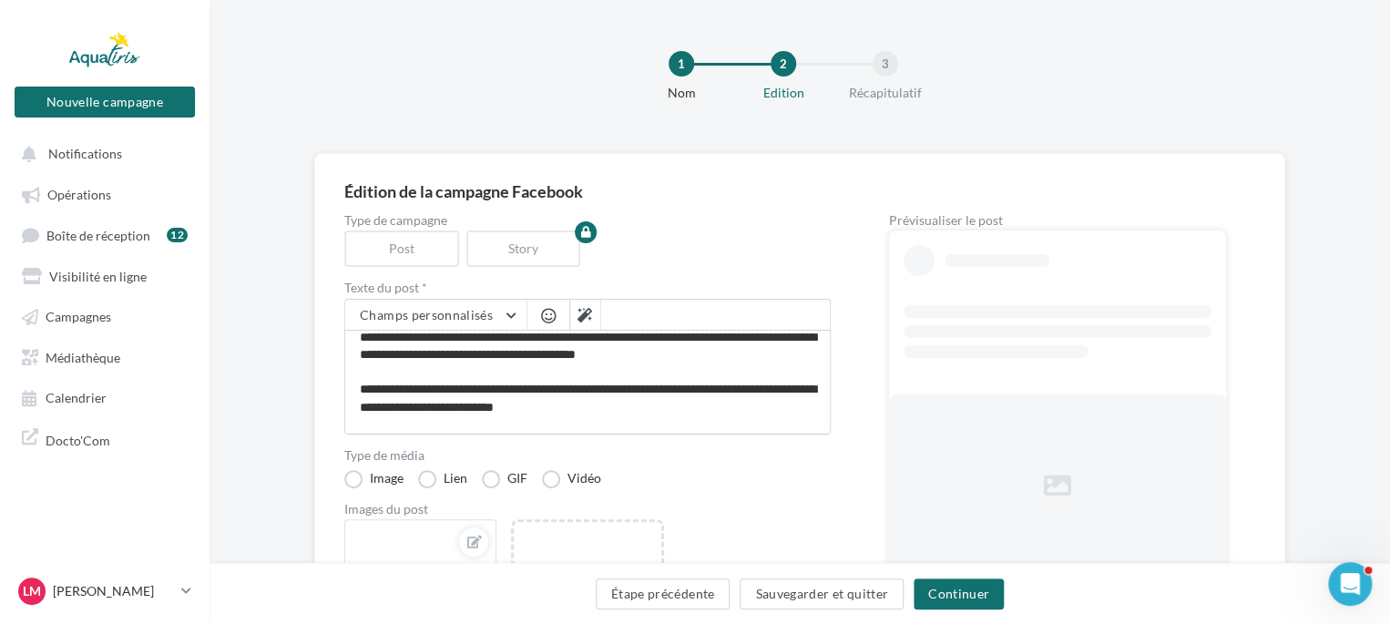
scroll to position [69, 0]
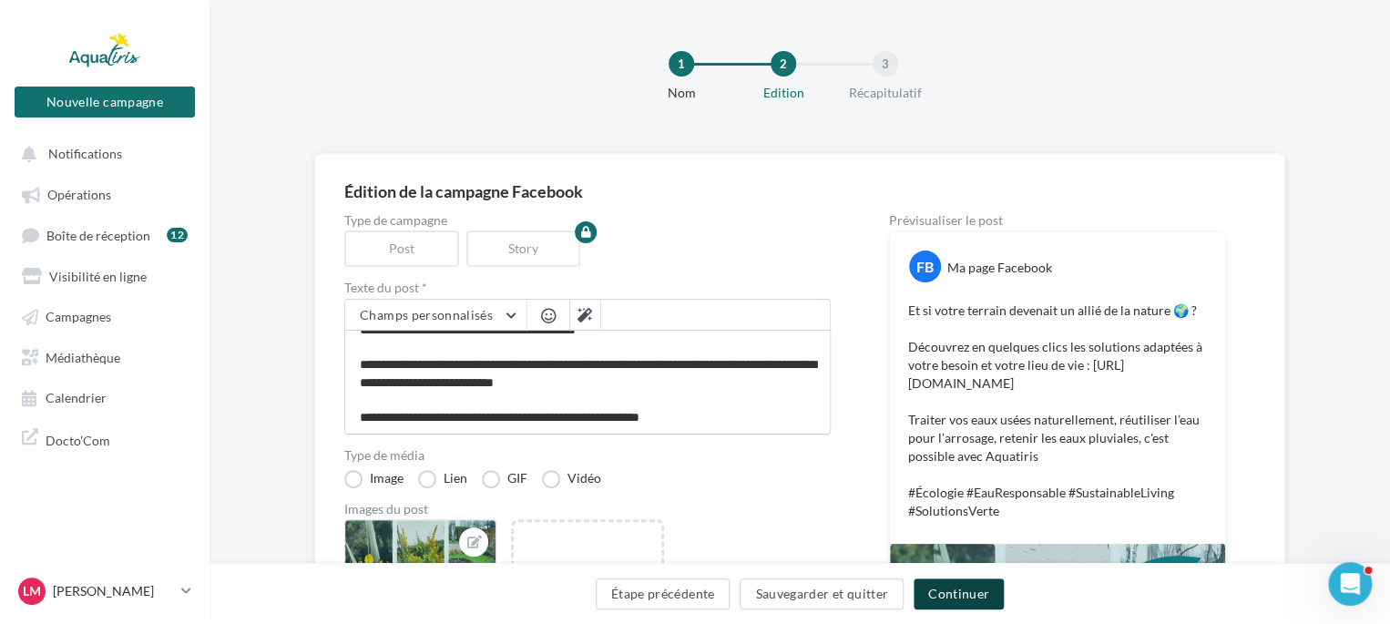
click at [933, 593] on button "Continuer" at bounding box center [959, 593] width 90 height 31
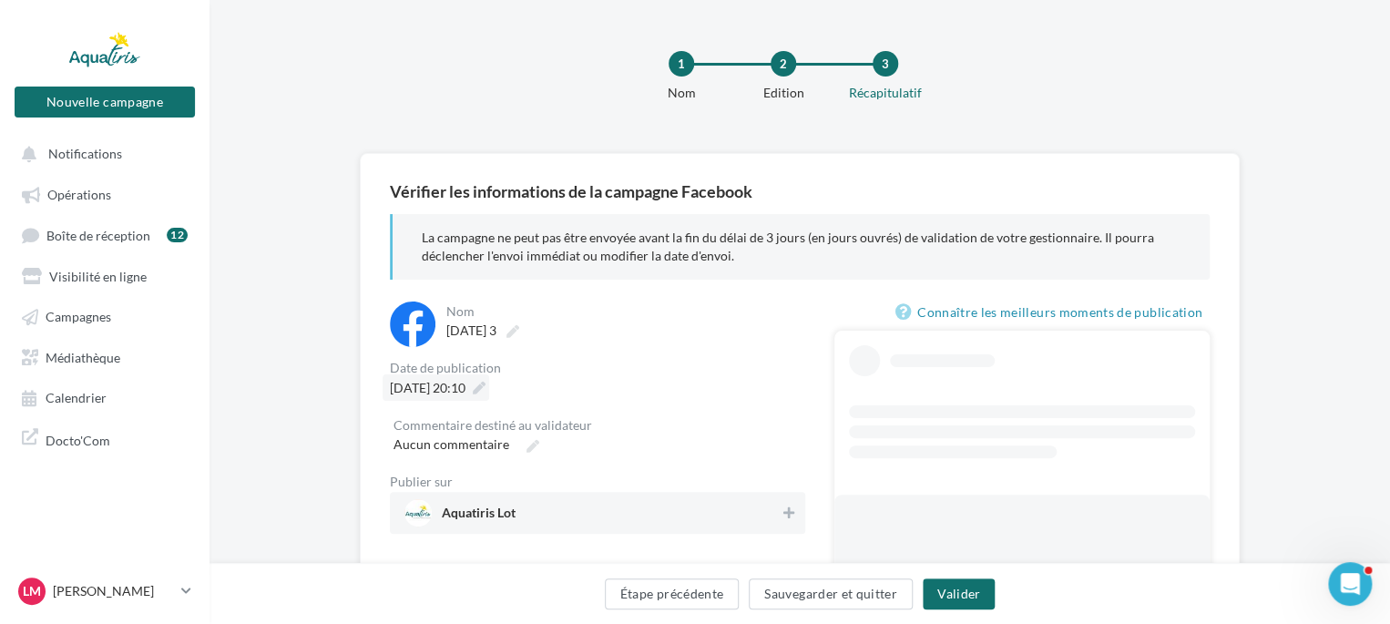
click at [465, 392] on span "[DATE] 20:10" at bounding box center [428, 387] width 76 height 15
click at [630, 473] on icon at bounding box center [641, 474] width 23 height 13
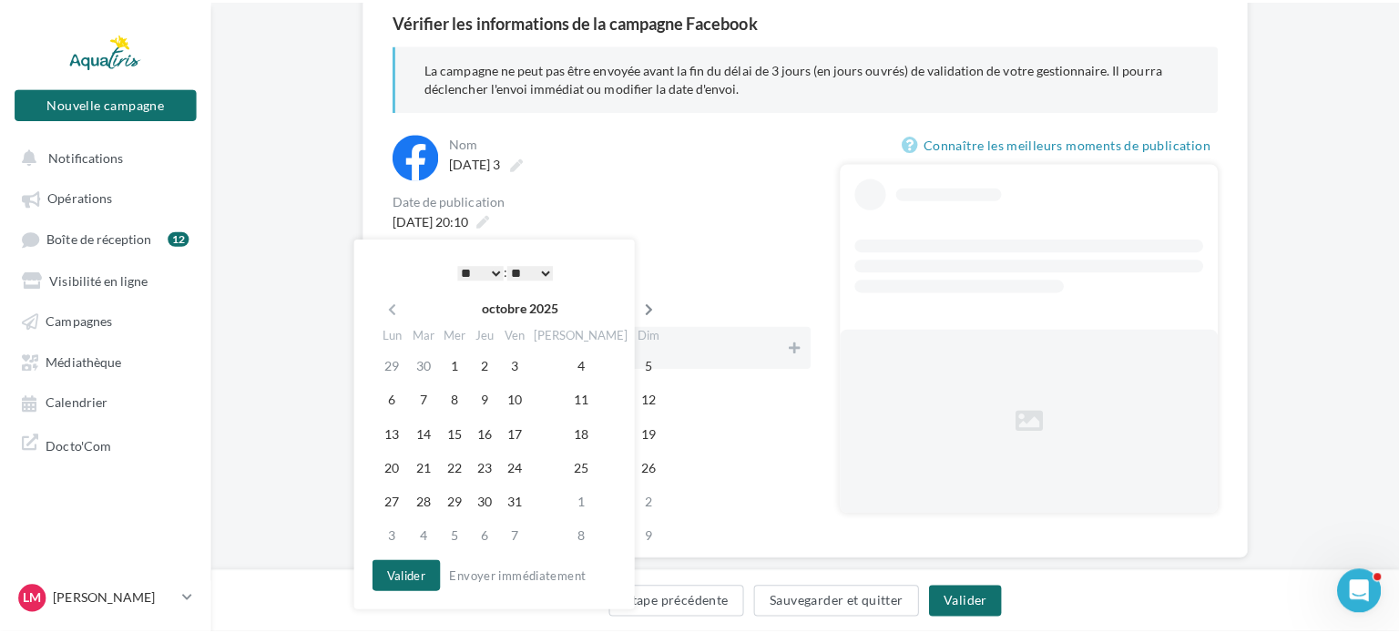
scroll to position [182, 0]
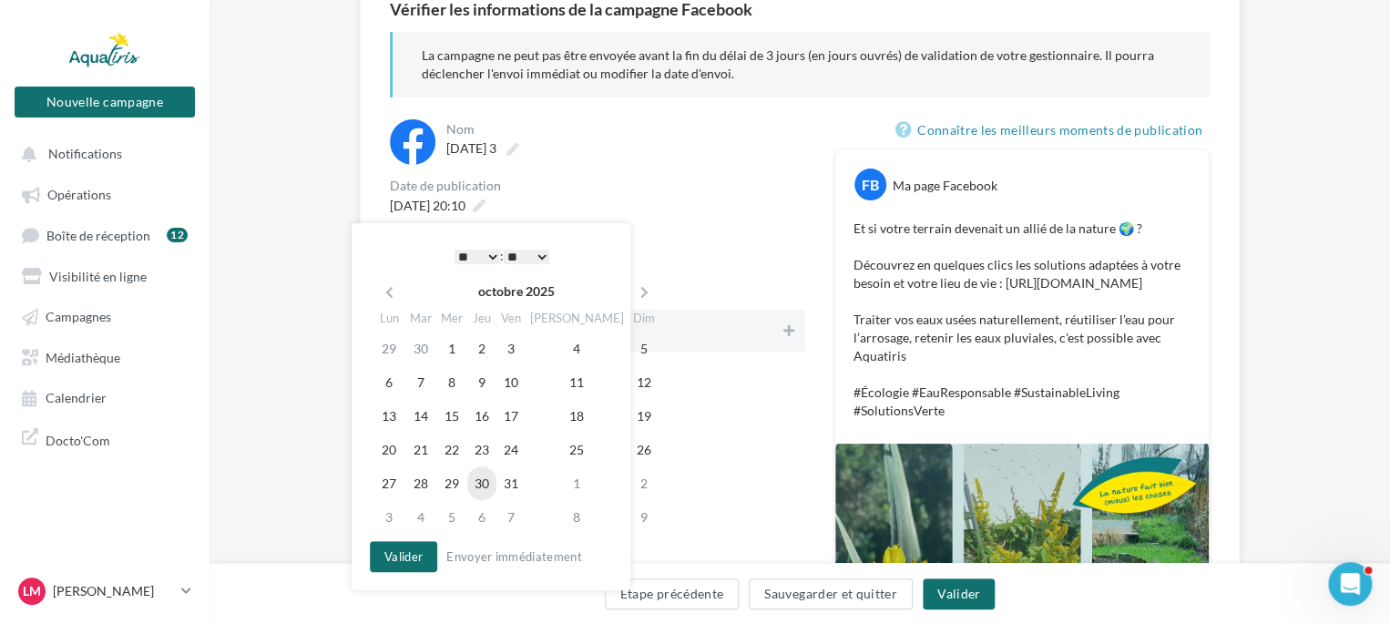
click at [477, 484] on td "30" at bounding box center [481, 483] width 29 height 34
click at [488, 250] on select "* * * * * * * * * * ** ** ** ** ** ** ** ** ** ** ** ** ** **" at bounding box center [478, 257] width 46 height 15
drag, startPoint x: 422, startPoint y: 544, endPoint x: 614, endPoint y: 588, distance: 197.1
click at [421, 544] on button "Valider" at bounding box center [403, 556] width 67 height 31
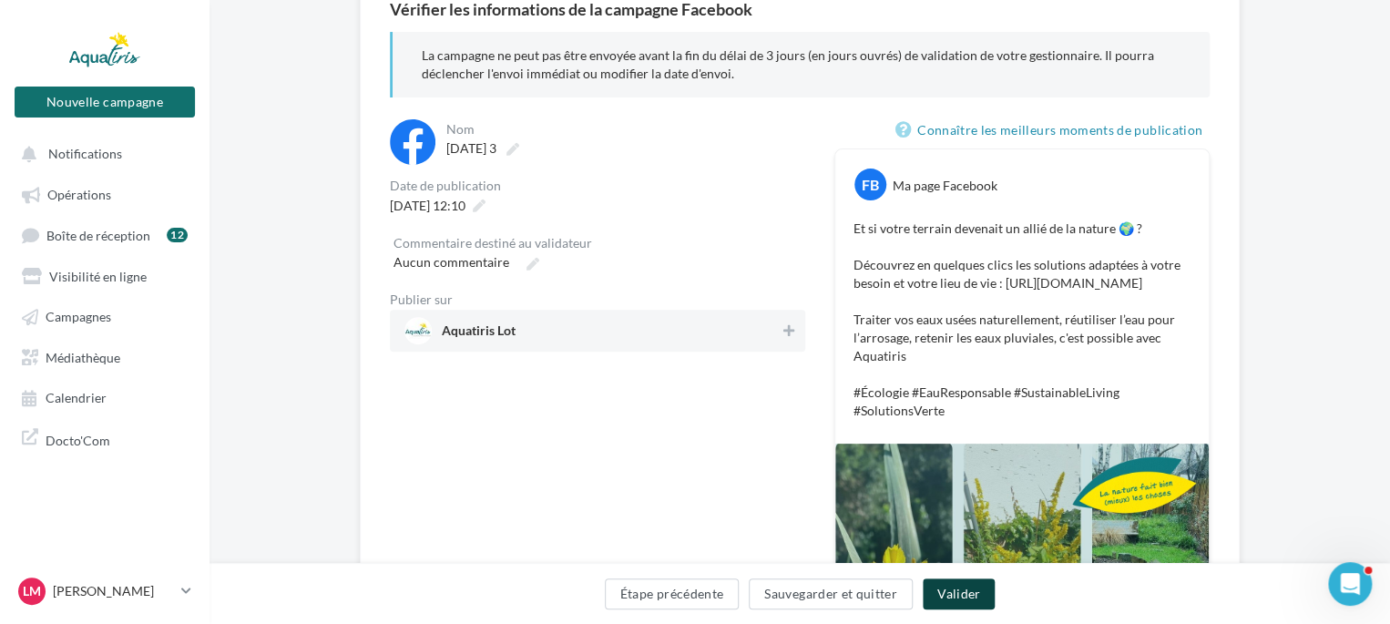
click at [985, 592] on button "Valider" at bounding box center [959, 593] width 72 height 31
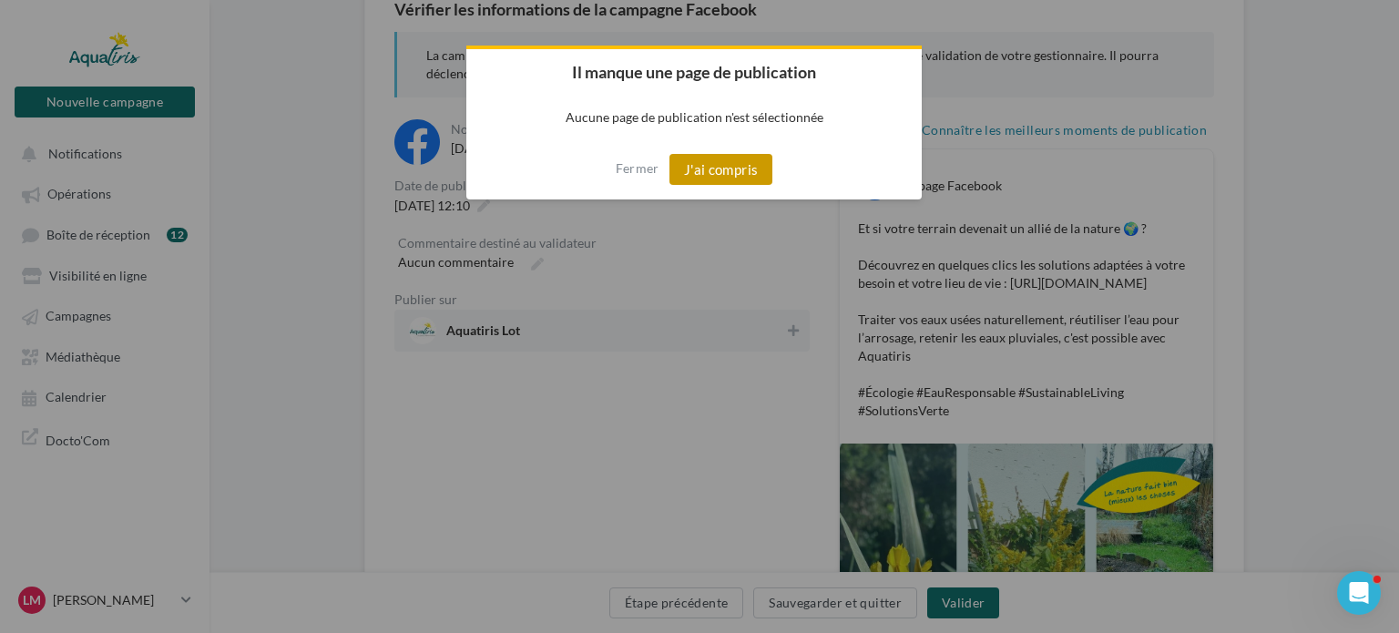
click at [721, 169] on button "J'ai compris" at bounding box center [722, 169] width 104 height 31
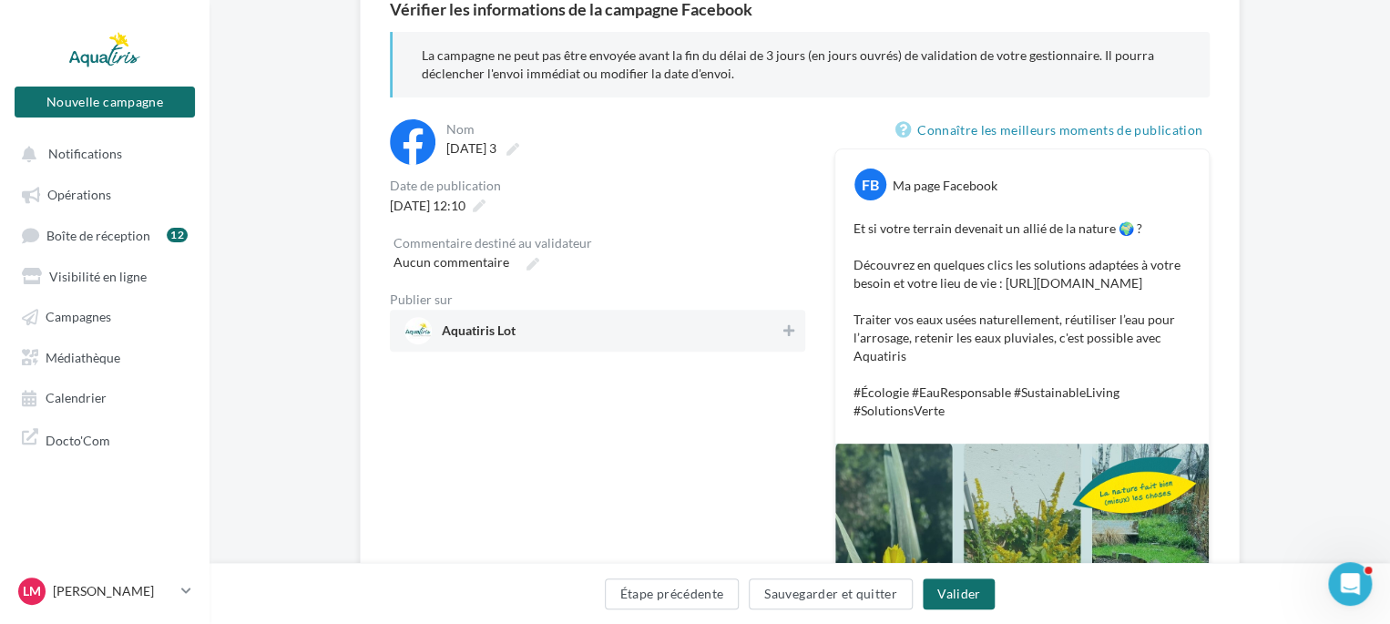
click at [579, 298] on div "Publier sur" at bounding box center [597, 299] width 415 height 13
click at [699, 351] on div "Aquatiris Lot" at bounding box center [597, 331] width 415 height 42
click at [945, 571] on div "Étape précédente Sauvegarder et quitter [GEOGRAPHIC_DATA]" at bounding box center [800, 593] width 1181 height 61
click at [952, 596] on button "Valider" at bounding box center [959, 593] width 72 height 31
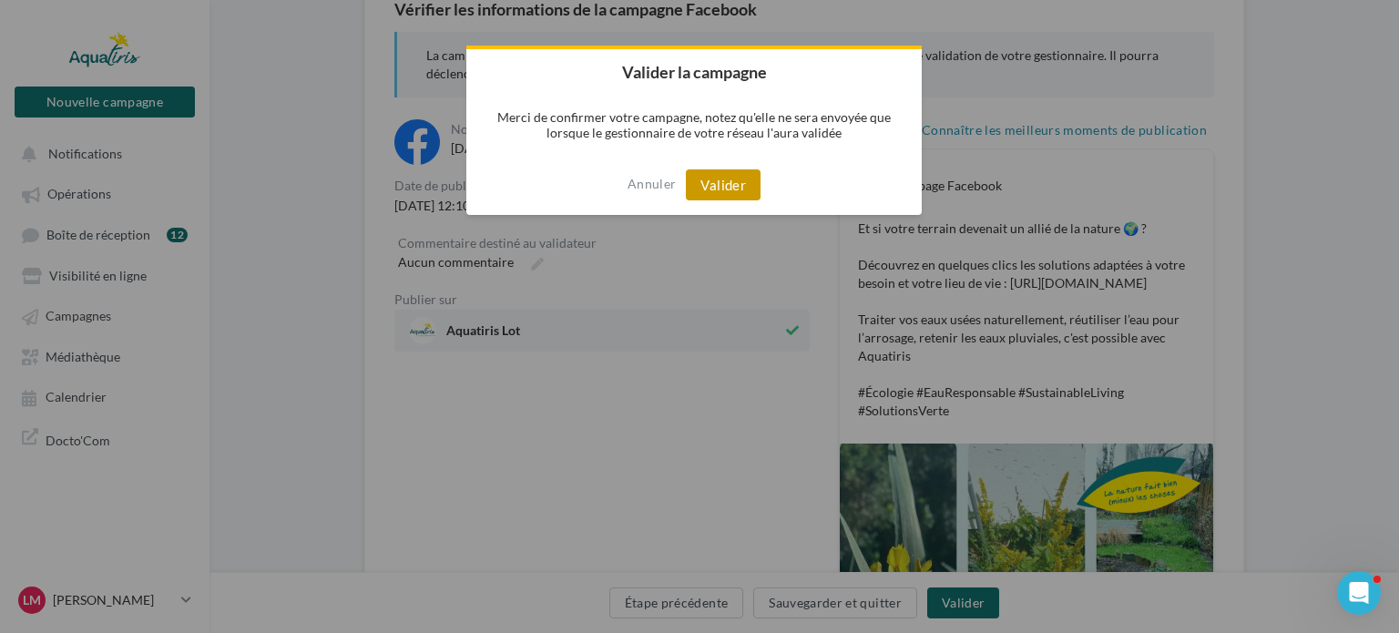
click at [740, 183] on button "Valider" at bounding box center [723, 184] width 75 height 31
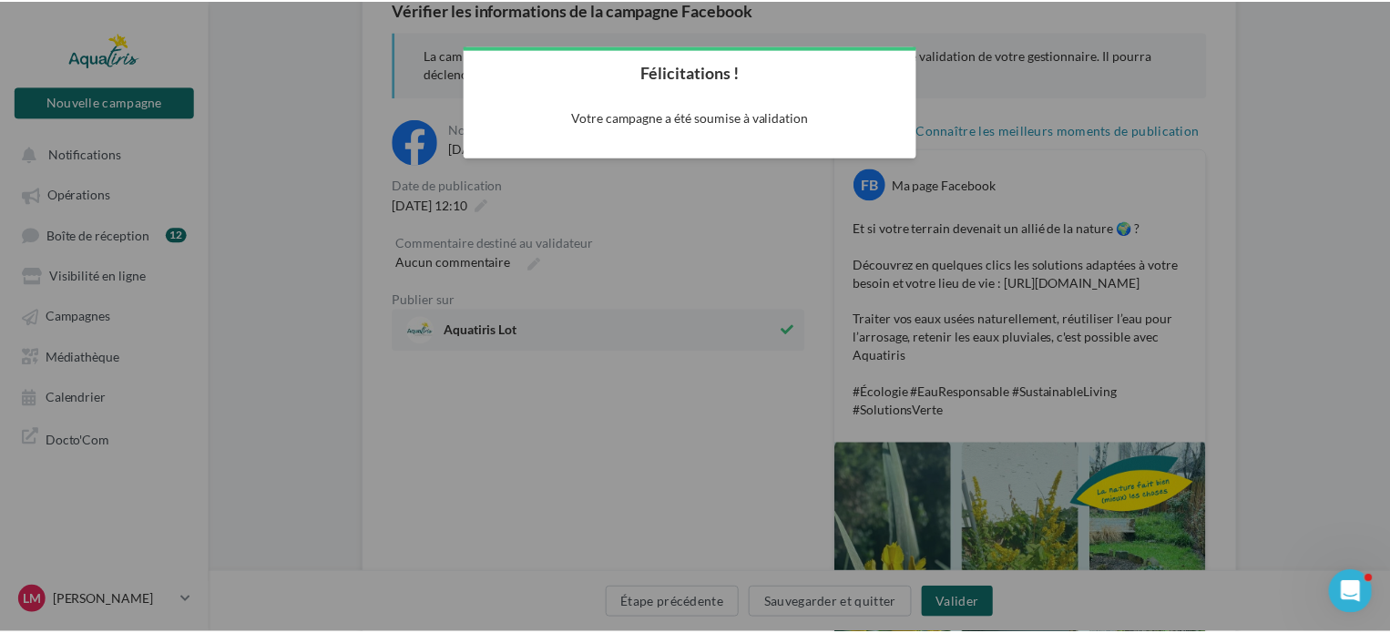
scroll to position [29, 0]
